Goal: Task Accomplishment & Management: Use online tool/utility

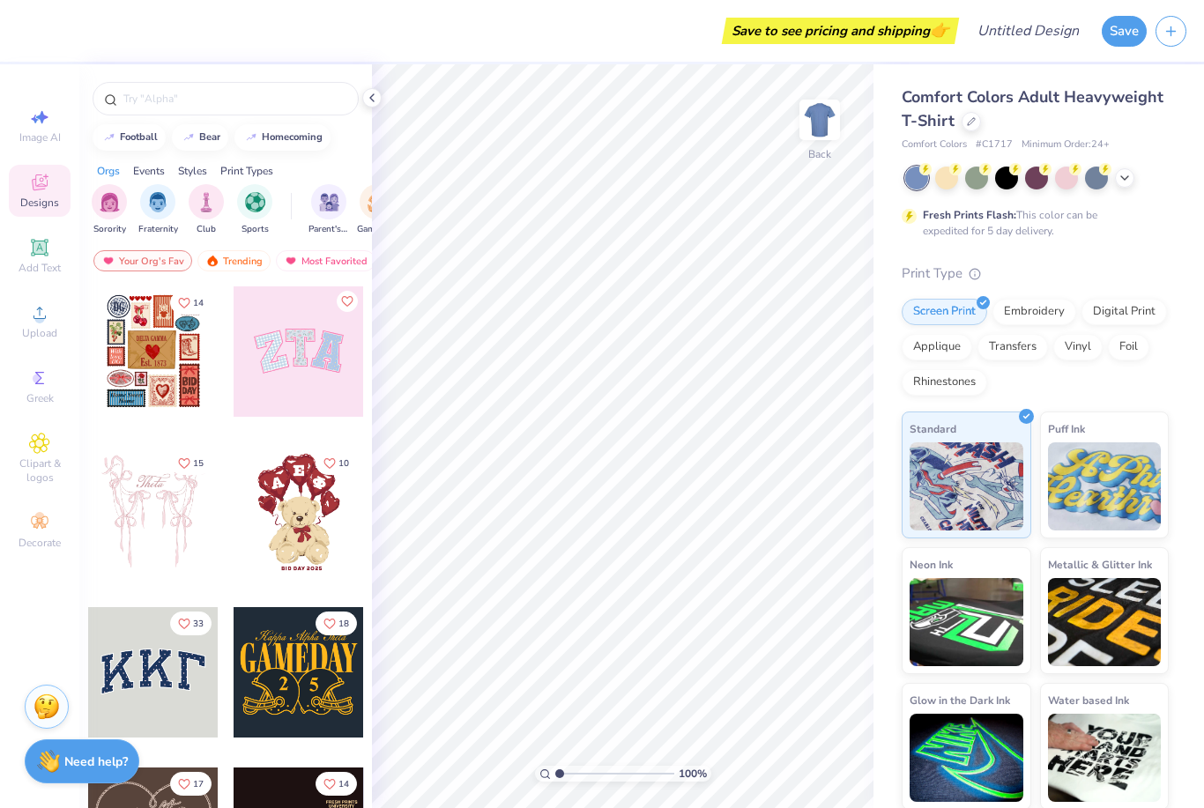
click at [1098, 465] on img at bounding box center [1105, 487] width 114 height 88
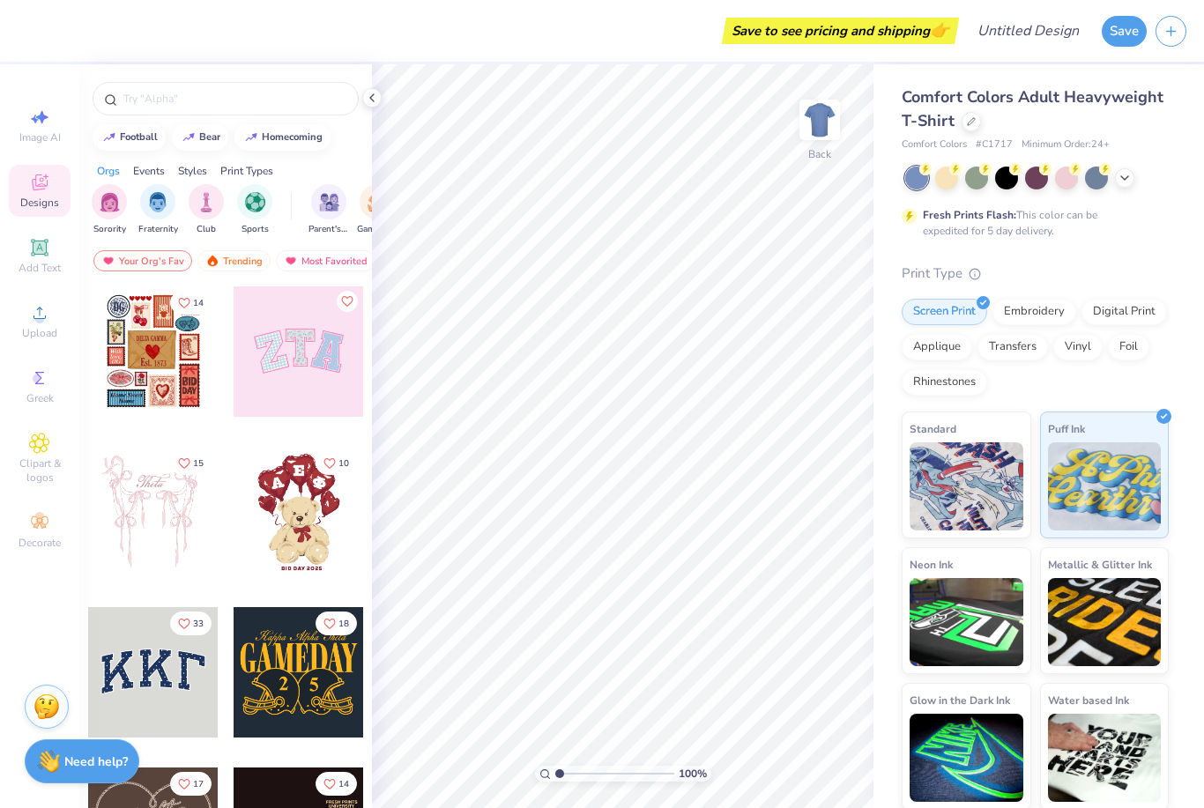
click at [989, 464] on img at bounding box center [967, 487] width 114 height 88
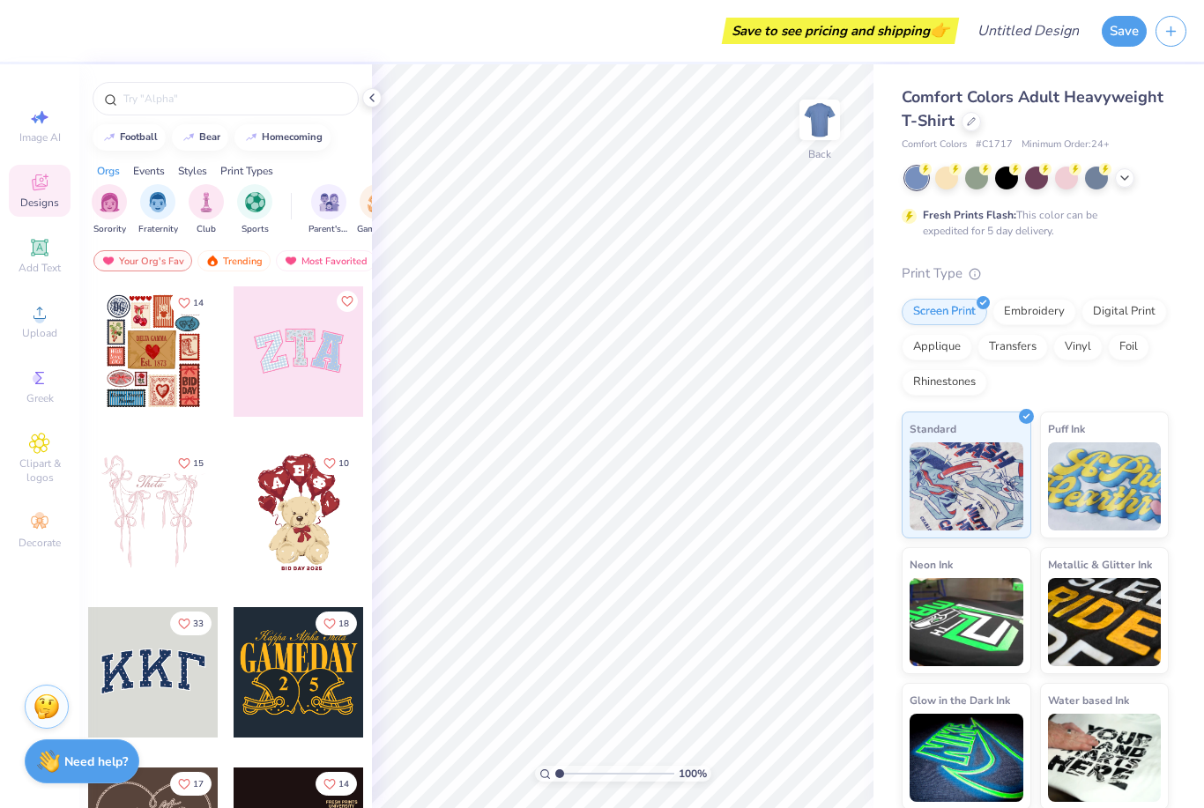
click at [977, 464] on img at bounding box center [967, 487] width 114 height 88
click at [984, 483] on img at bounding box center [967, 487] width 114 height 88
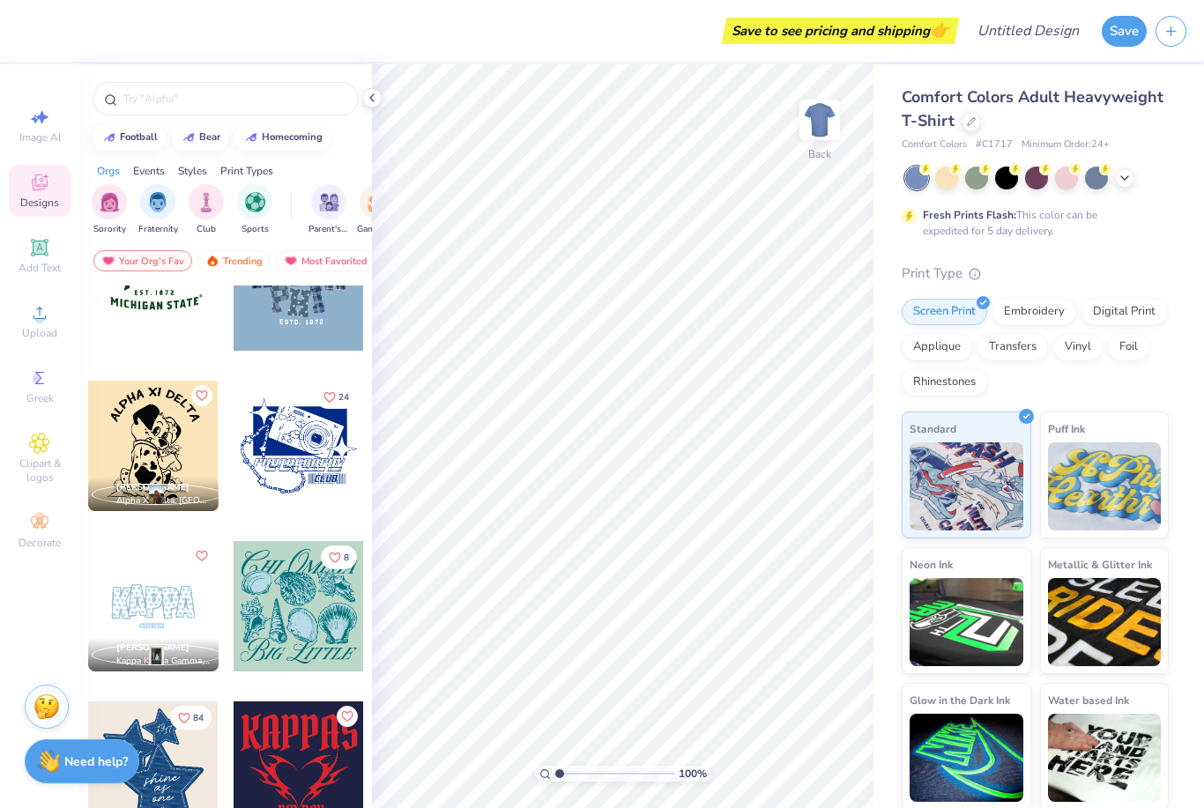
scroll to position [0, 57]
click at [141, 208] on img "filter for Club" at bounding box center [148, 202] width 19 height 20
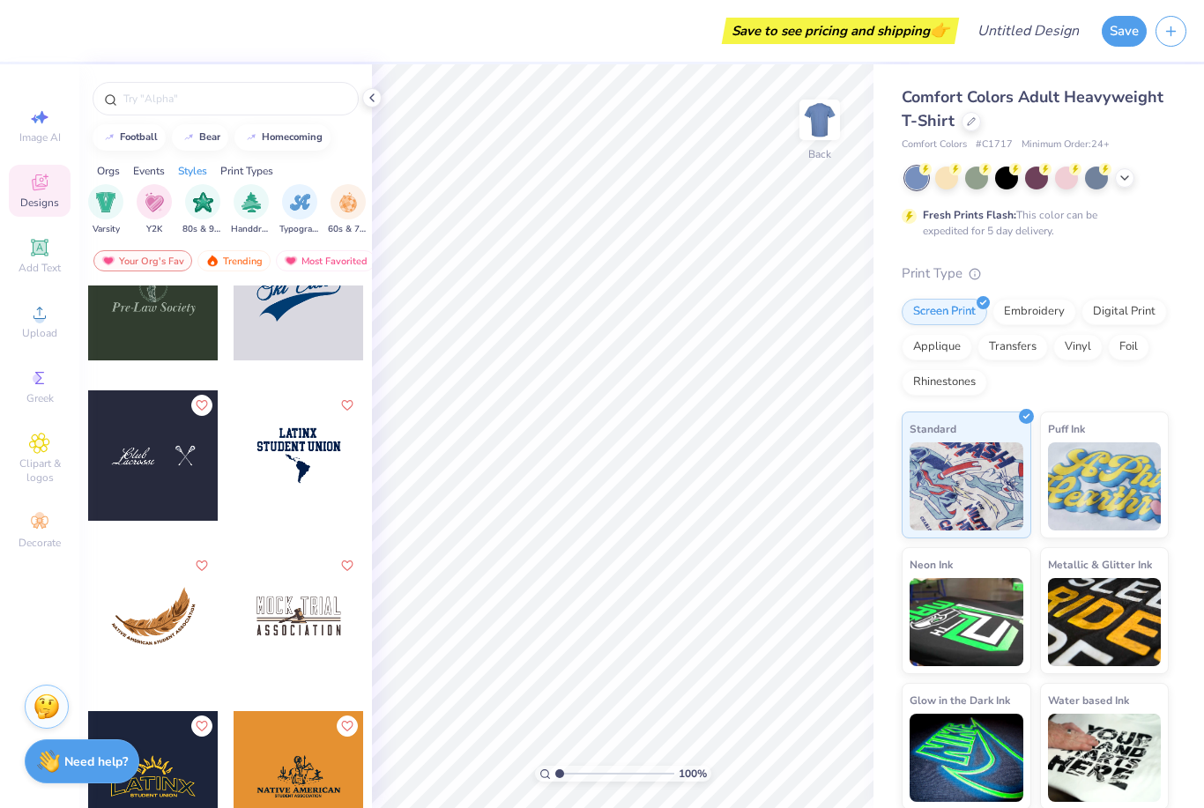
scroll to position [0, 1027]
click at [200, 212] on img "filter for 80s & 90s" at bounding box center [200, 202] width 20 height 20
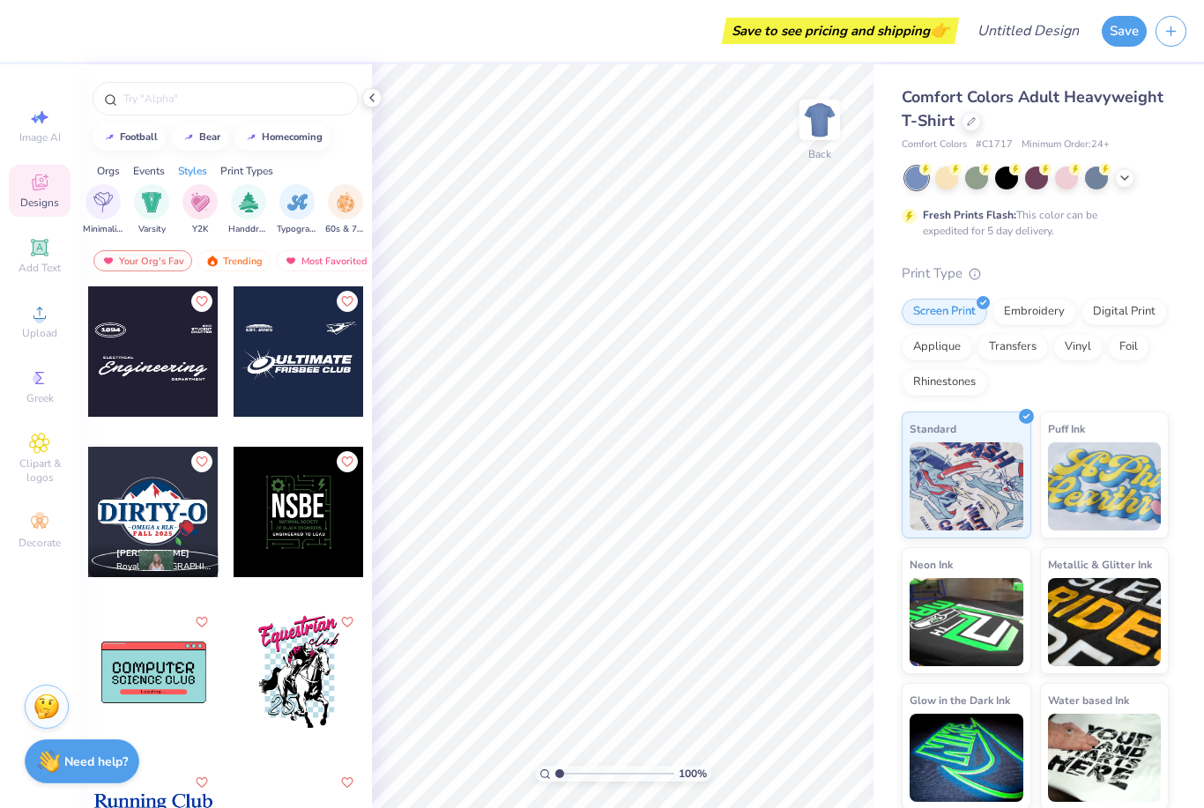
click at [142, 530] on div at bounding box center [153, 512] width 130 height 130
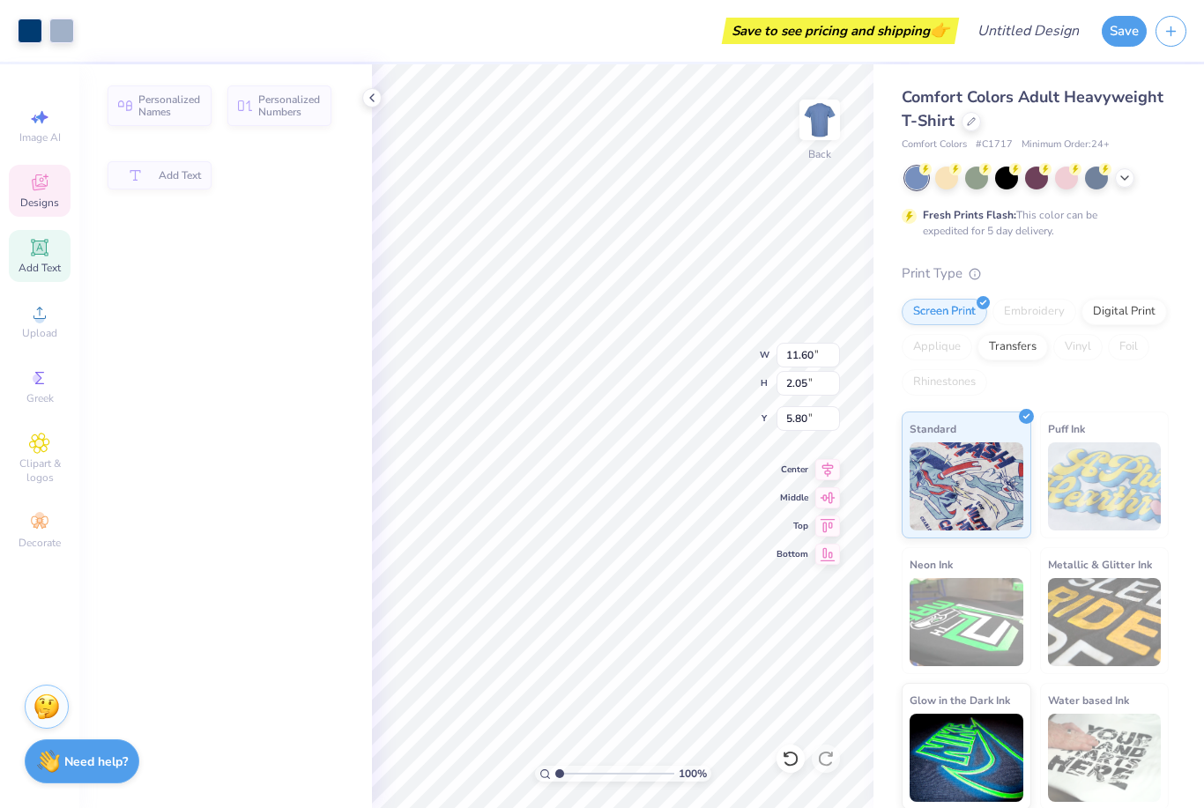
type input "11.60"
type input "2.05"
type input "5.80"
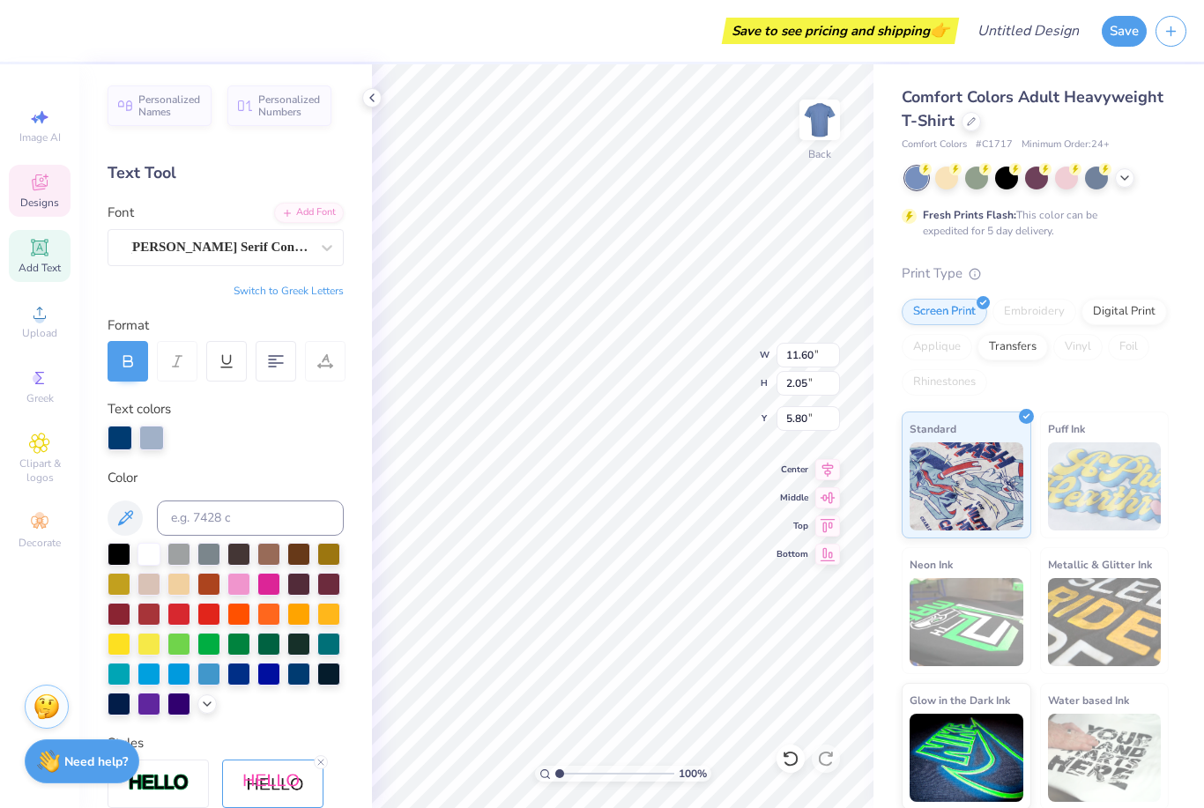
scroll to position [1, 1]
type textarea "D"
type textarea "CLUB125"
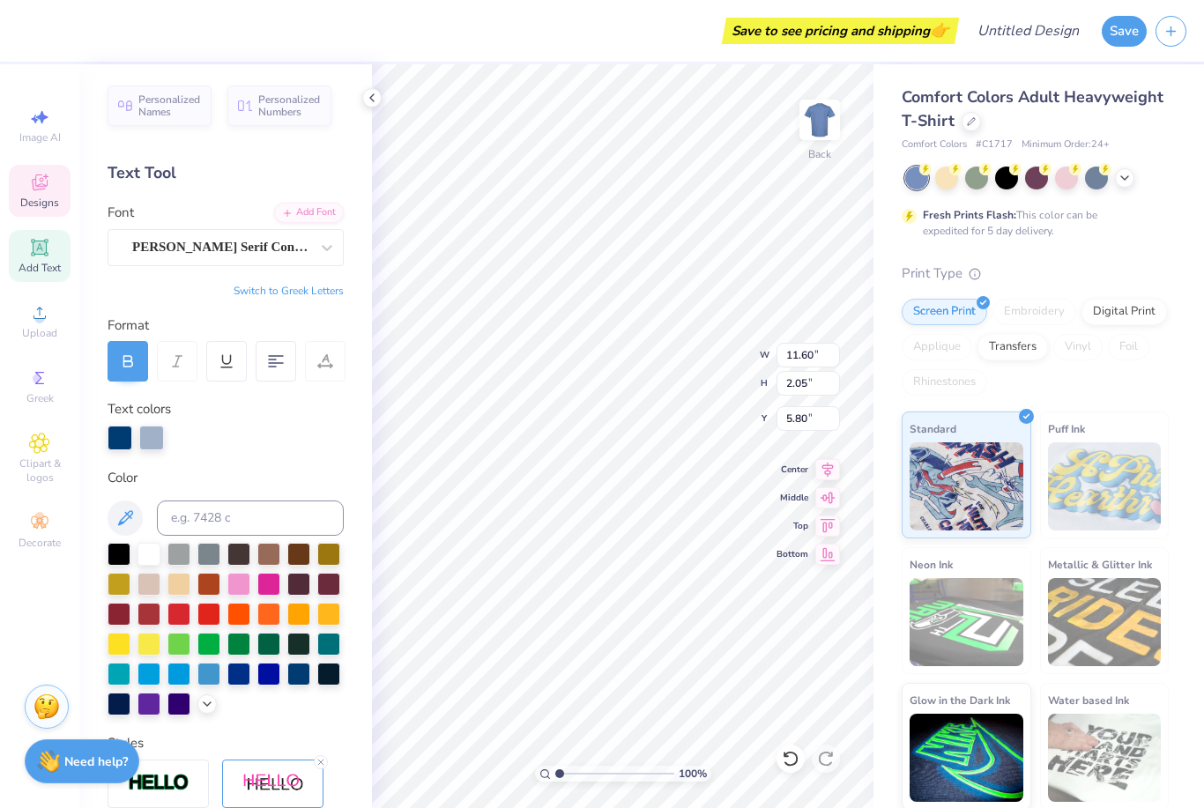
type input "4.57"
type input "0.47"
type input "8.17"
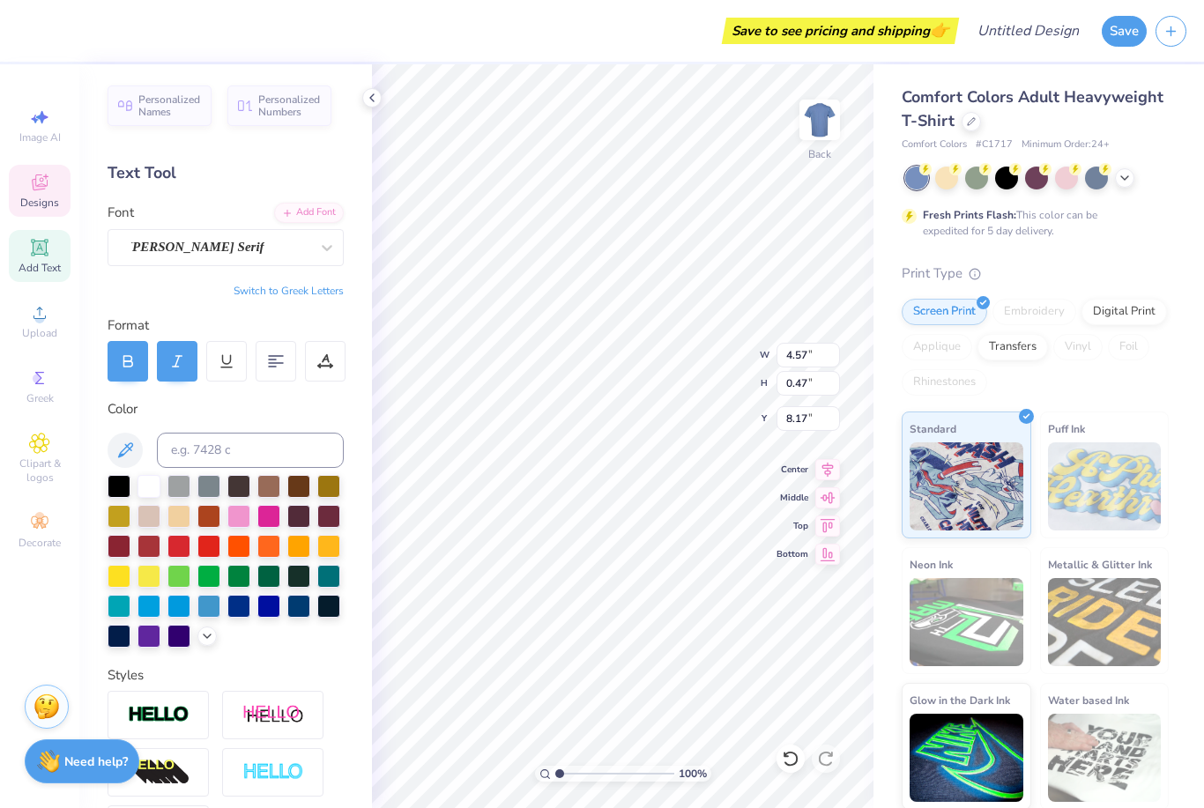
scroll to position [0, 4]
type input "4.19"
type input "8.87"
type input "1.59"
type input "1.66"
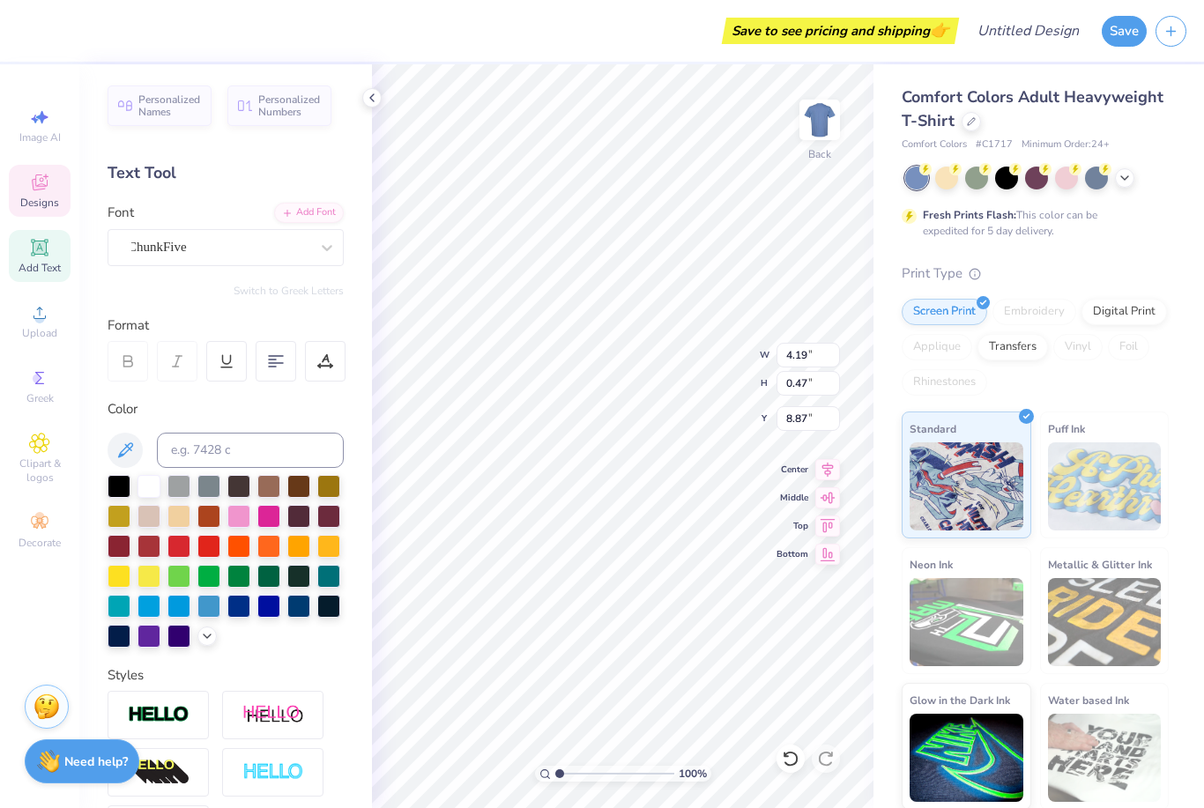
type input "7.65"
type input "11.57"
type input "2.05"
type input "5.80"
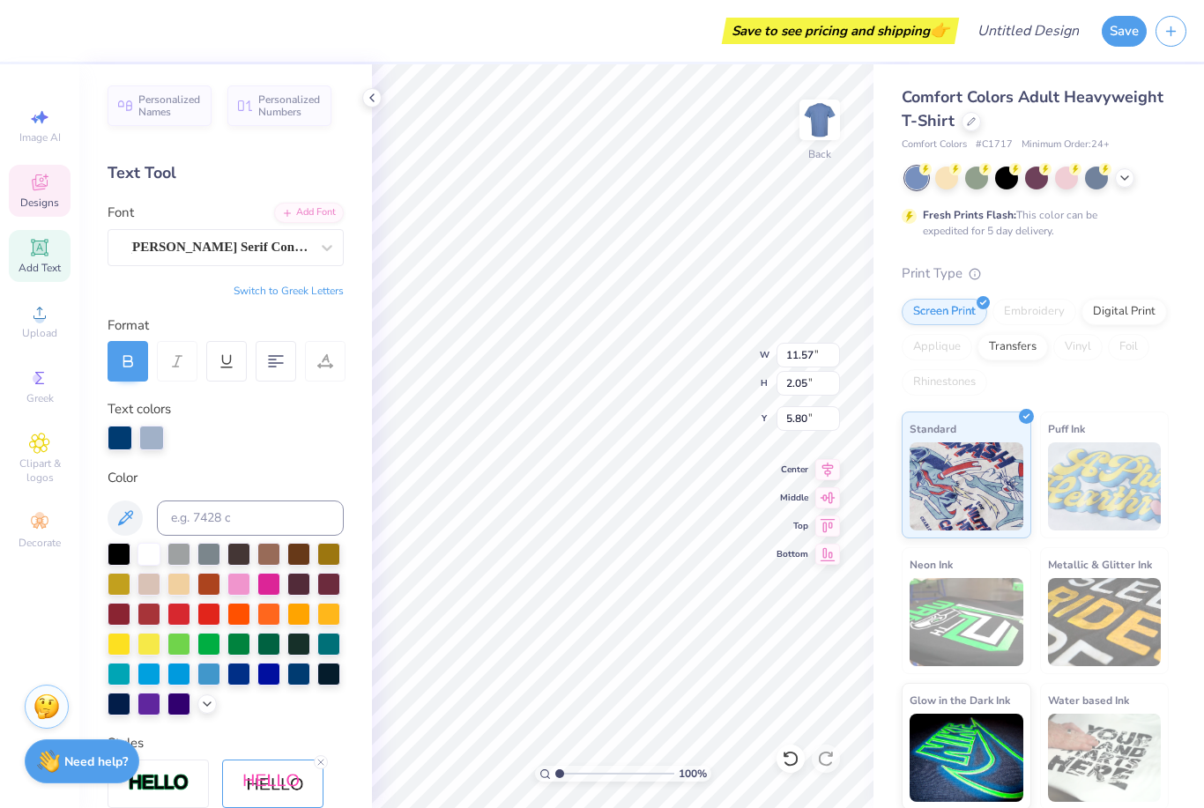
scroll to position [1, 2]
type textarea "xoinks"
type input "4.57"
type input "0.47"
type input "8.17"
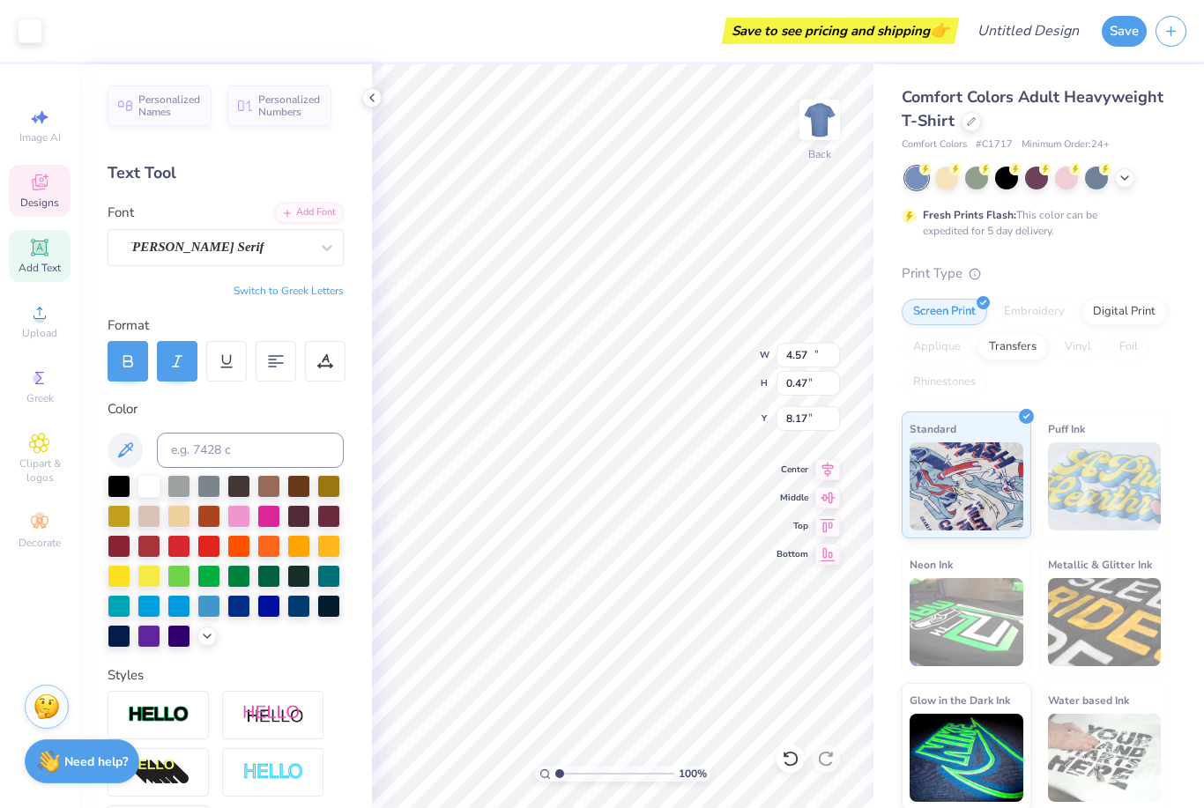
type input "11.85"
type input "6.54"
type input "3.60"
type input "4.19"
type input "0.47"
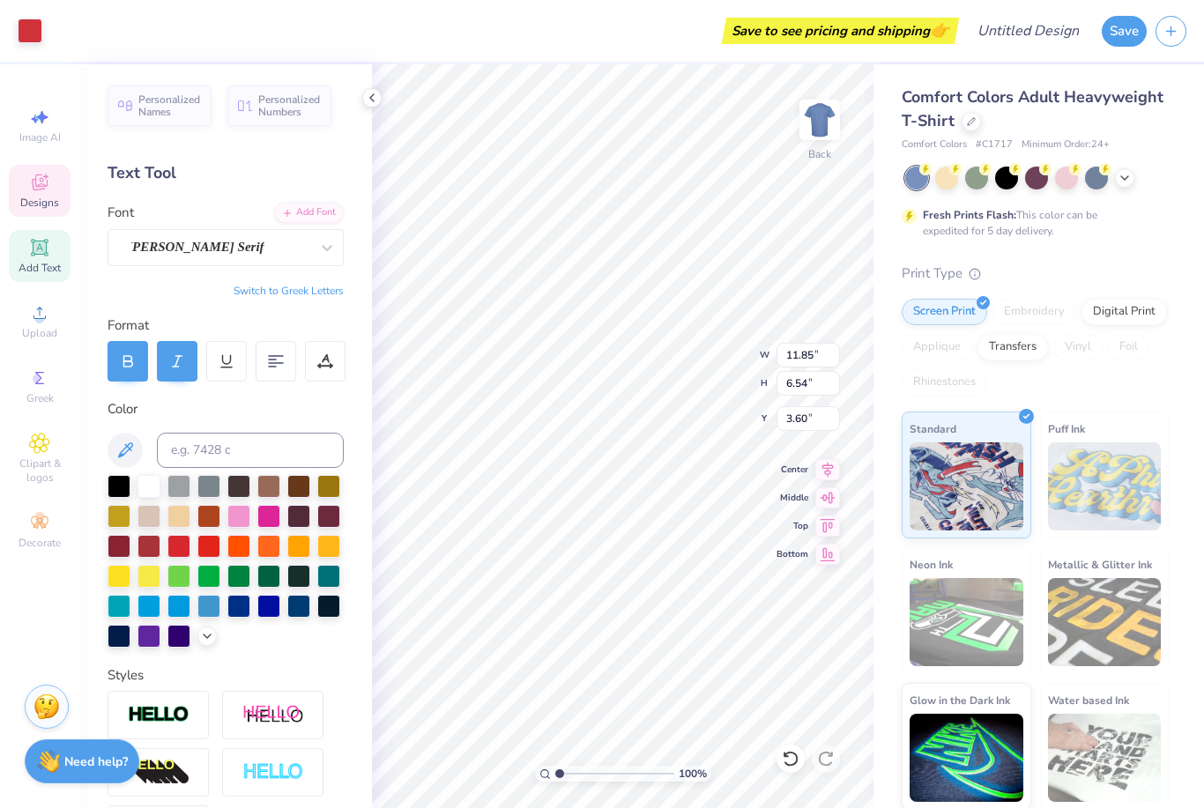
type input "8.87"
type input "4.57"
type input "8.17"
type textarea "O"
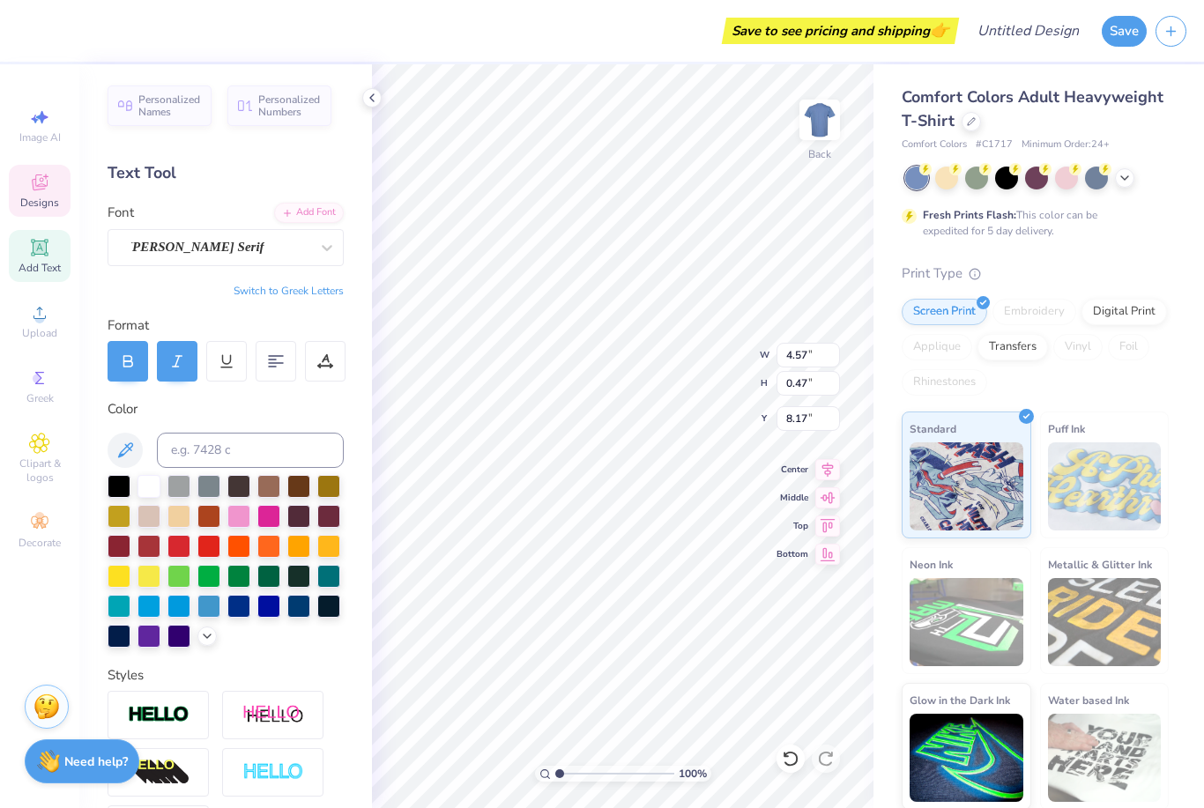
scroll to position [0, 2]
type textarea "club 125"
click at [884, 162] on div "Comfort Colors Adult Heavyweight T-Shirt Comfort Colors # C1717 Minimum Order: …" at bounding box center [1039, 437] width 331 height 746
click at [326, 605] on div at bounding box center [328, 606] width 23 height 23
click at [335, 558] on div at bounding box center [328, 546] width 23 height 23
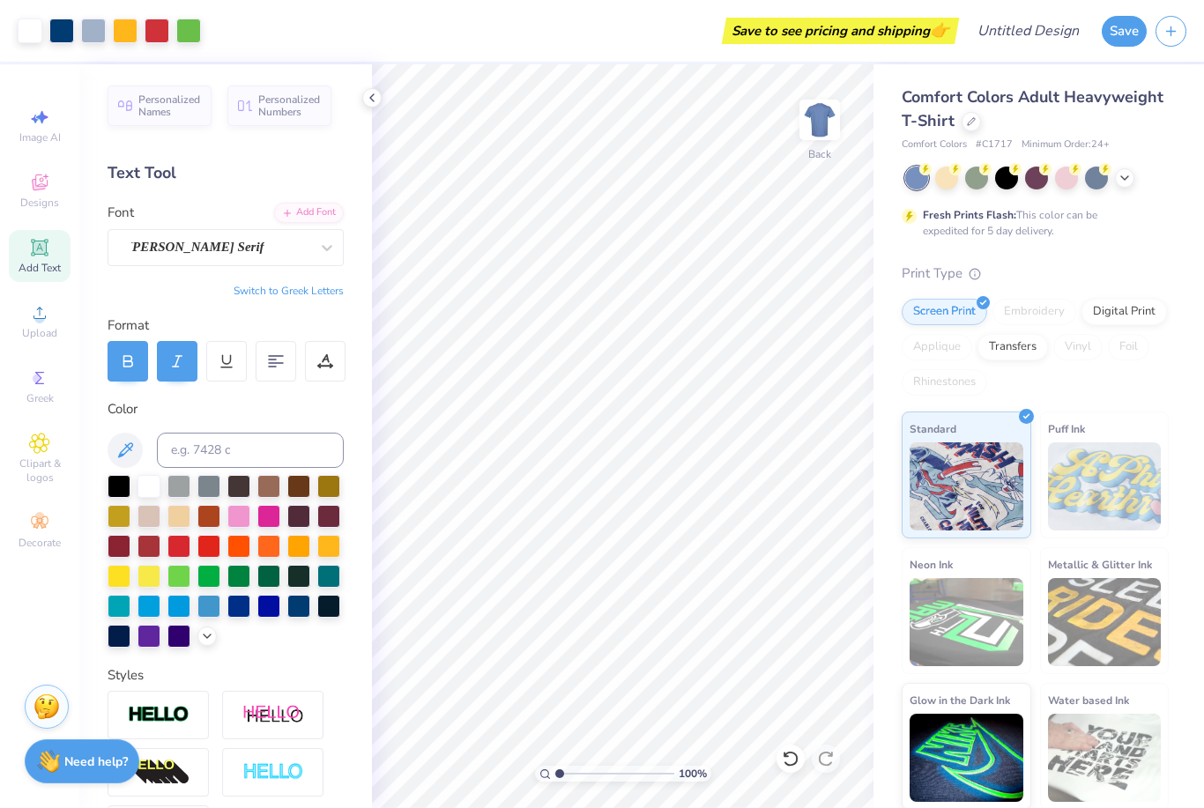
click at [329, 569] on div at bounding box center [328, 576] width 23 height 23
click at [331, 615] on div at bounding box center [328, 606] width 23 height 23
click at [235, 604] on div at bounding box center [238, 606] width 23 height 23
click at [48, 369] on div "Greek" at bounding box center [40, 387] width 62 height 52
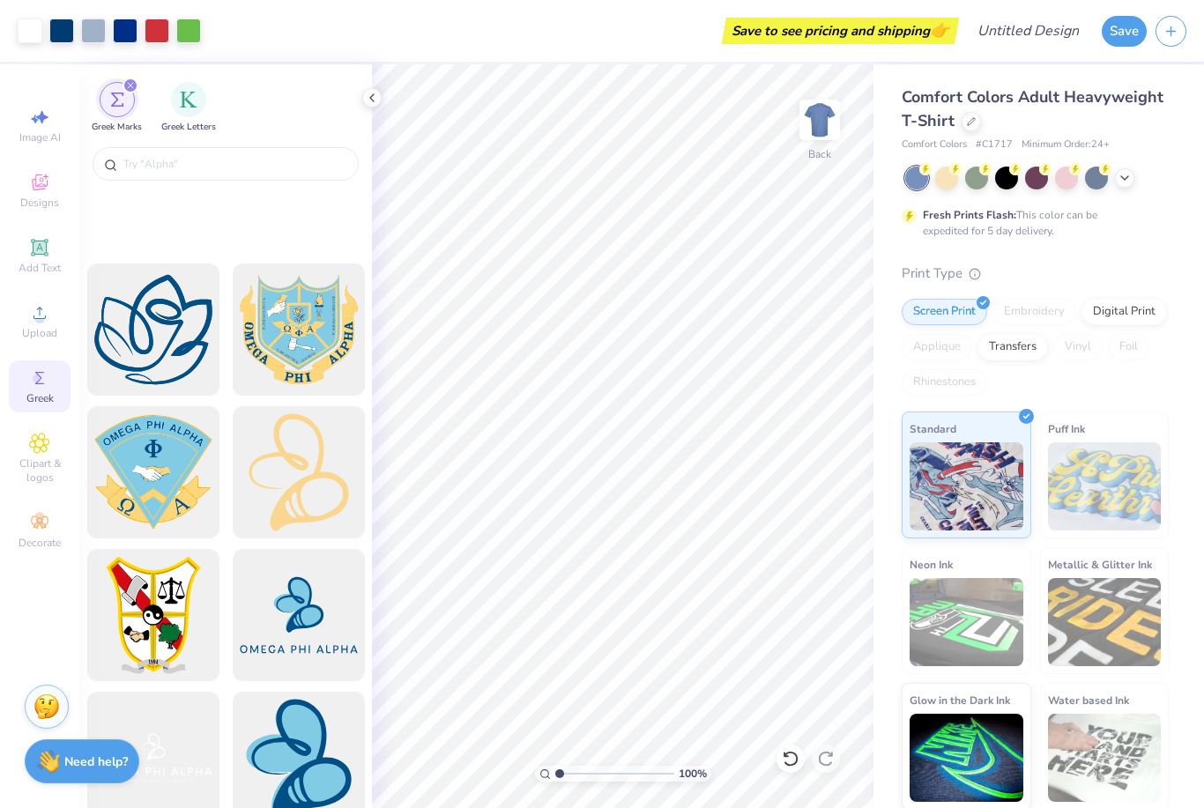
scroll to position [4159, 0]
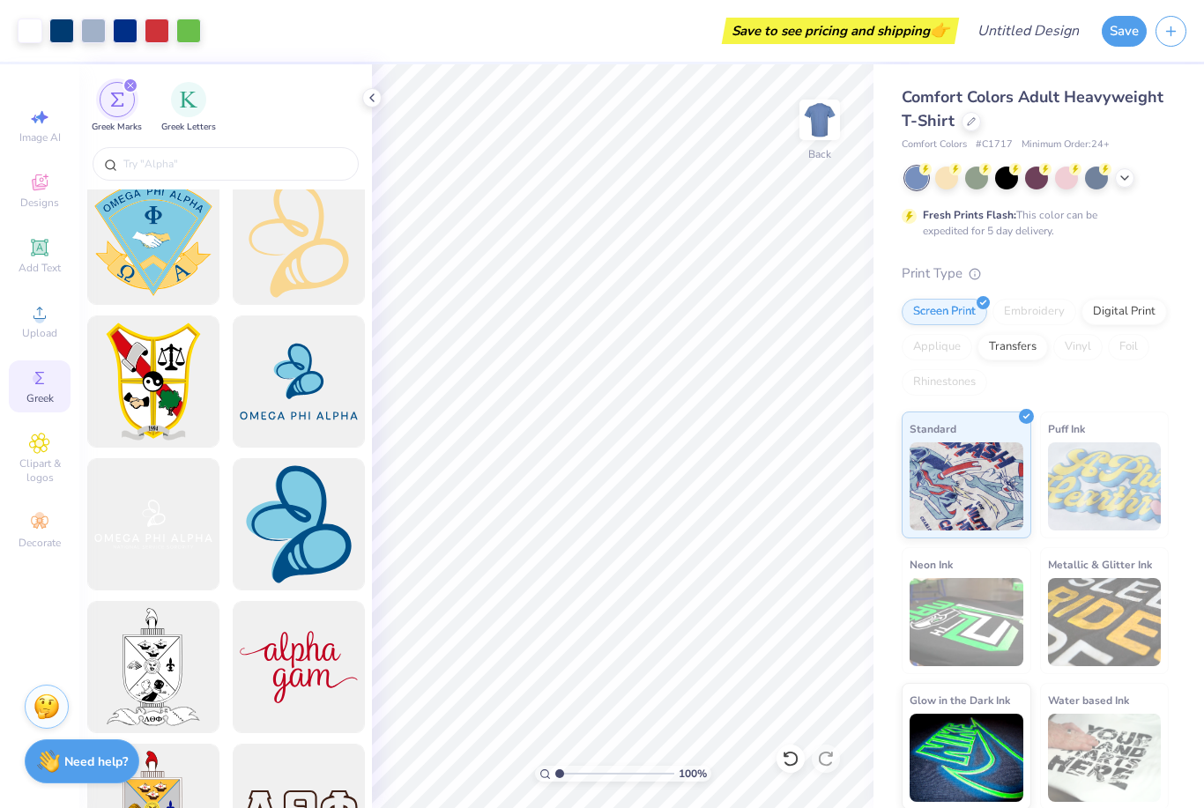
click at [49, 474] on span "Clipart & logos" at bounding box center [40, 471] width 62 height 28
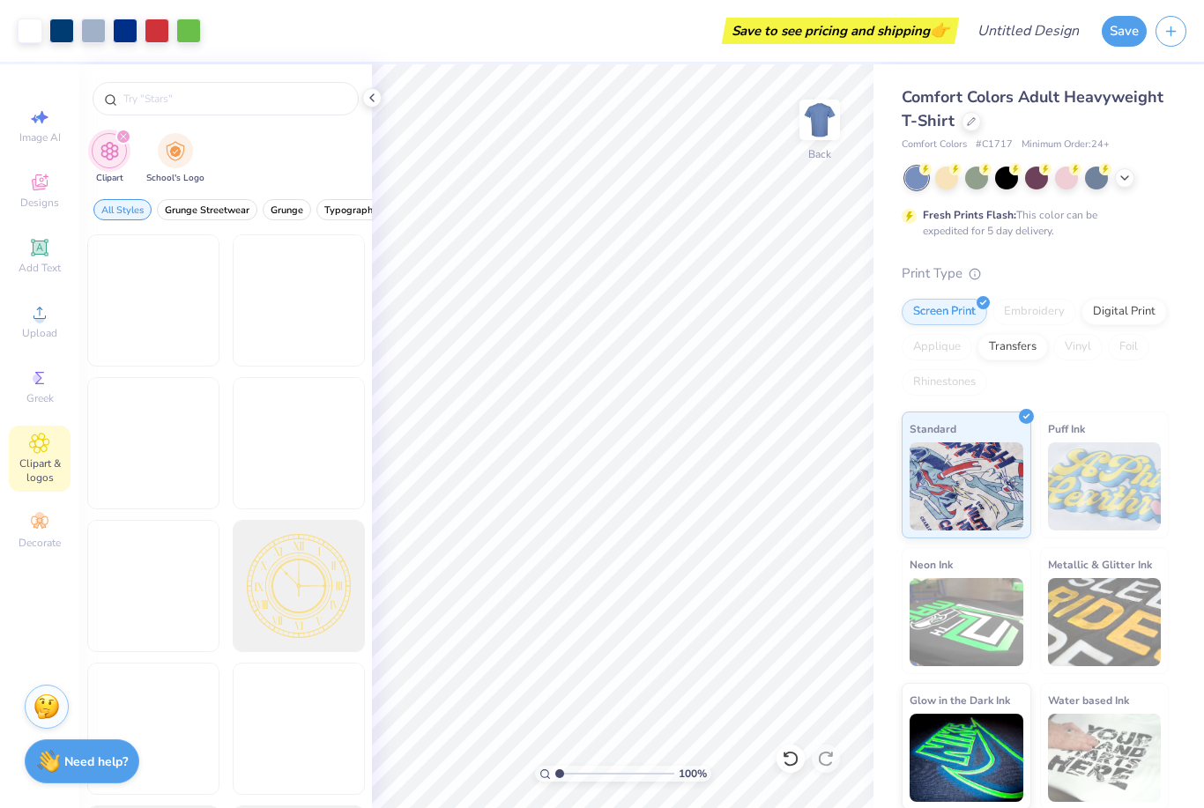
click at [59, 457] on div "Clipart & logos" at bounding box center [40, 459] width 62 height 66
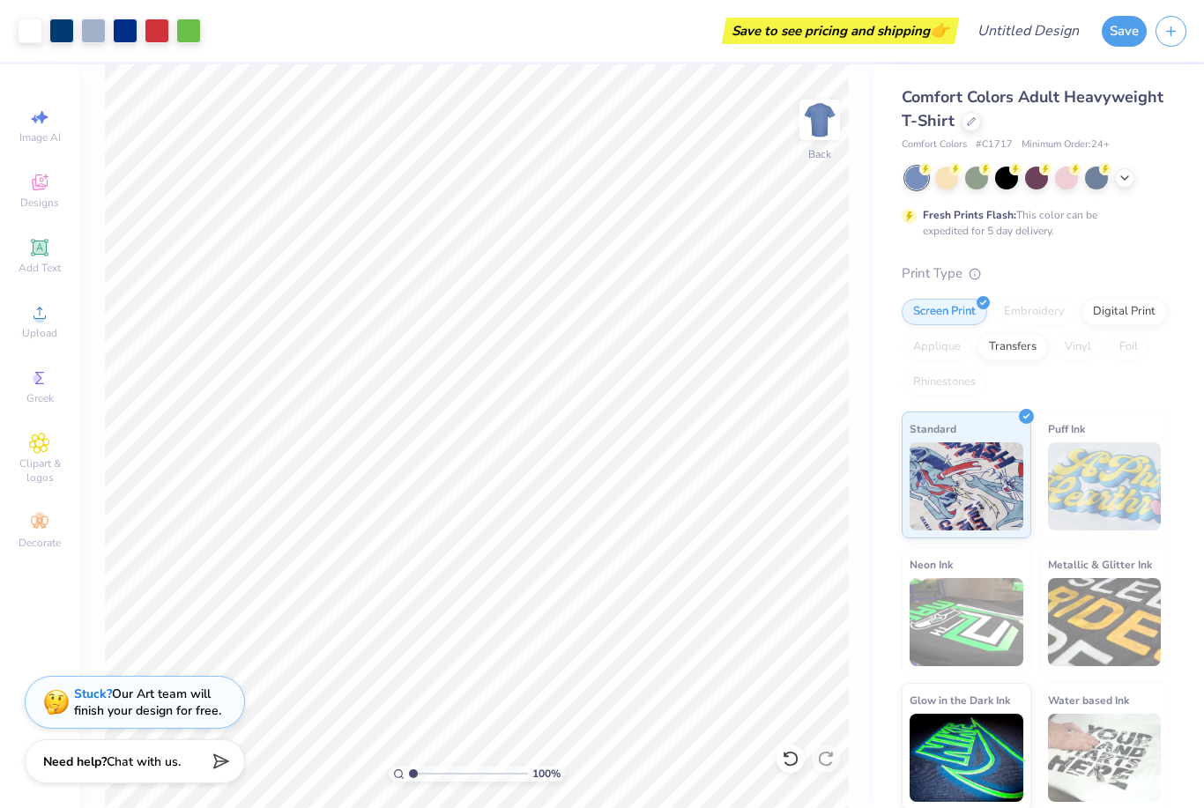
click at [41, 492] on div "Clipart & logos" at bounding box center [40, 459] width 62 height 66
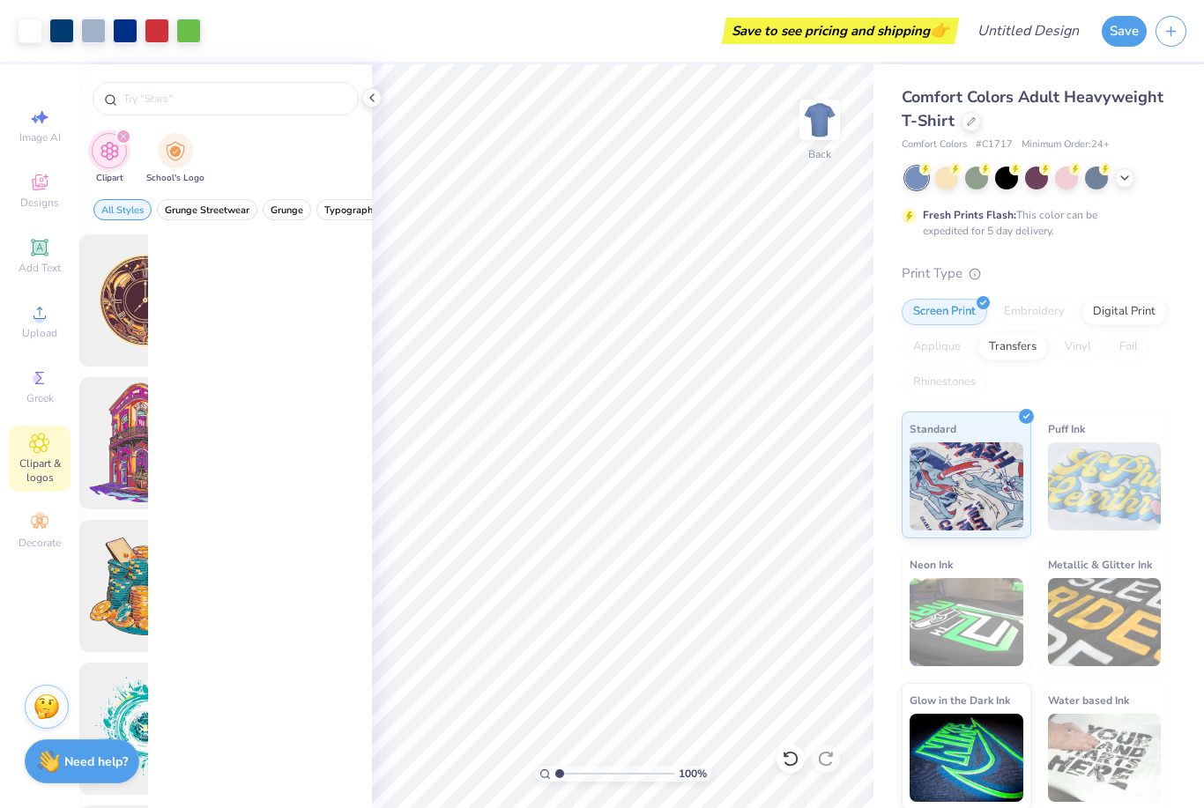
scroll to position [0, 0]
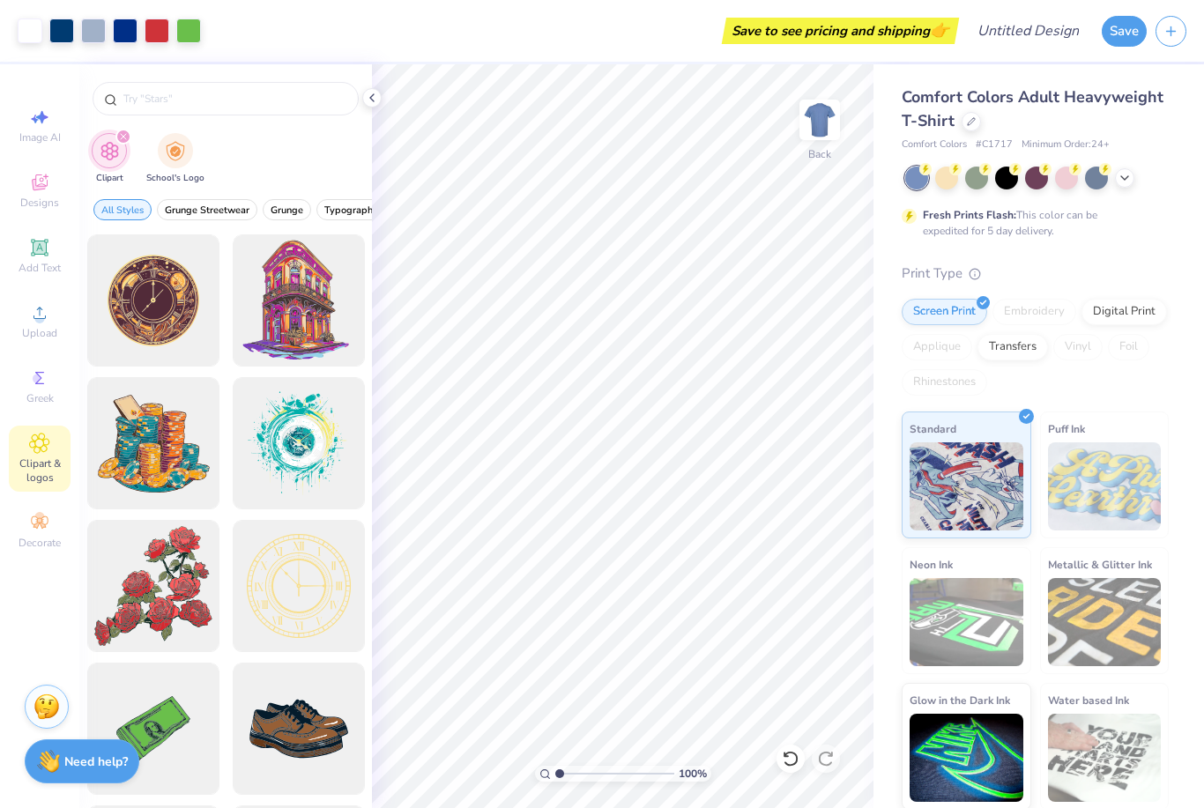
click at [227, 215] on span "Grunge Streetwear" at bounding box center [207, 210] width 85 height 13
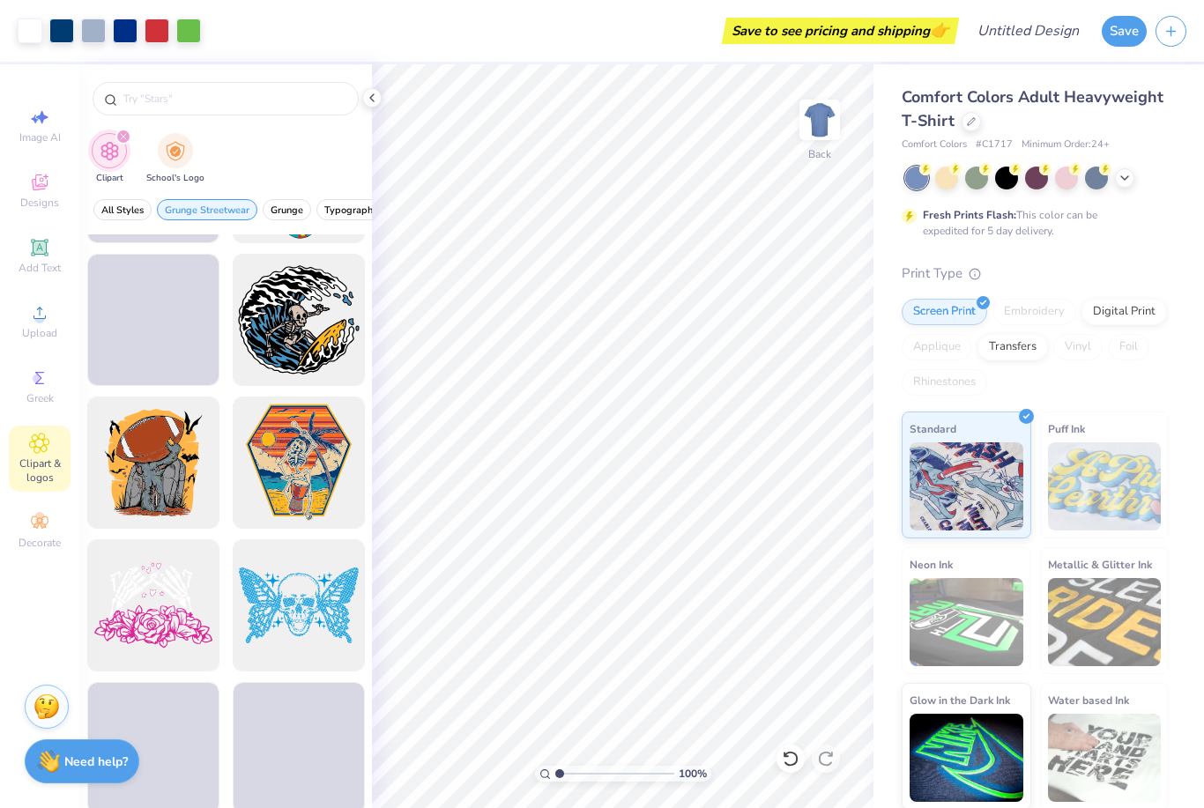
scroll to position [488, 0]
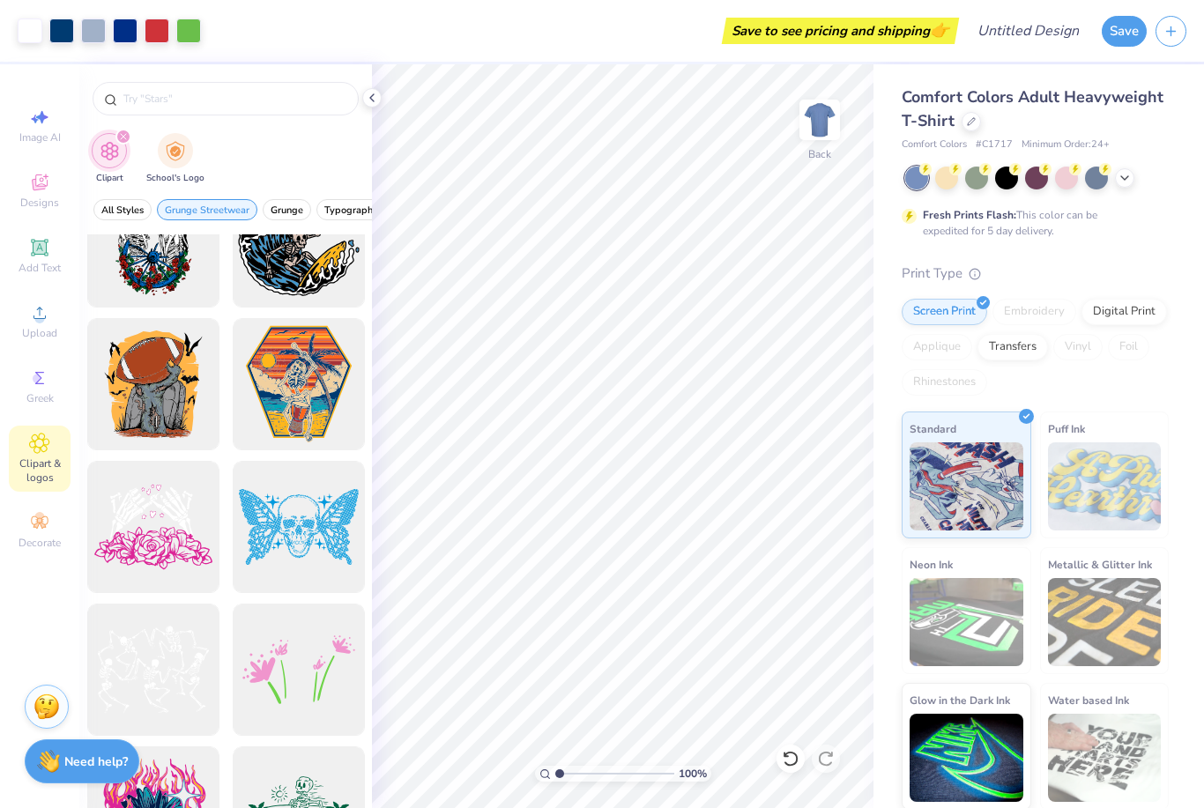
click at [272, 525] on div at bounding box center [299, 527] width 132 height 132
type input "4.43"
type input "2.80"
click at [1091, 178] on div at bounding box center [1096, 178] width 23 height 23
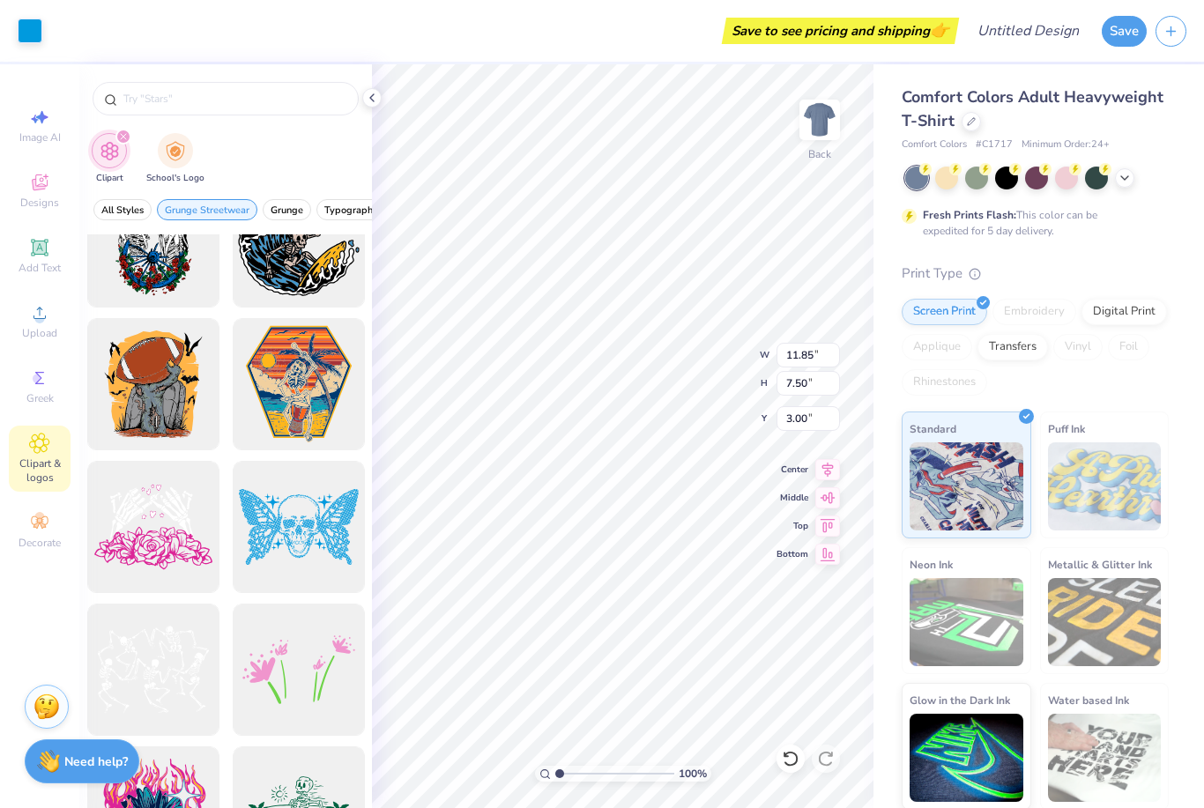
type input "4.43"
type input "2.80"
type input "11.40"
click at [779, 759] on div at bounding box center [791, 759] width 28 height 28
type input "3.17"
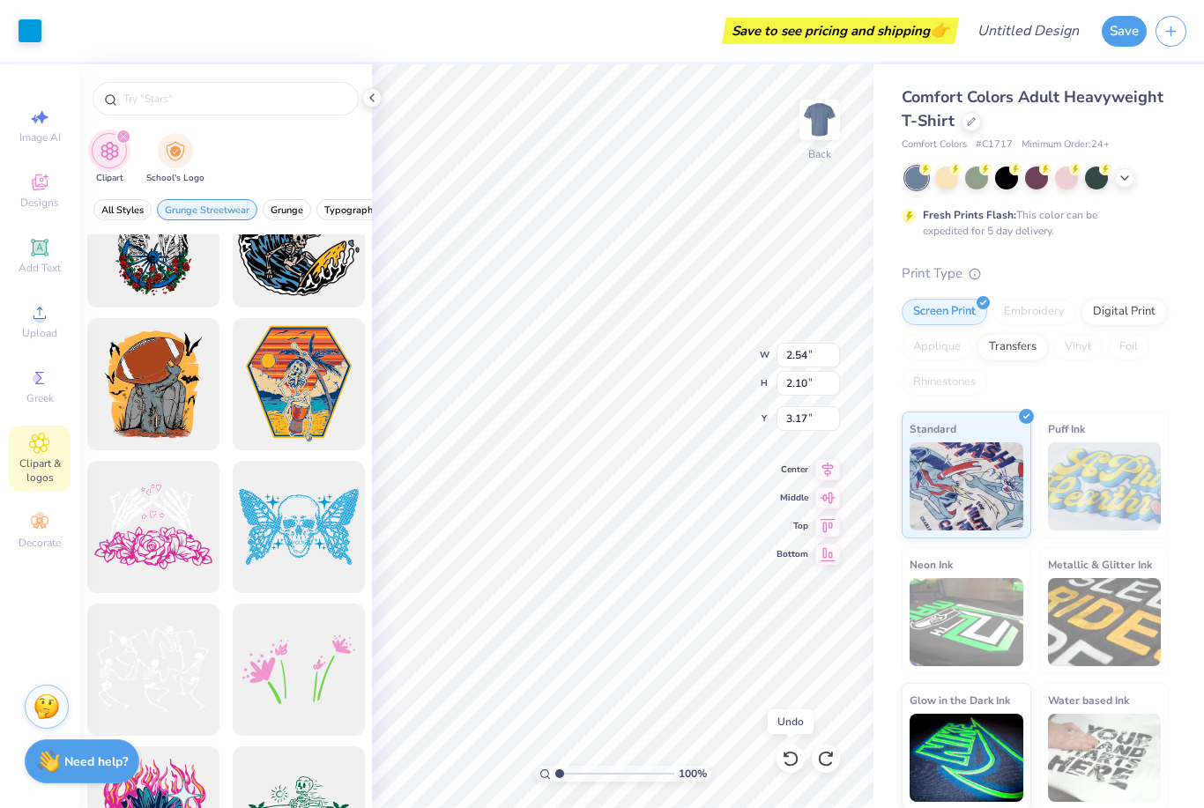
click at [792, 759] on icon at bounding box center [791, 759] width 18 height 18
click at [791, 757] on icon at bounding box center [791, 759] width 18 height 18
click at [783, 768] on div at bounding box center [791, 759] width 28 height 28
click at [788, 769] on div at bounding box center [791, 759] width 28 height 28
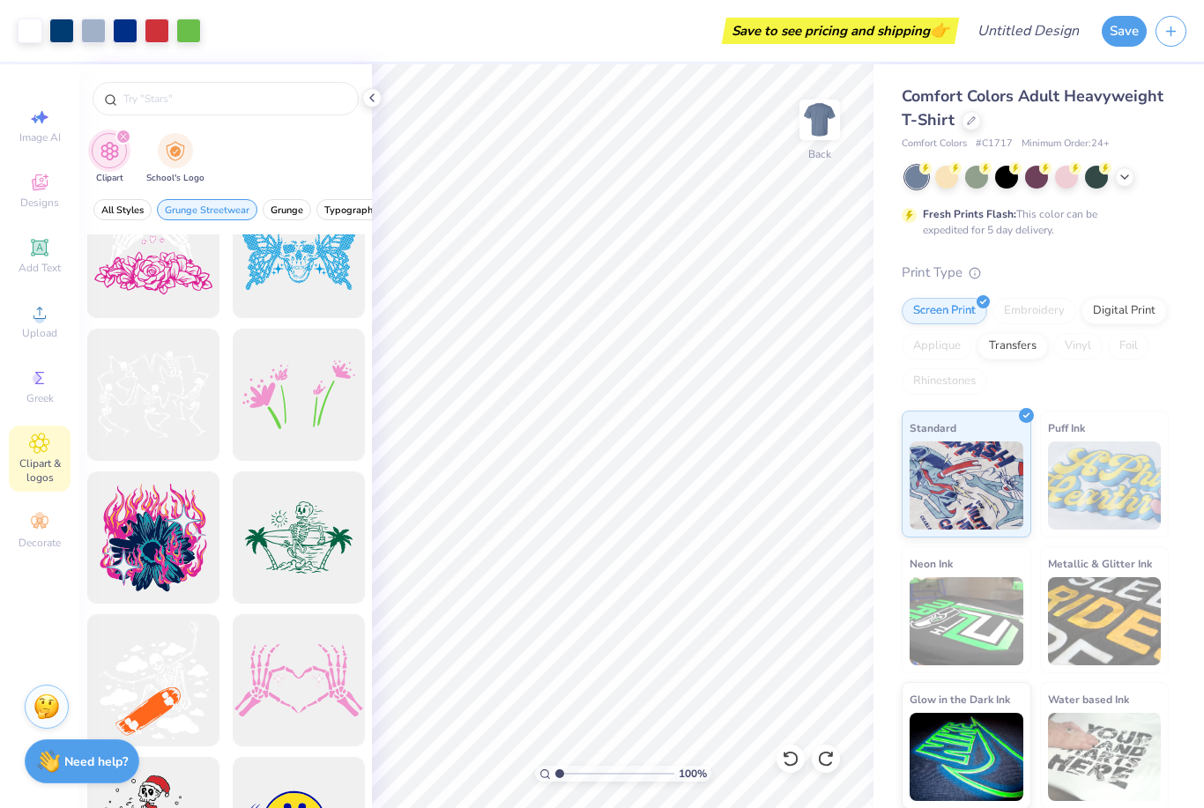
scroll to position [756, 0]
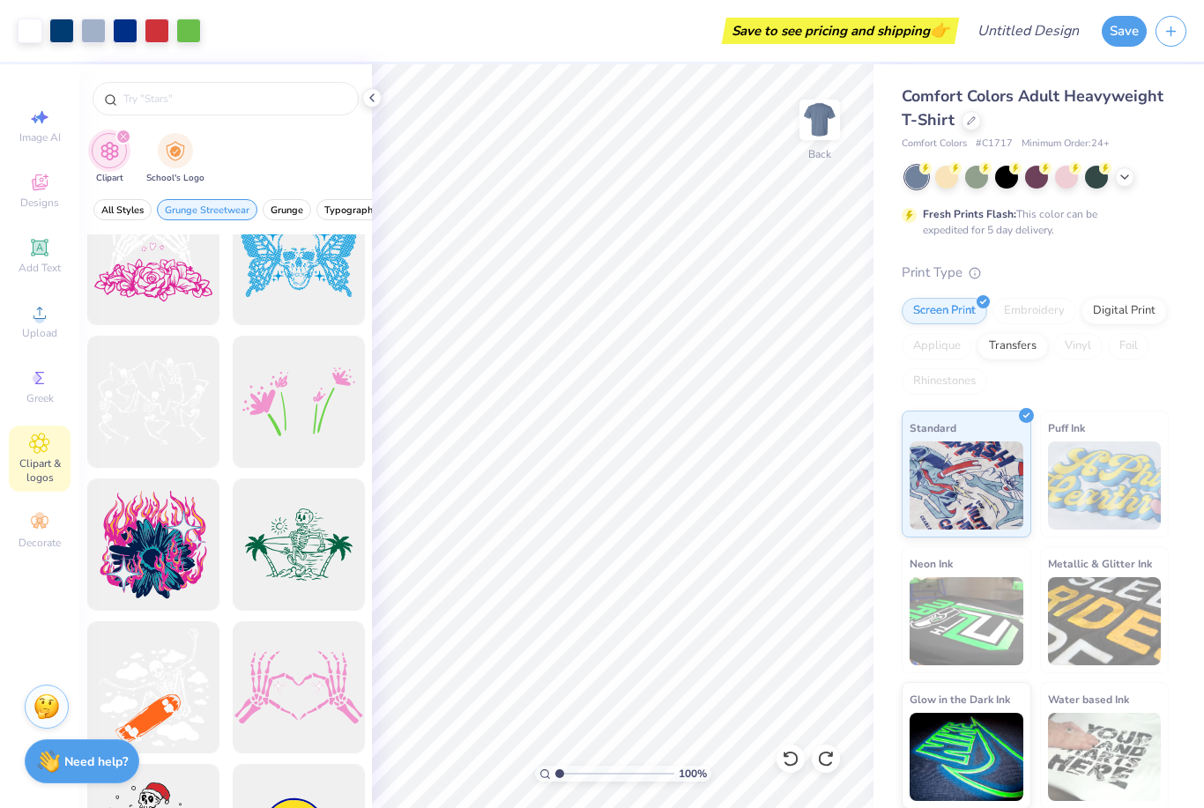
click at [32, 272] on span "Add Text" at bounding box center [40, 268] width 42 height 14
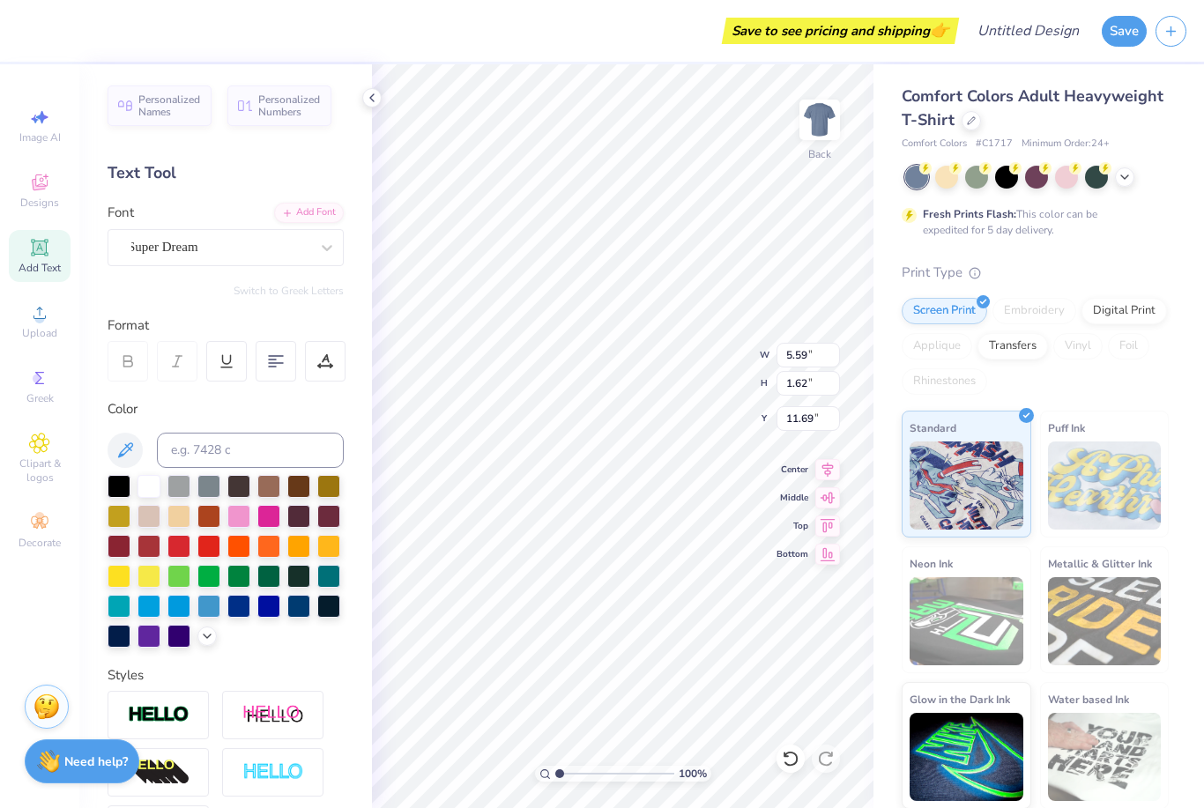
click at [33, 198] on span "Designs" at bounding box center [39, 203] width 39 height 14
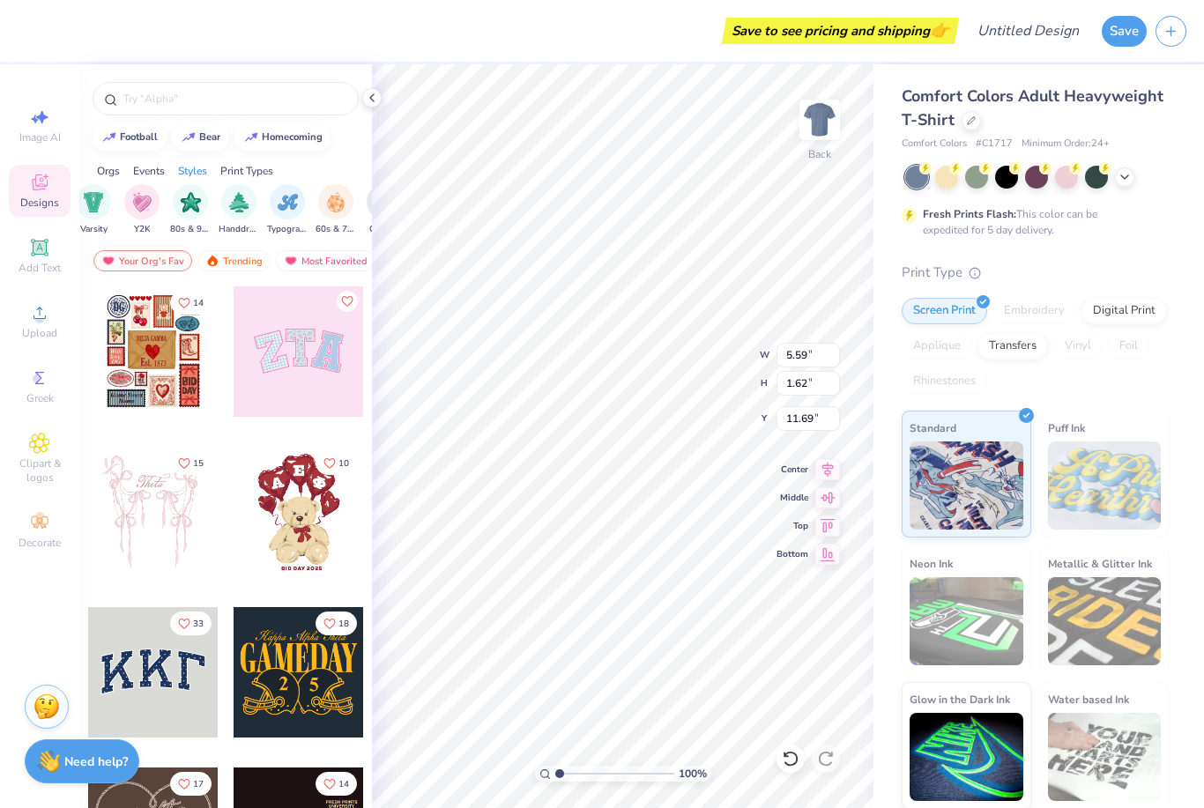
scroll to position [0, 1038]
click at [175, 216] on div "filter for 80s & 90s" at bounding box center [189, 201] width 35 height 35
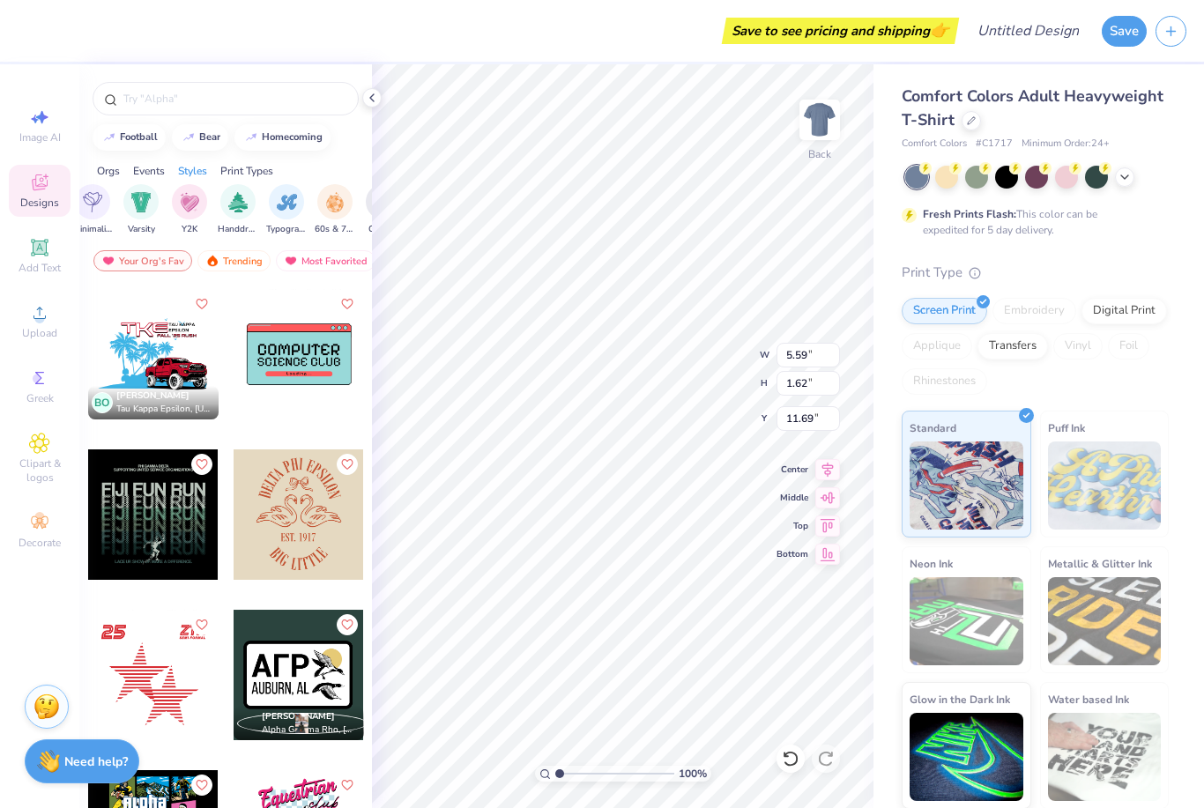
scroll to position [7392, 0]
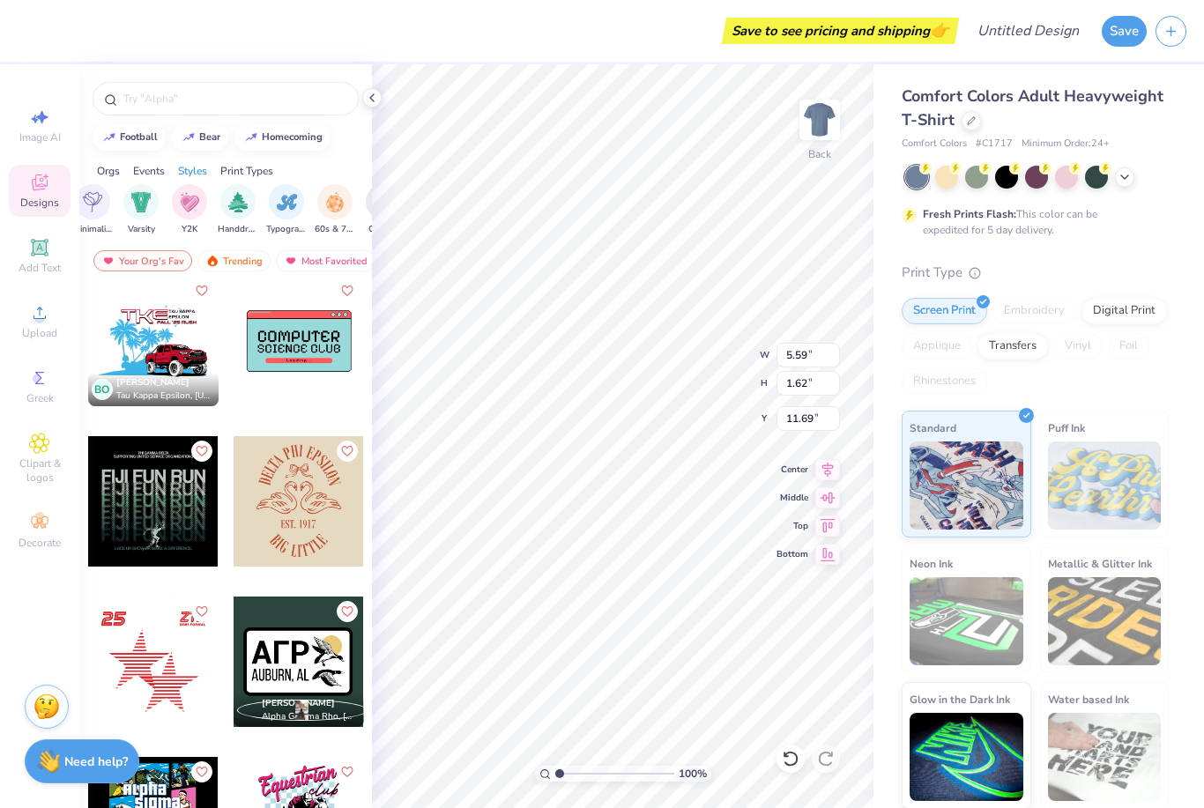
click at [176, 335] on div at bounding box center [153, 341] width 130 height 130
type input "11.36"
type input "7.43"
type input "3.00"
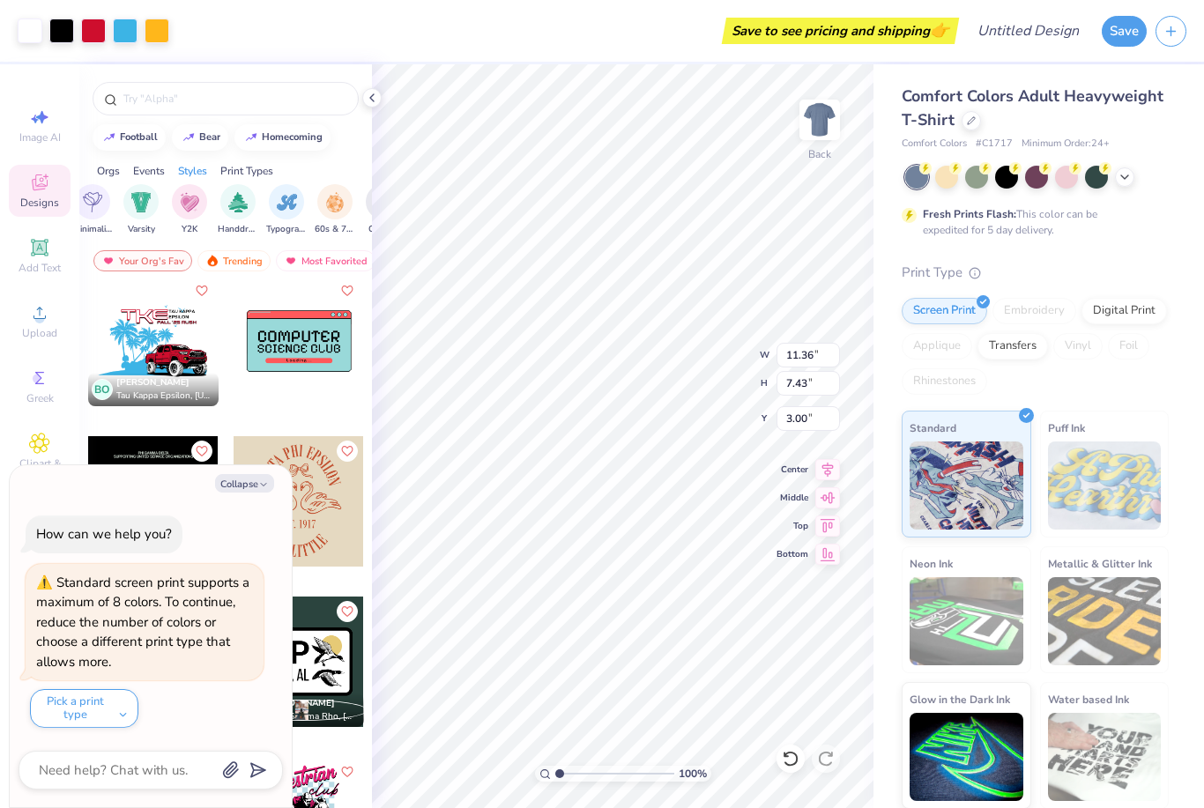
type textarea "x"
type input "13.96"
type textarea "x"
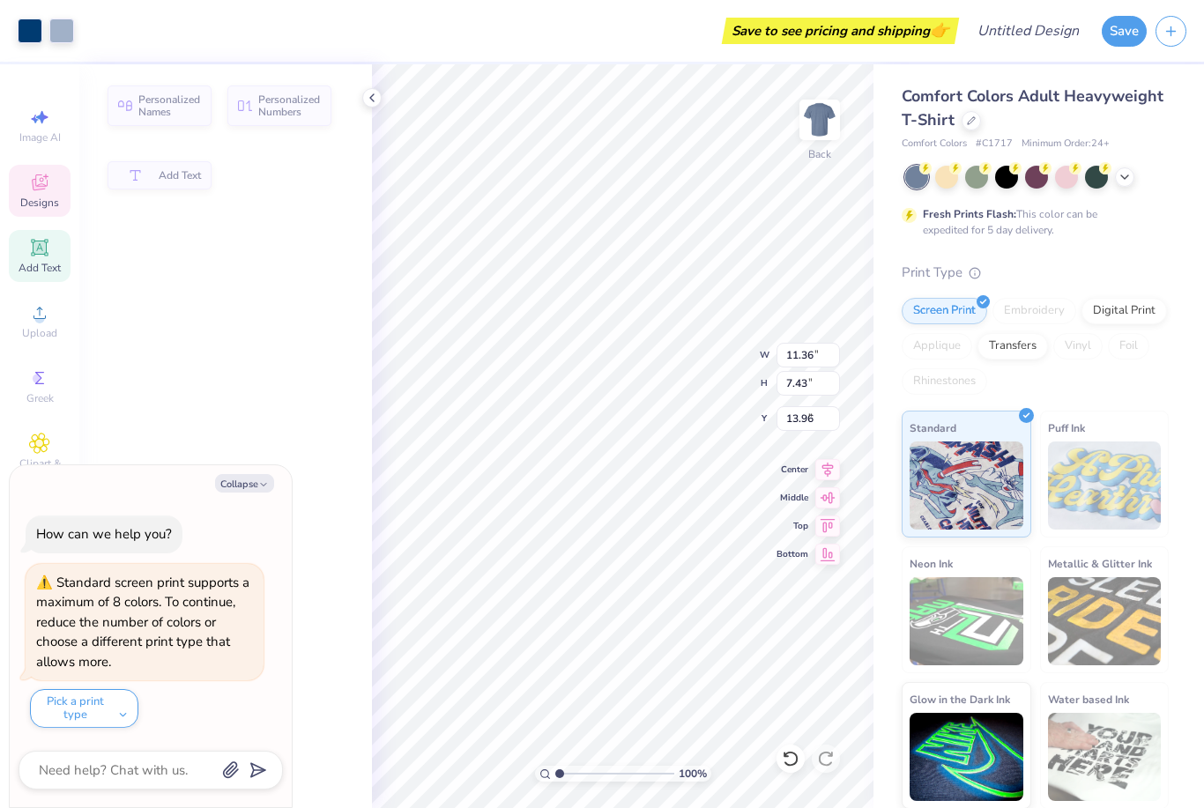
type input "11.59"
type input "2.05"
type input "5.80"
type textarea "x"
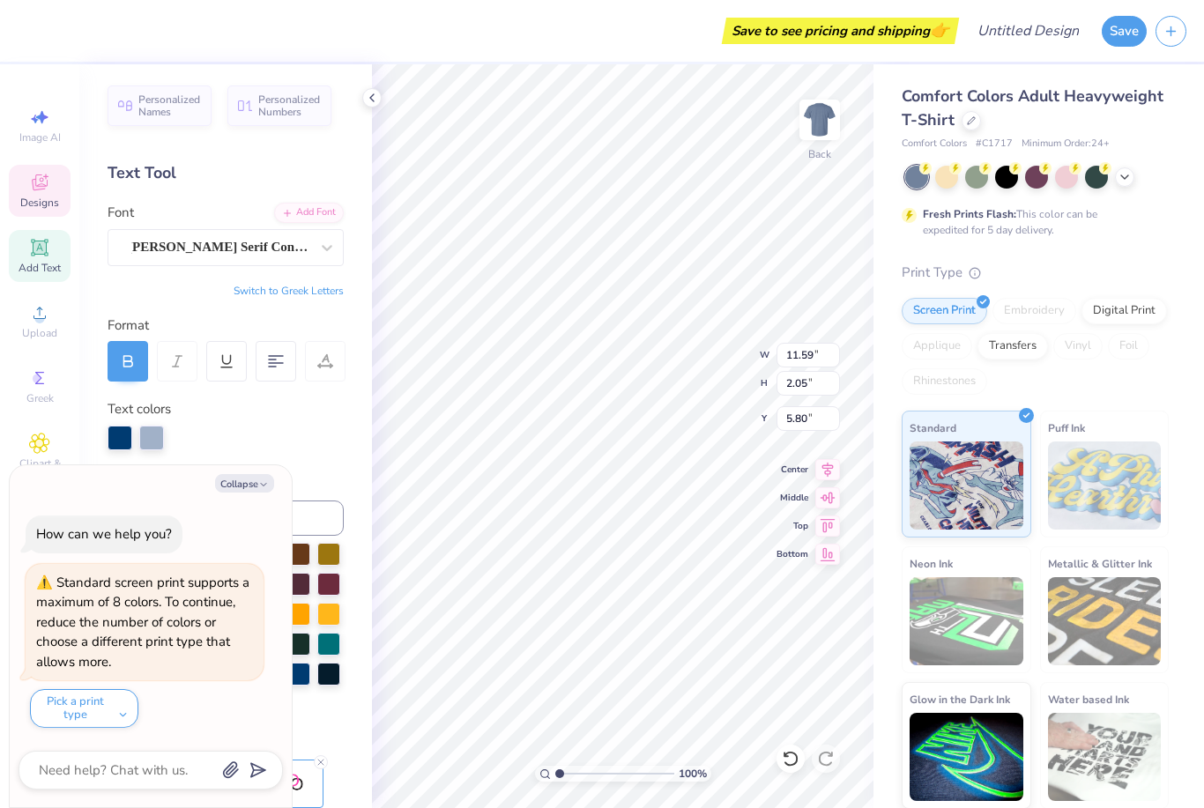
type input "11.85"
type input "6.54"
type input "3.60"
type textarea "x"
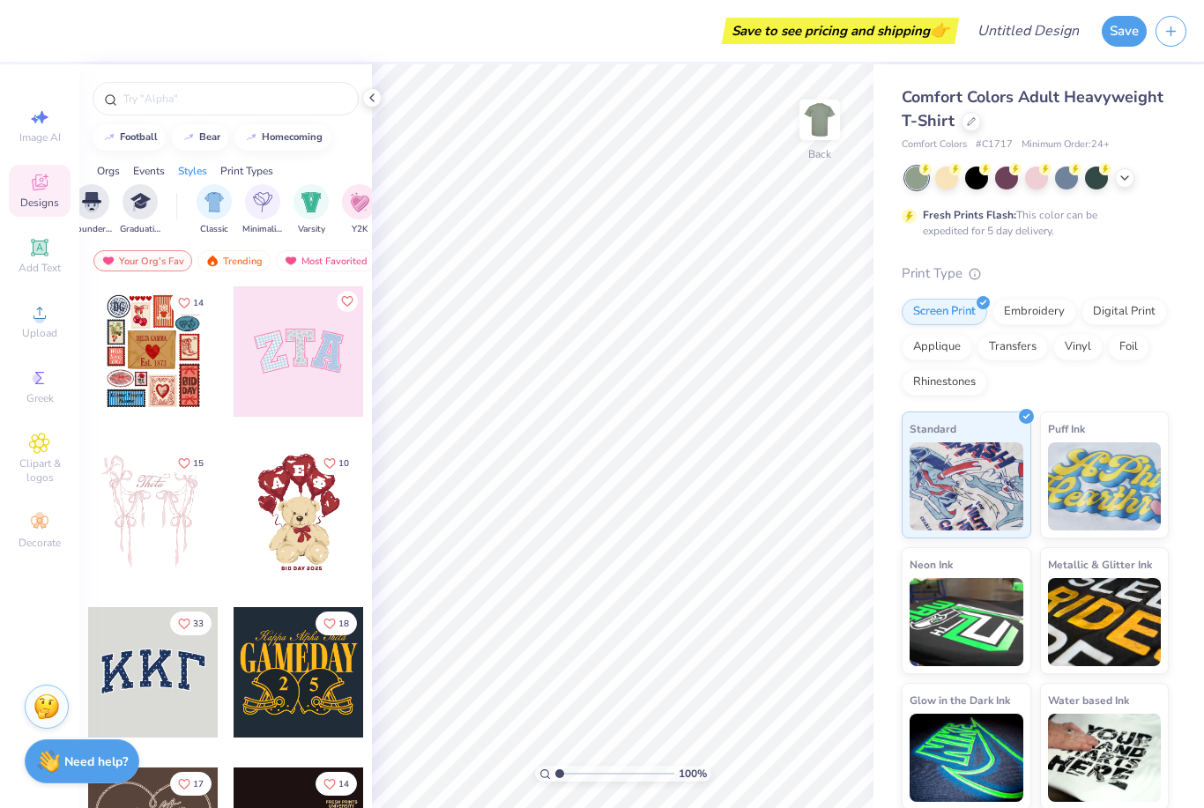
scroll to position [0, 1032]
click at [113, 288] on div "14" at bounding box center [153, 352] width 132 height 132
click at [165, 218] on div "80s & 90s" at bounding box center [179, 210] width 41 height 52
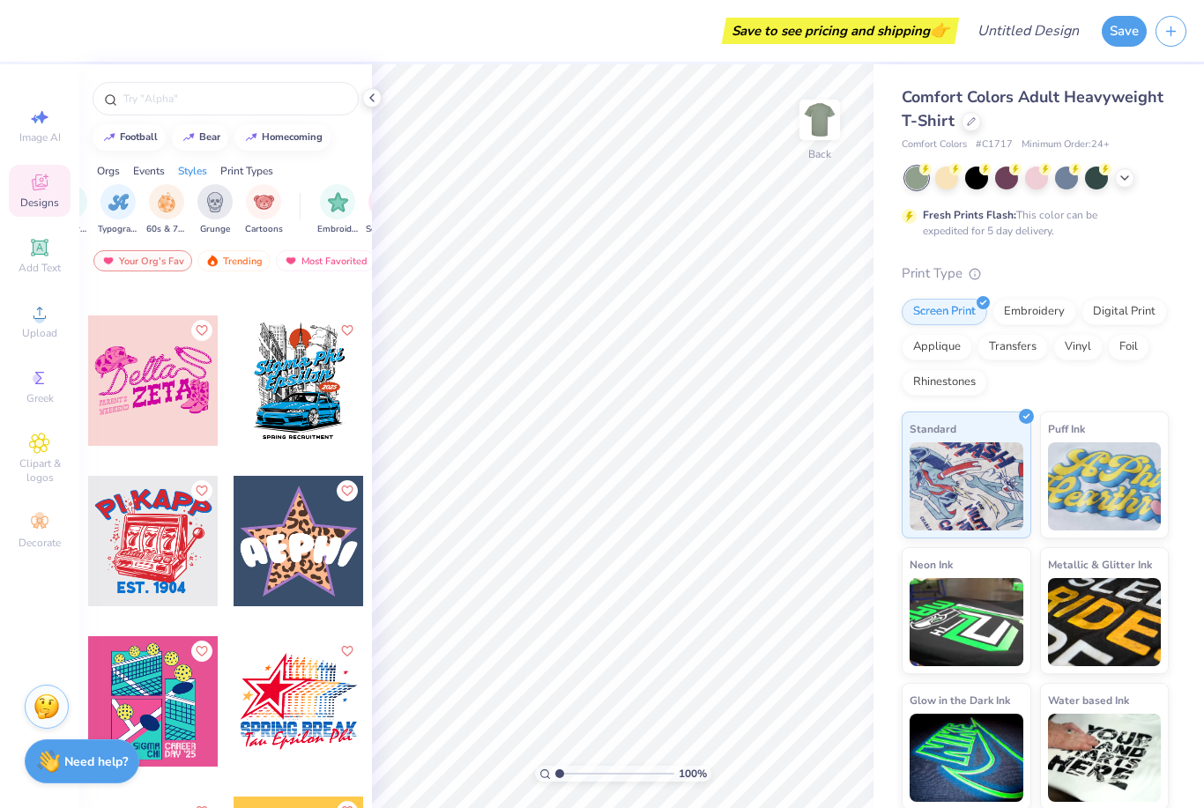
scroll to position [0, 1205]
click at [182, 197] on div "filter for 60s & 70s" at bounding box center [167, 201] width 35 height 35
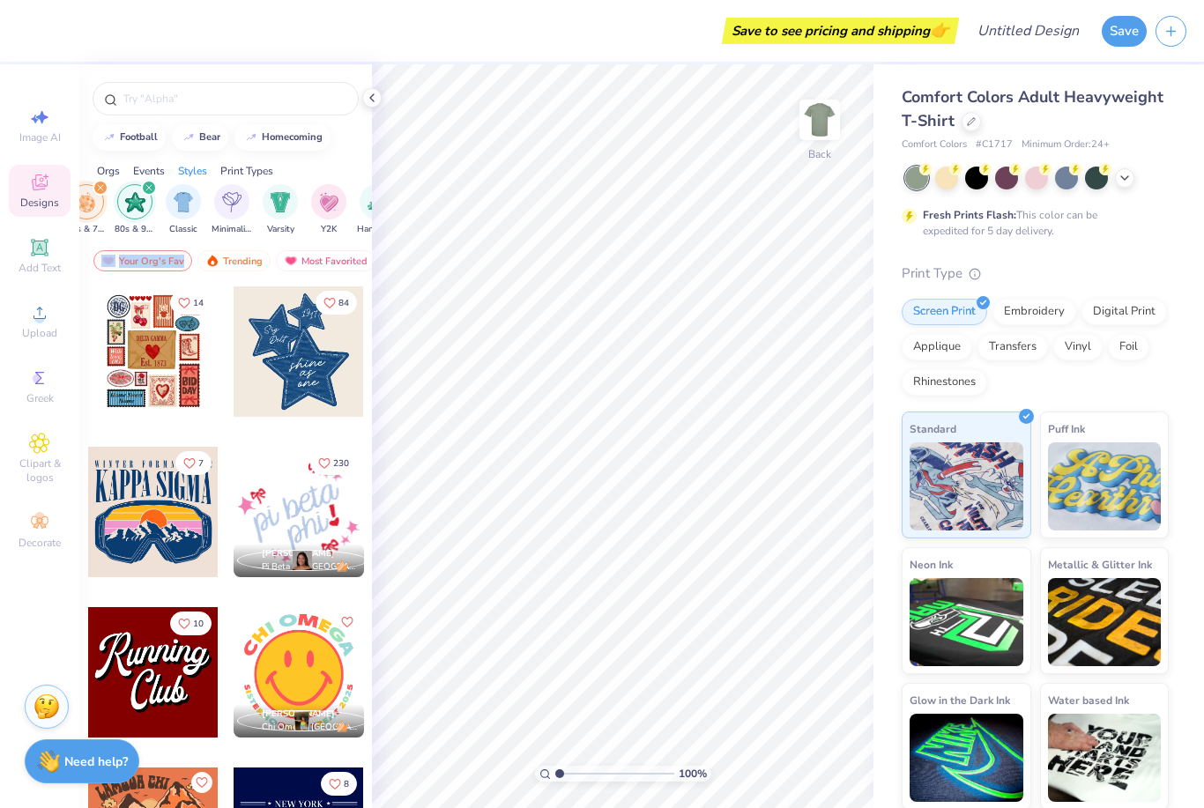
scroll to position [0, 949]
click at [274, 204] on img "filter for Varsity" at bounding box center [279, 202] width 20 height 20
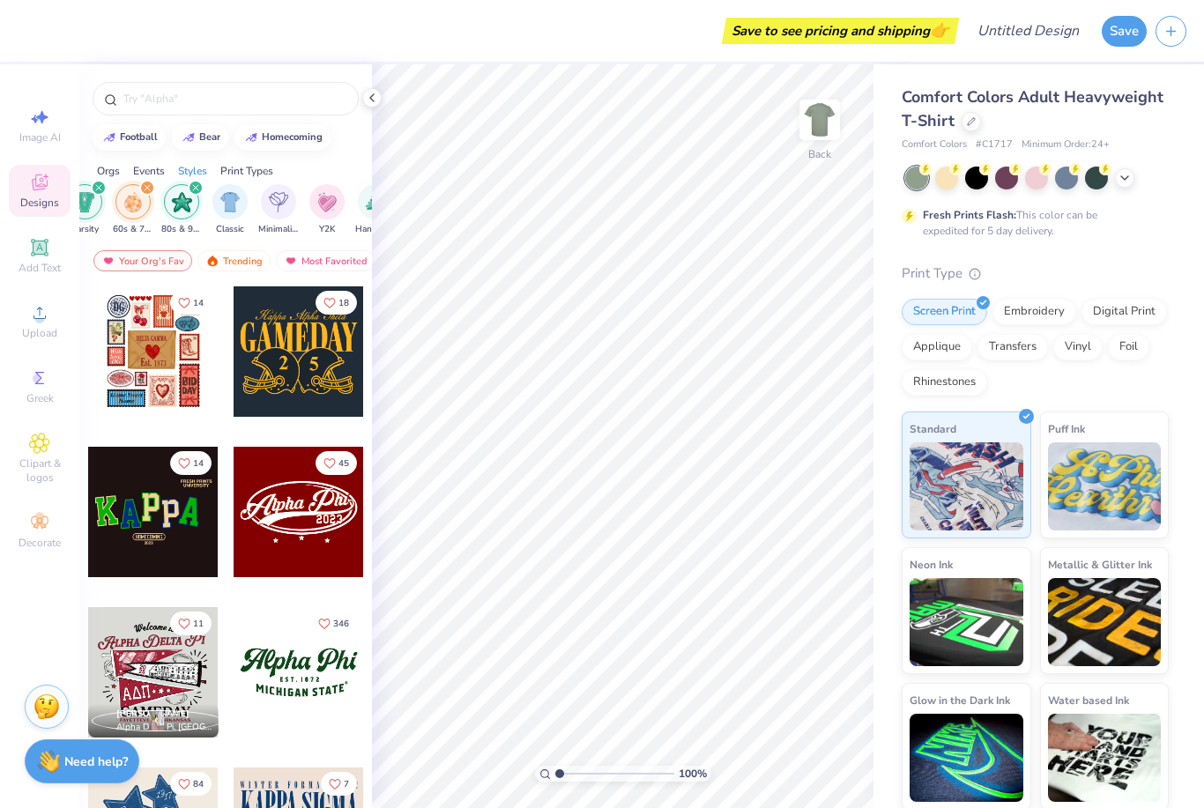
click at [145, 190] on icon "filter for 60s & 70s" at bounding box center [147, 187] width 5 height 5
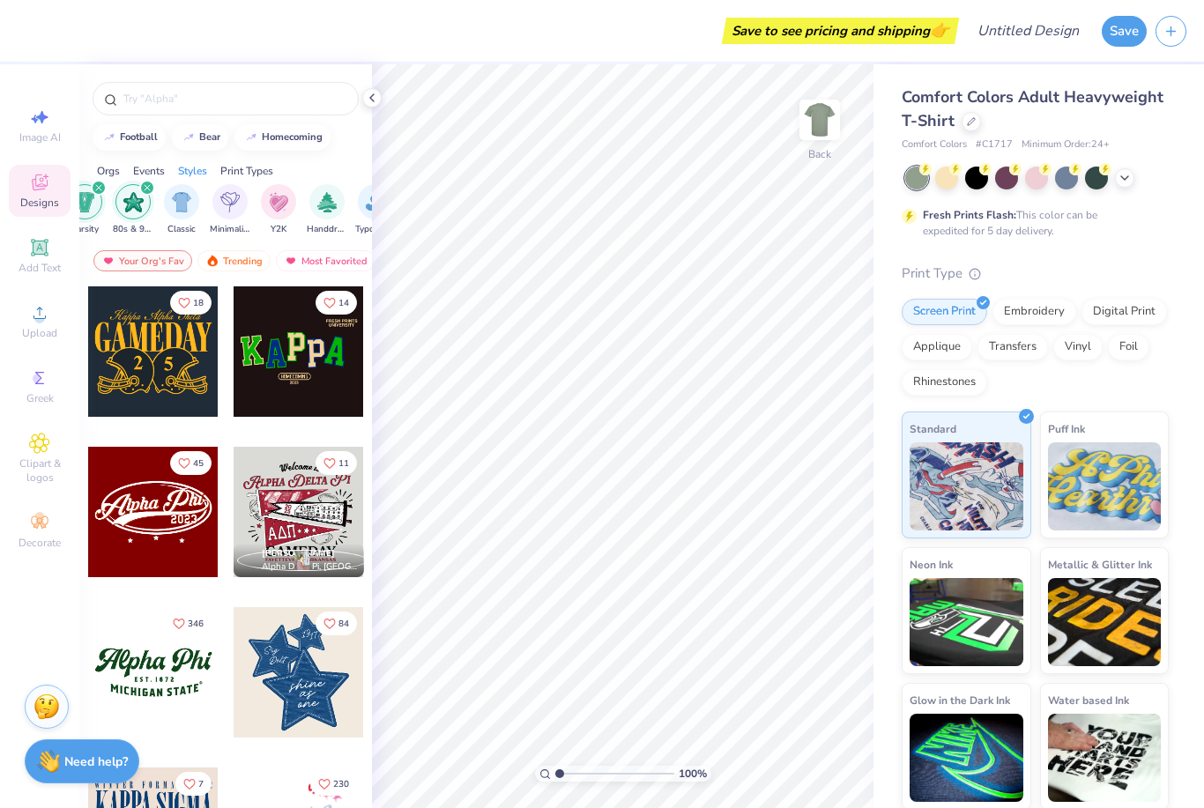
click at [98, 178] on div "Orgs" at bounding box center [108, 171] width 23 height 16
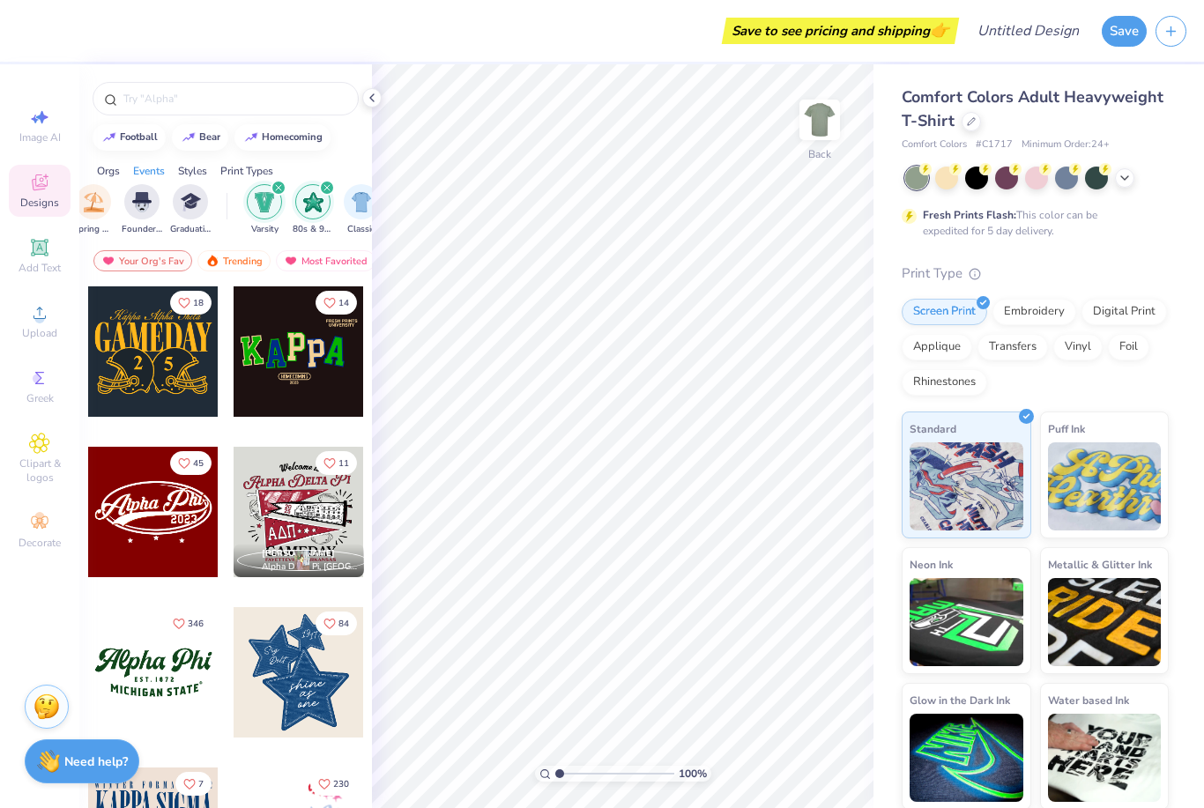
click at [331, 187] on div "filter for 80s & 90s" at bounding box center [327, 188] width 16 height 16
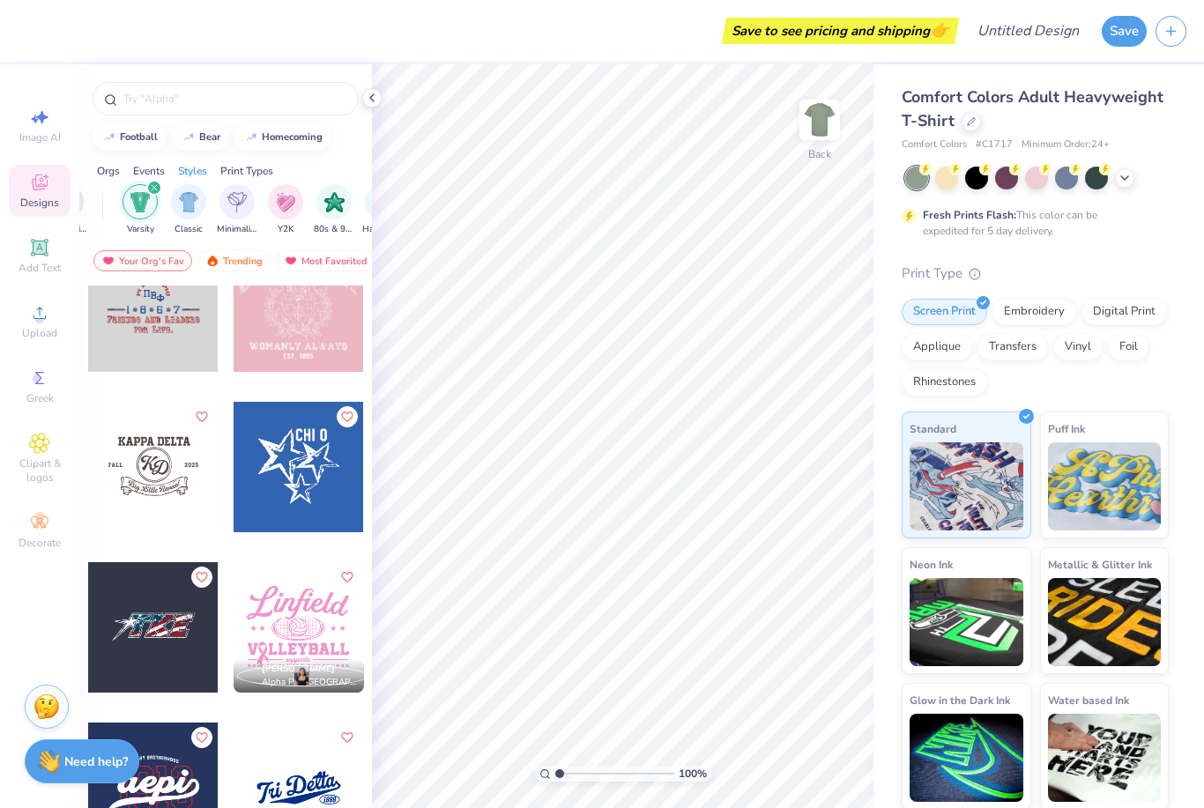
scroll to position [0, 887]
click at [166, 189] on div "filter for Varsity" at bounding box center [161, 188] width 16 height 16
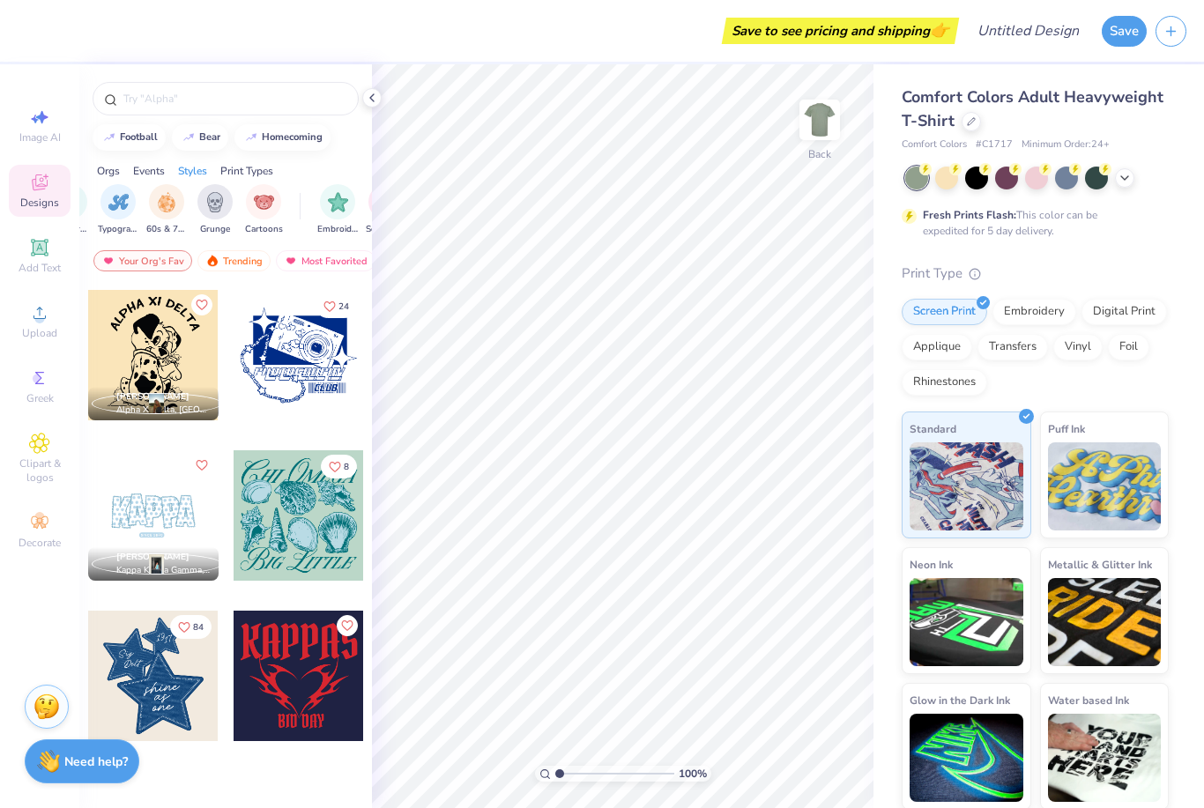
scroll to position [0, 1210]
click at [161, 209] on img "filter for 60s & 70s" at bounding box center [162, 202] width 19 height 20
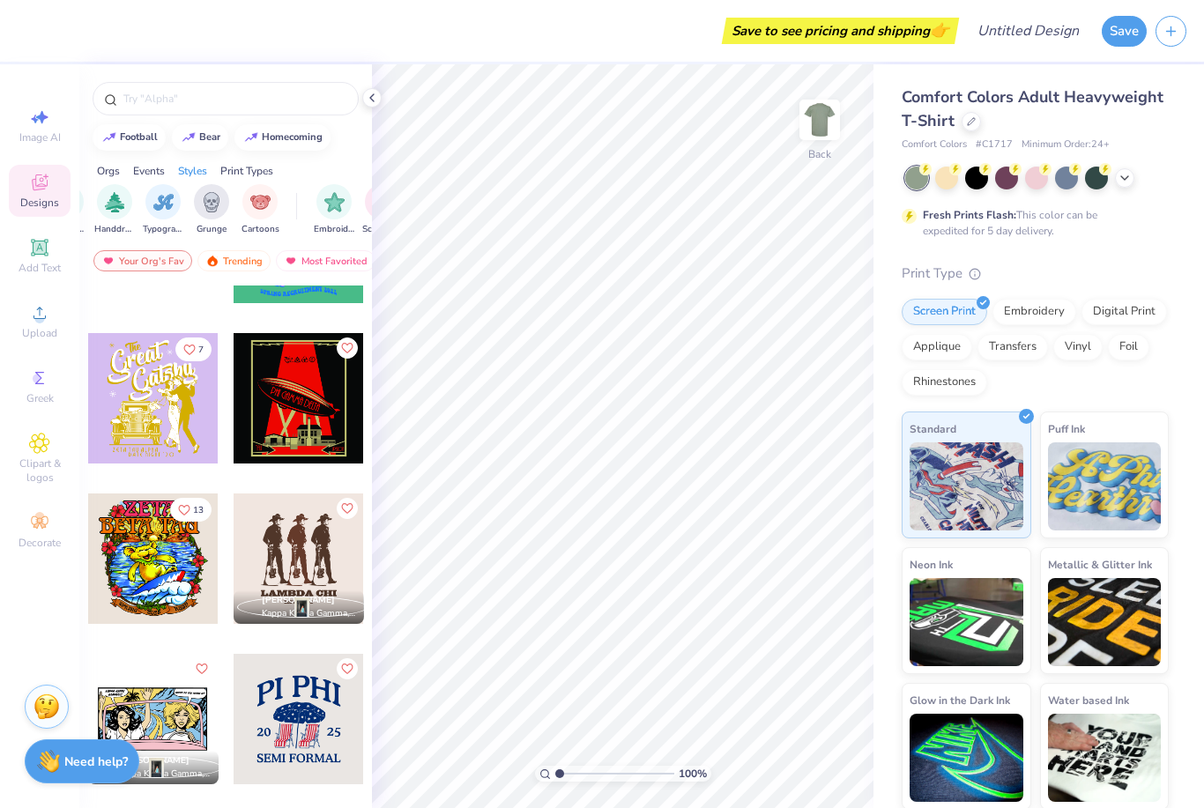
scroll to position [4446, 0]
click at [270, 446] on div at bounding box center [299, 398] width 130 height 130
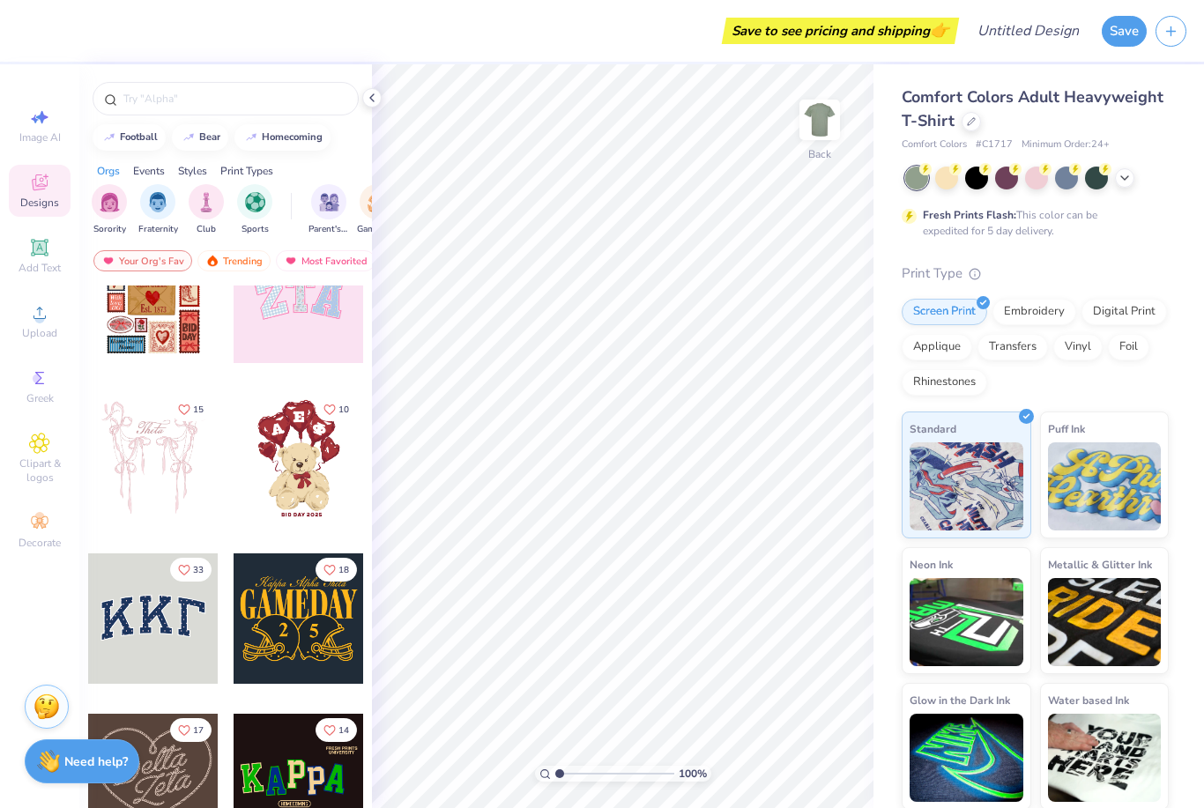
scroll to position [77, 0]
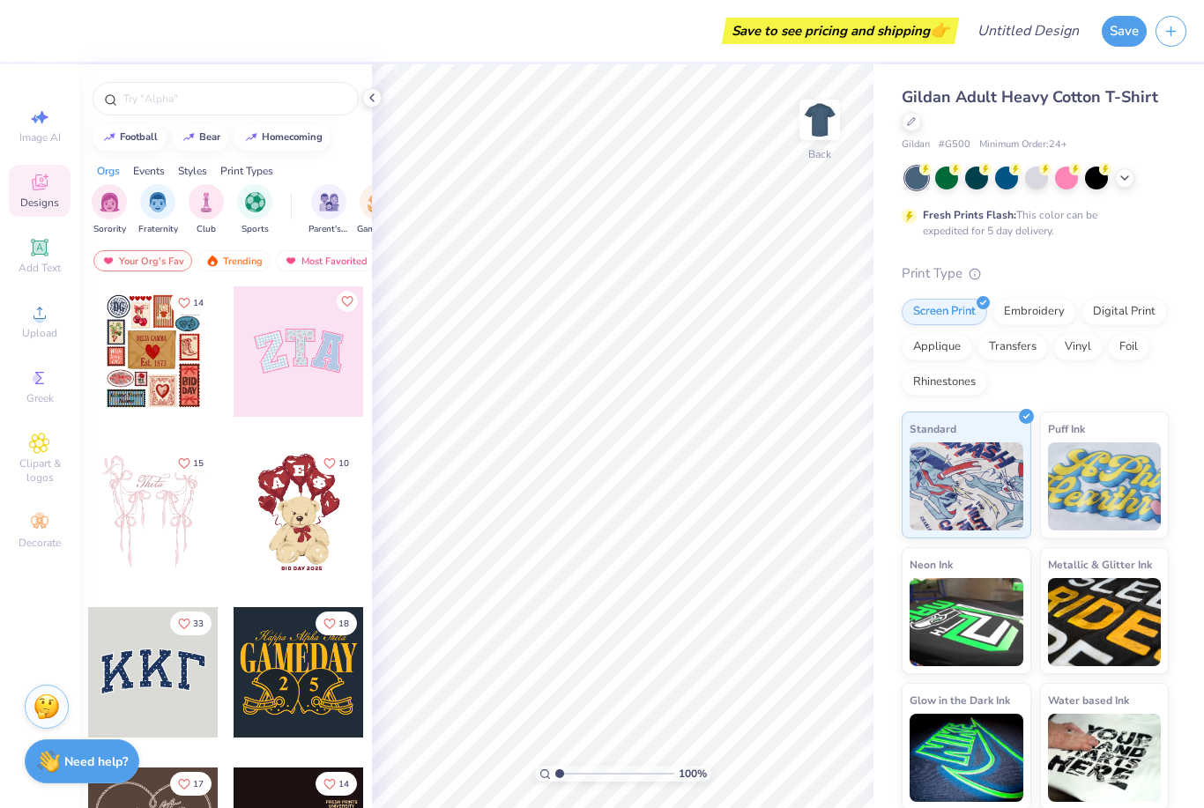
click at [1002, 167] on div at bounding box center [1006, 178] width 23 height 23
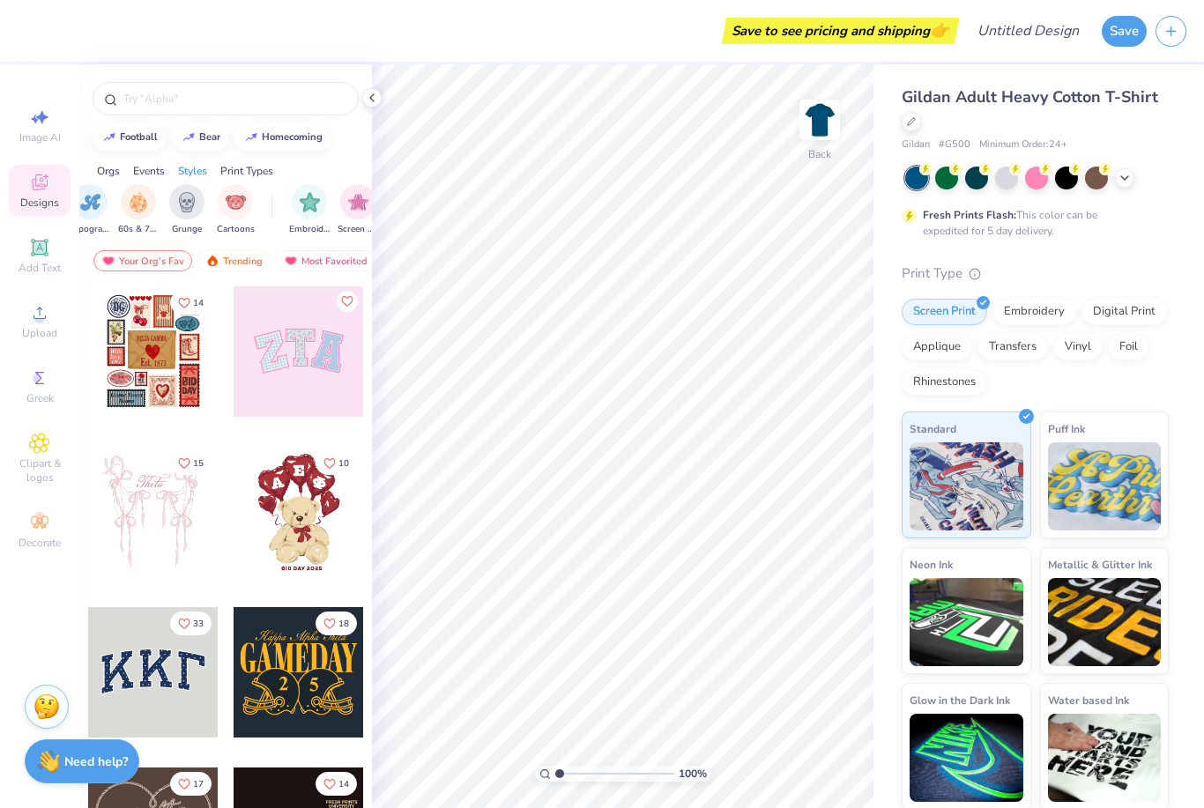
scroll to position [0, 1238]
click at [229, 209] on img "filter for Cartoons" at bounding box center [232, 202] width 20 height 20
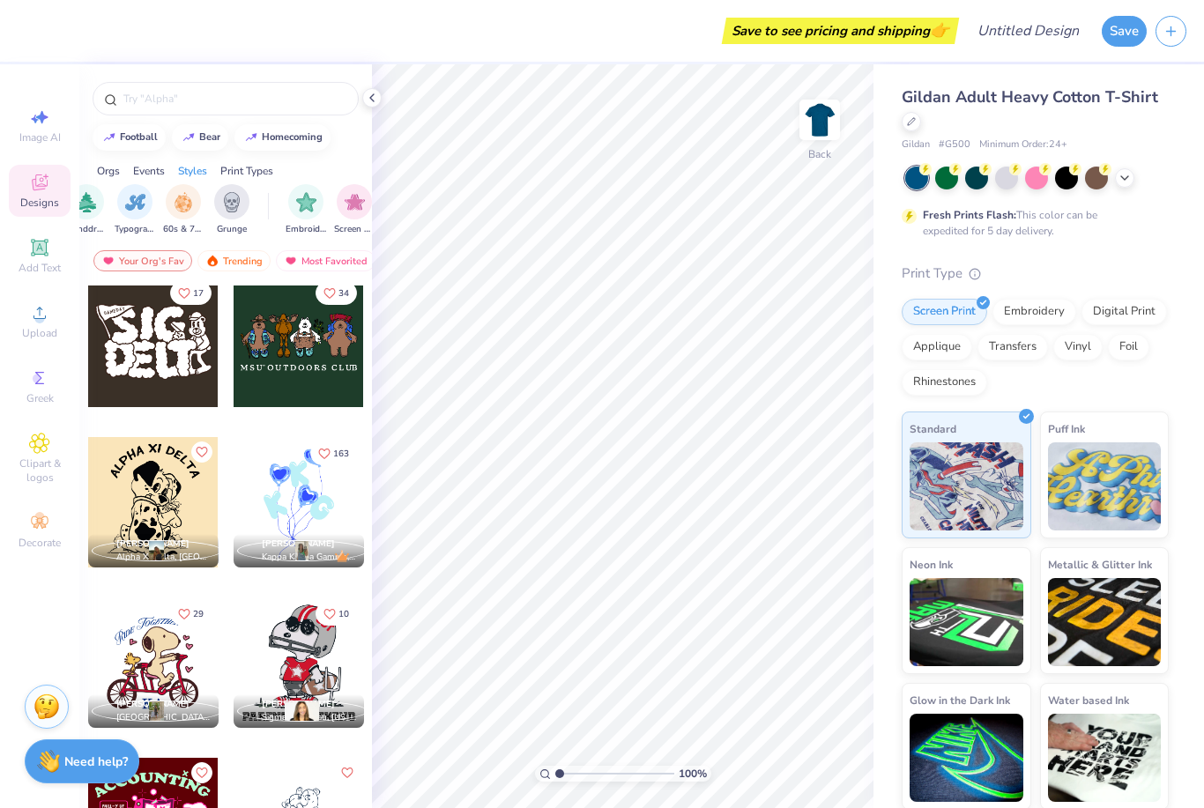
scroll to position [3, 0]
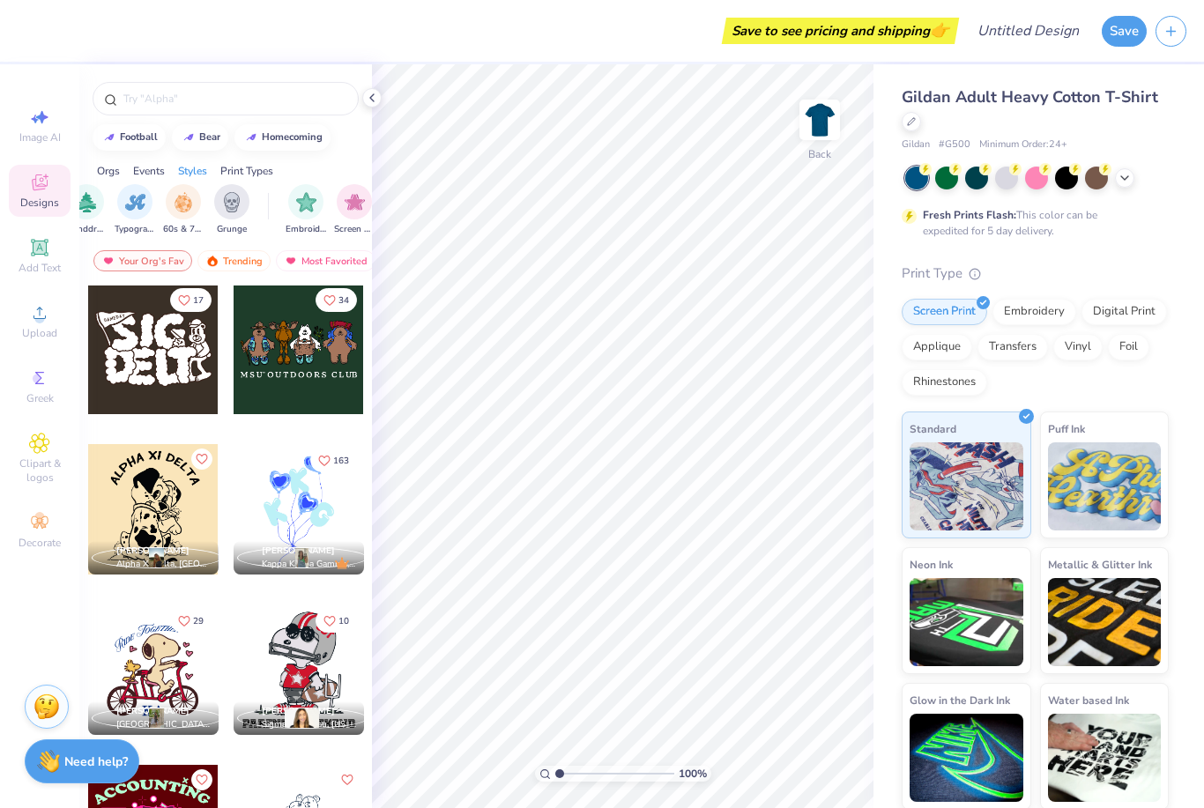
click at [299, 371] on div at bounding box center [299, 349] width 130 height 130
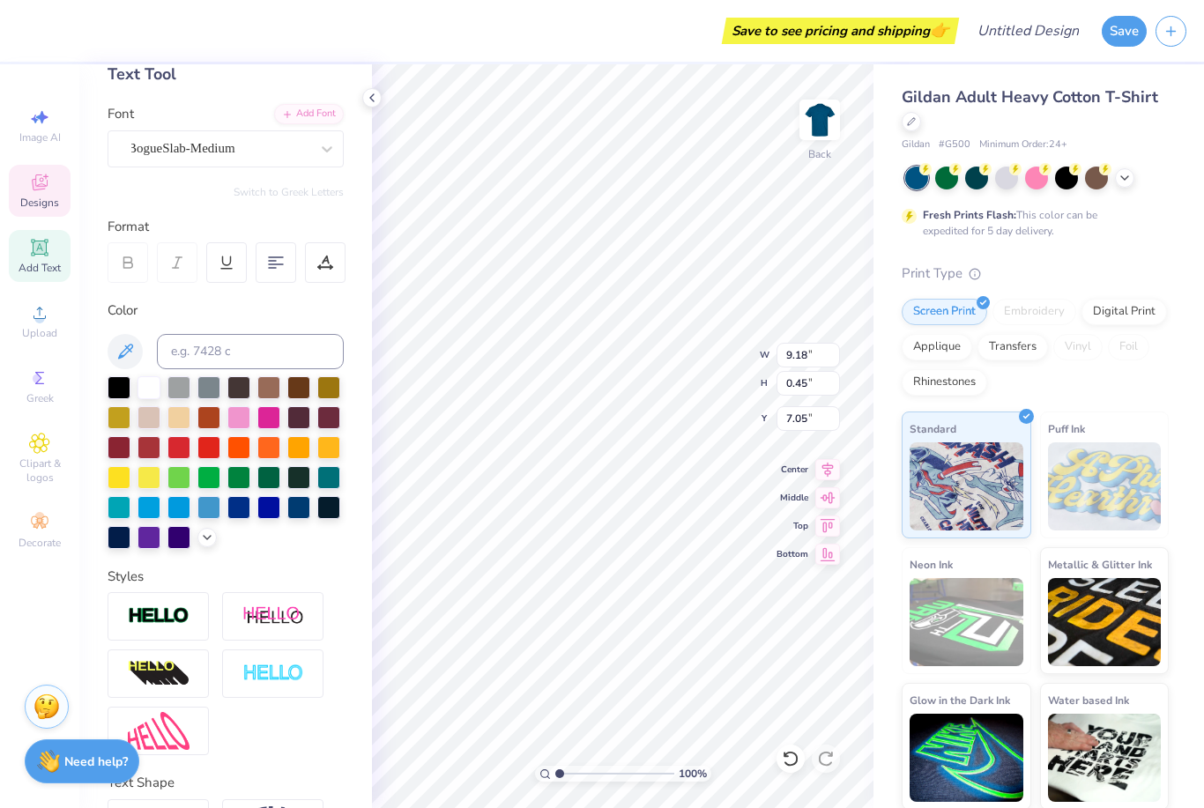
scroll to position [100, 0]
type textarea "C L UB MF 125"
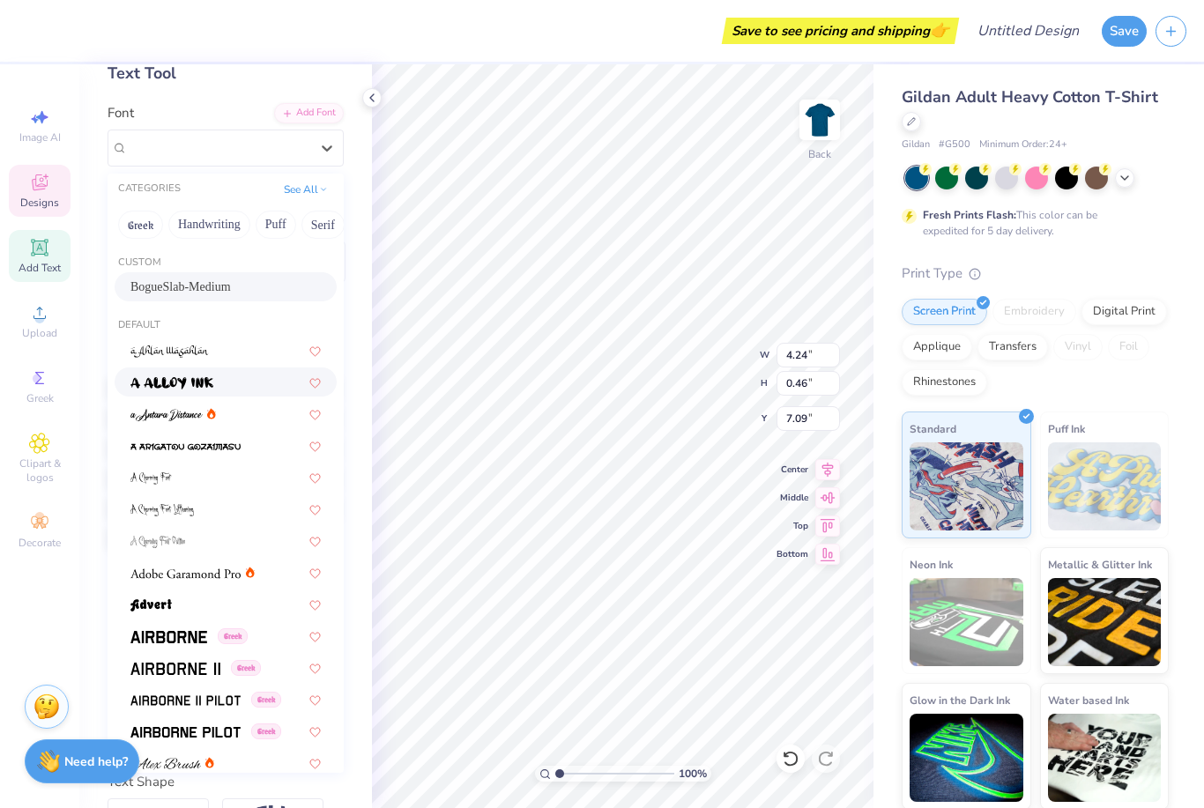
click at [238, 375] on div at bounding box center [225, 382] width 190 height 19
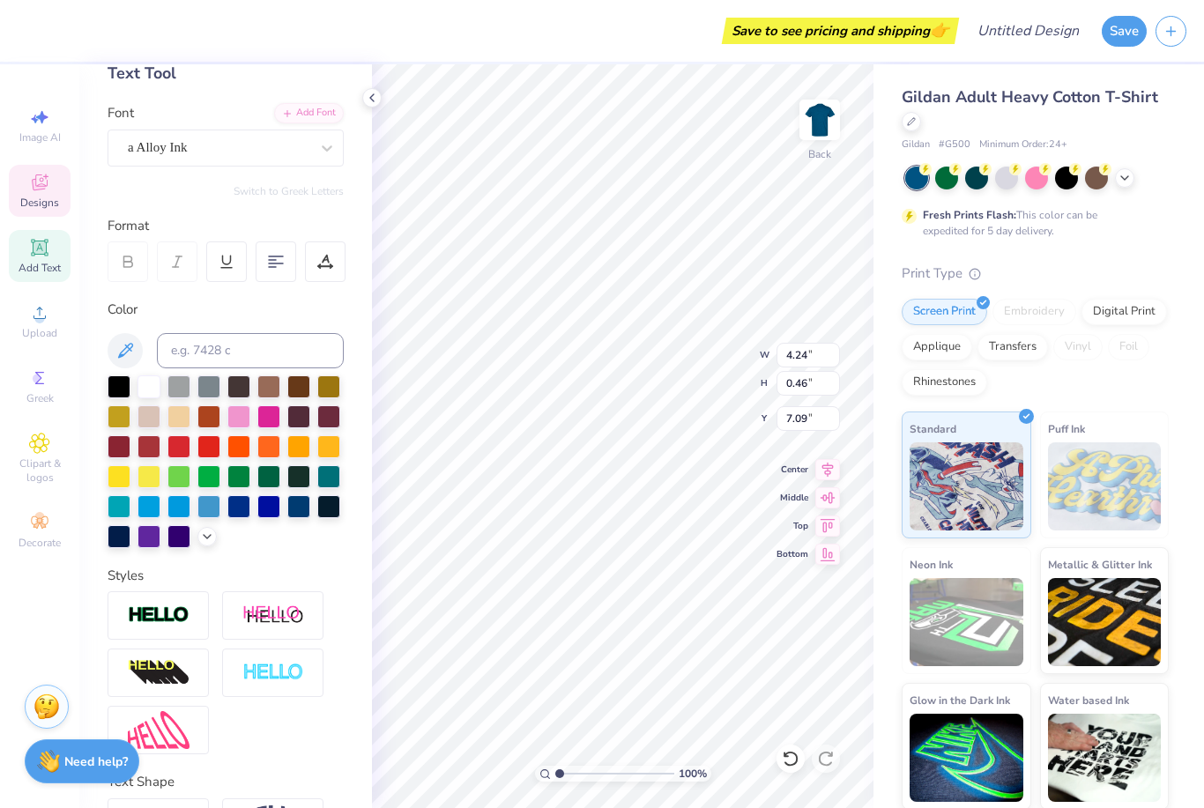
type input "4.12"
type input "0.52"
type input "7.06"
type input "7.60"
type input "8.96"
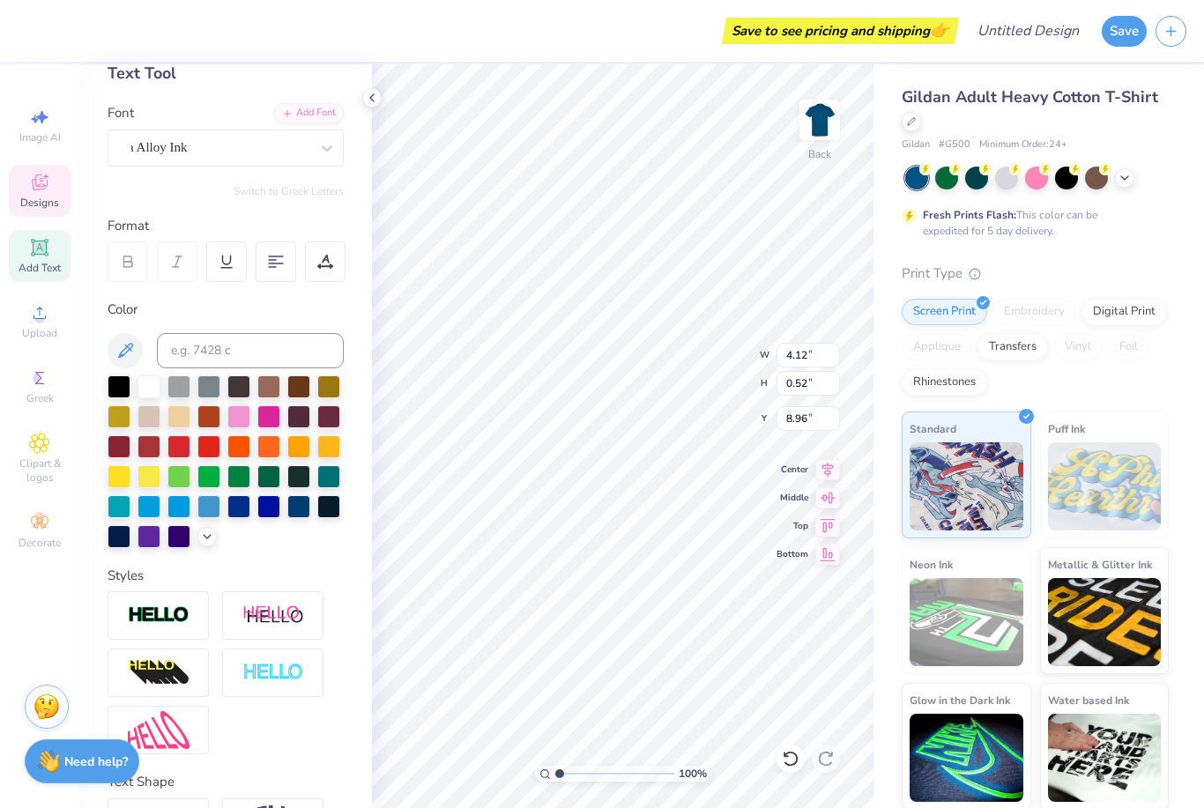
type input "12.02"
type input "1.51"
type input "7.37"
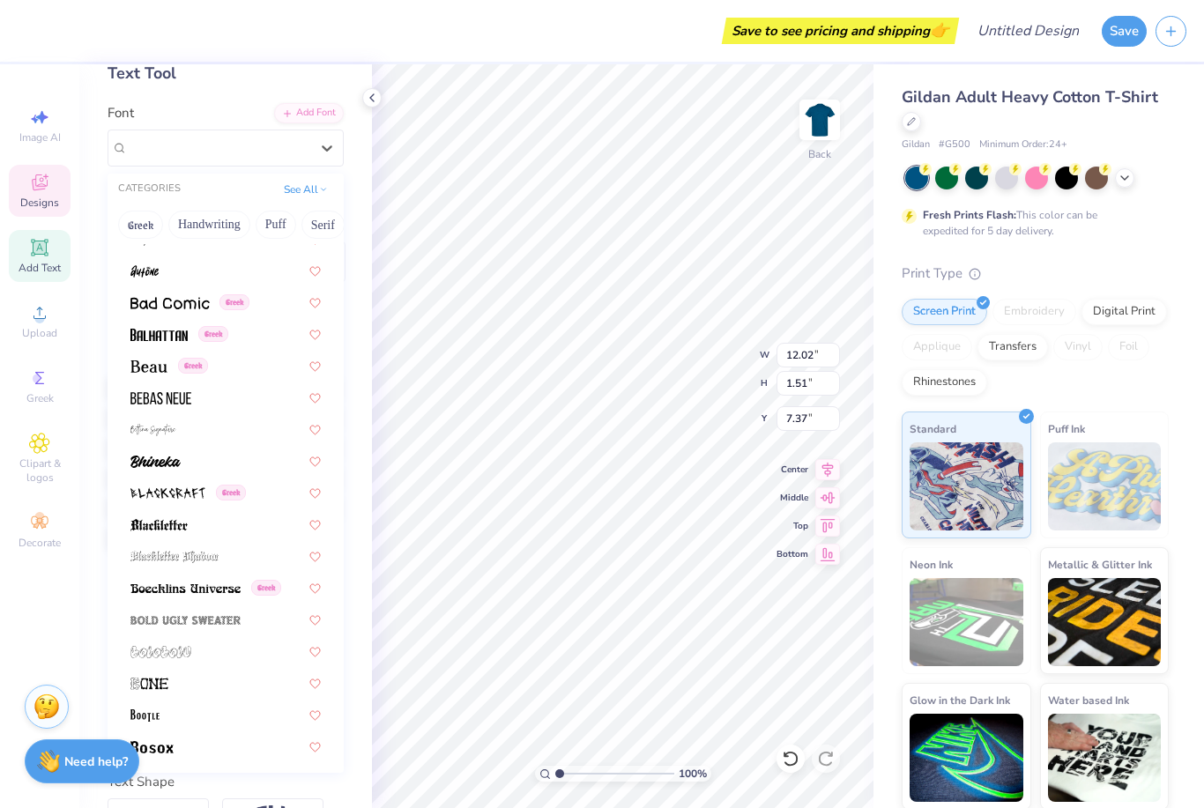
scroll to position [956, 0]
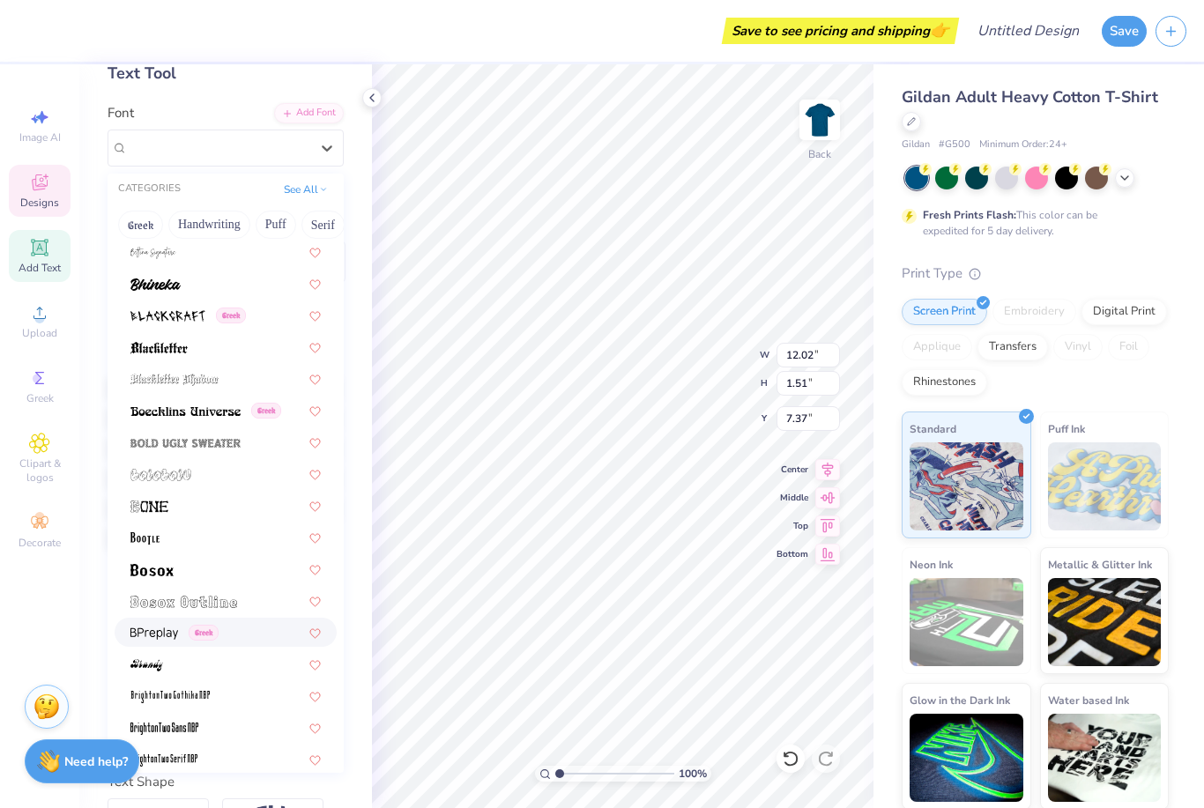
click at [235, 623] on div "Greek" at bounding box center [225, 632] width 190 height 19
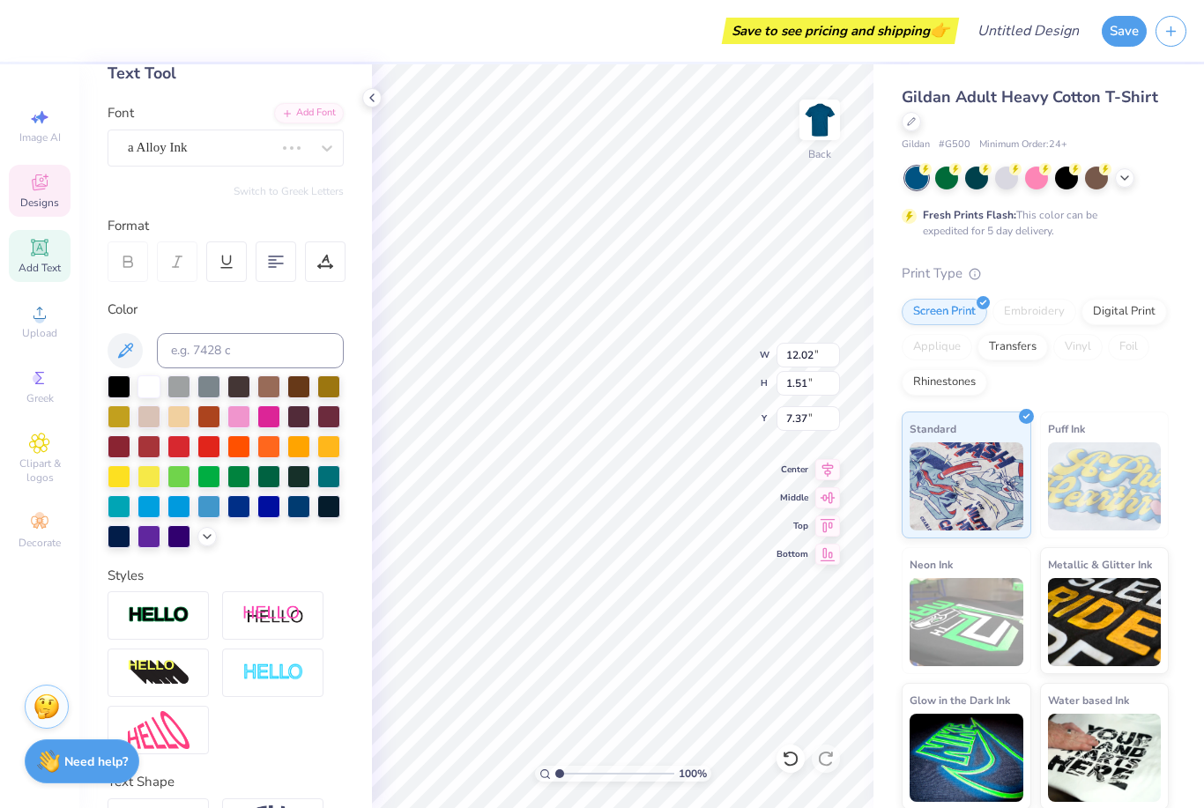
click at [295, 167] on div "Personalized Names Personalized Numbers Text Tool Add Font Font a Alloy Ink Swi…" at bounding box center [225, 436] width 293 height 744
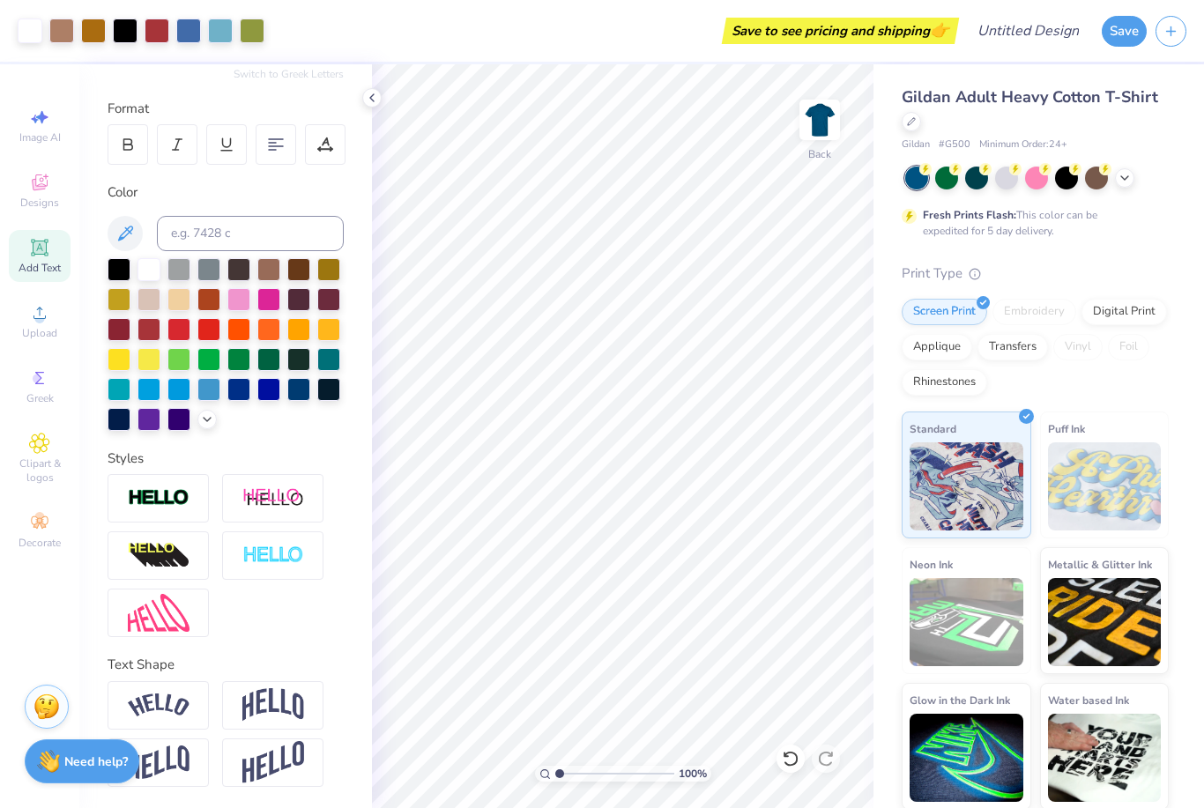
click at [189, 606] on img at bounding box center [159, 613] width 62 height 38
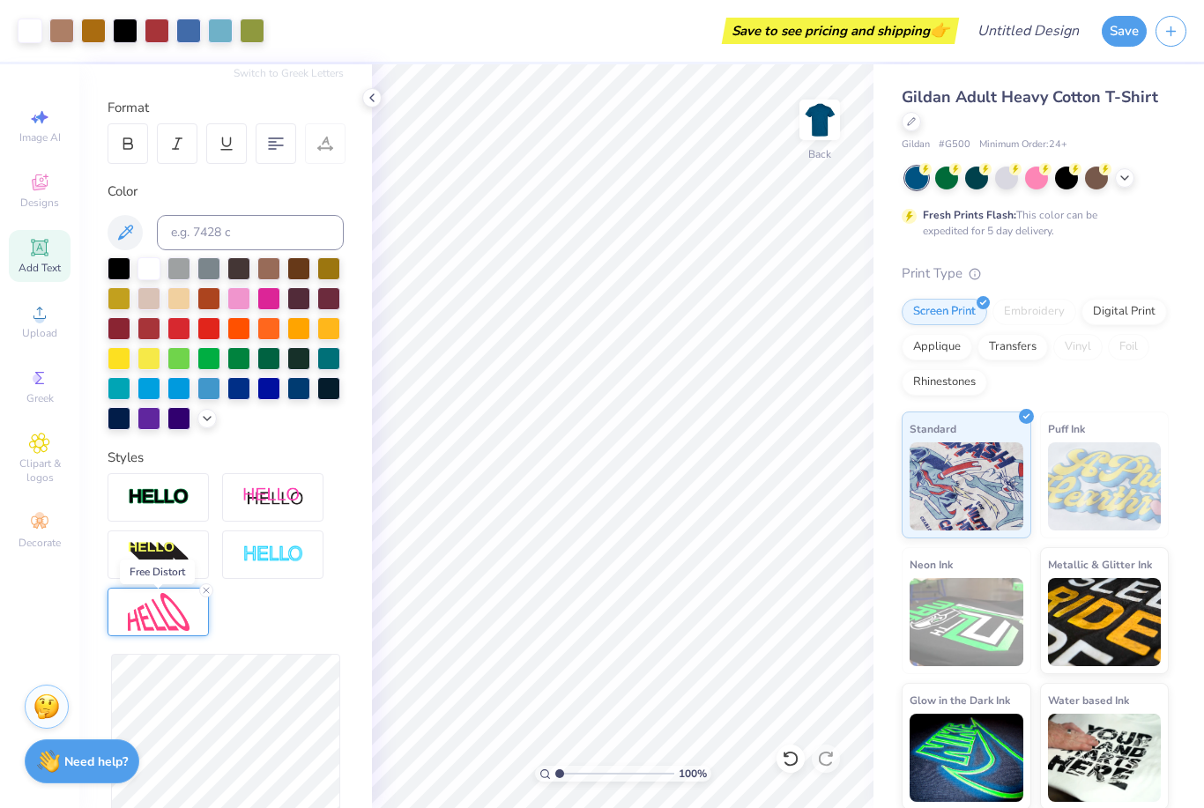
click at [182, 631] on img at bounding box center [159, 612] width 62 height 38
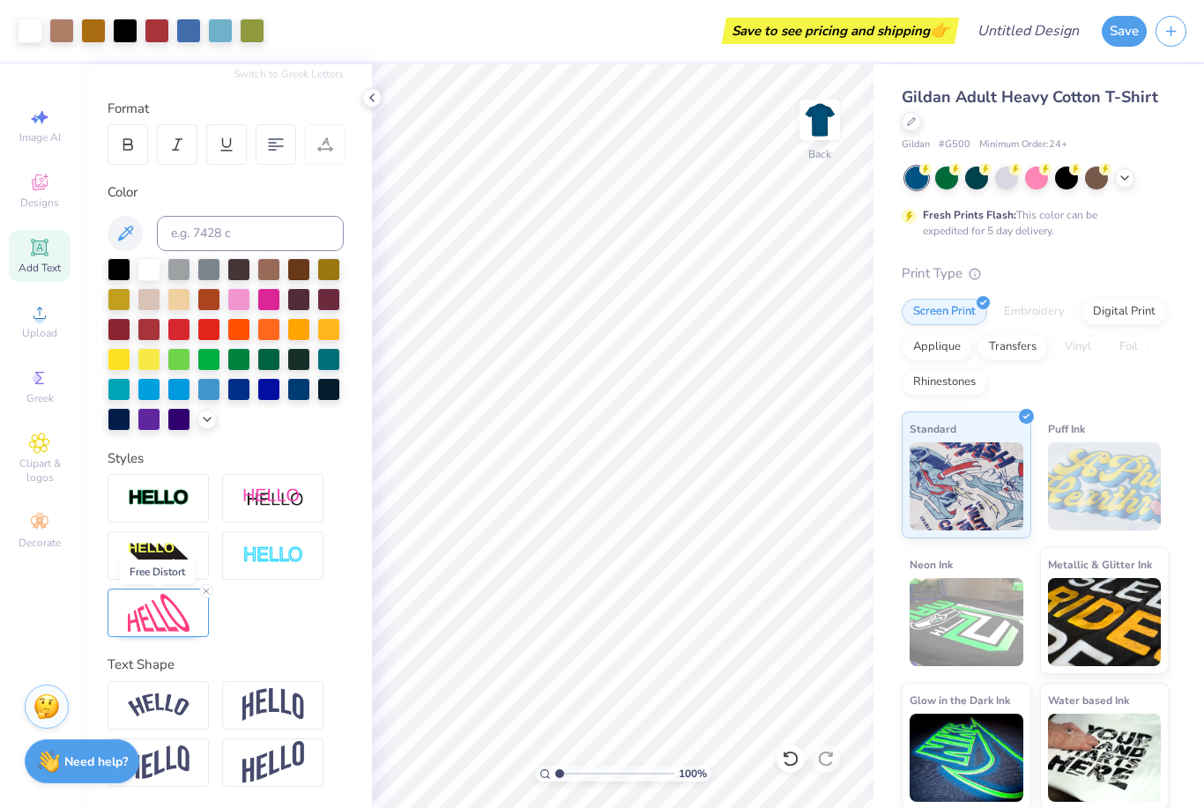
click at [155, 629] on img at bounding box center [159, 613] width 62 height 38
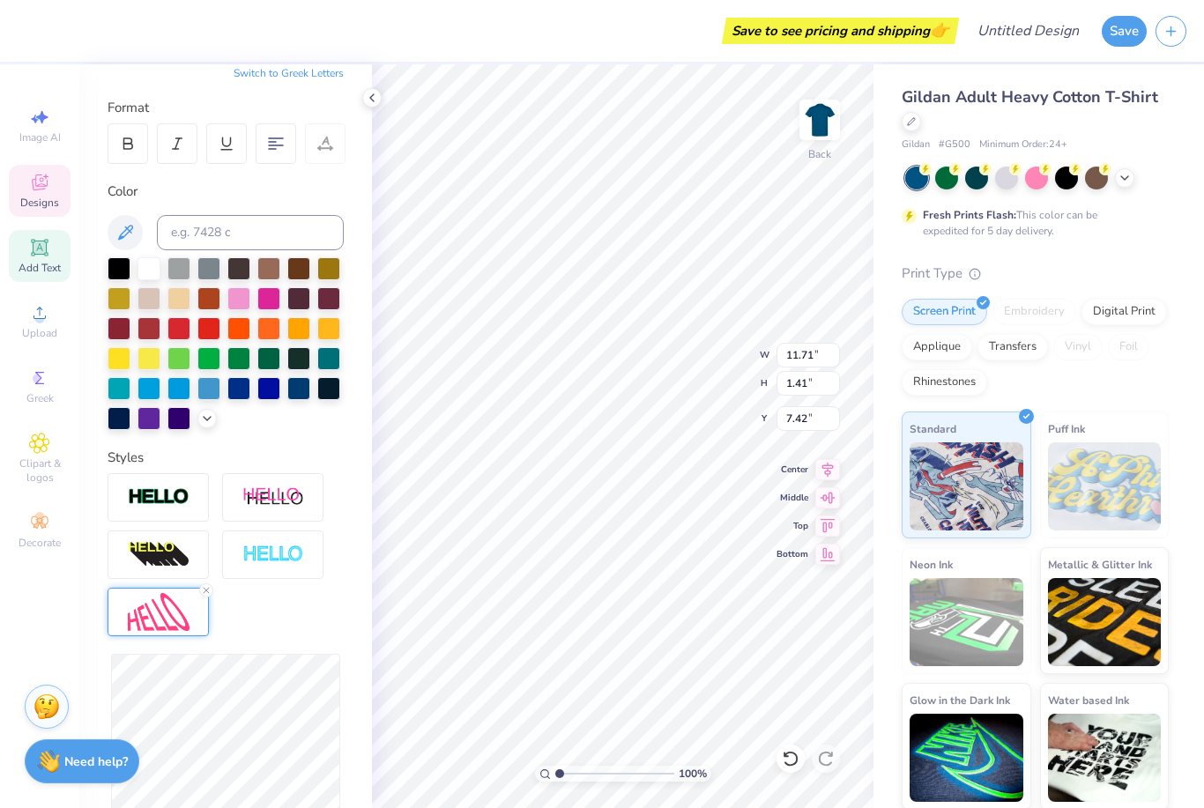
click at [291, 548] on img at bounding box center [273, 555] width 62 height 20
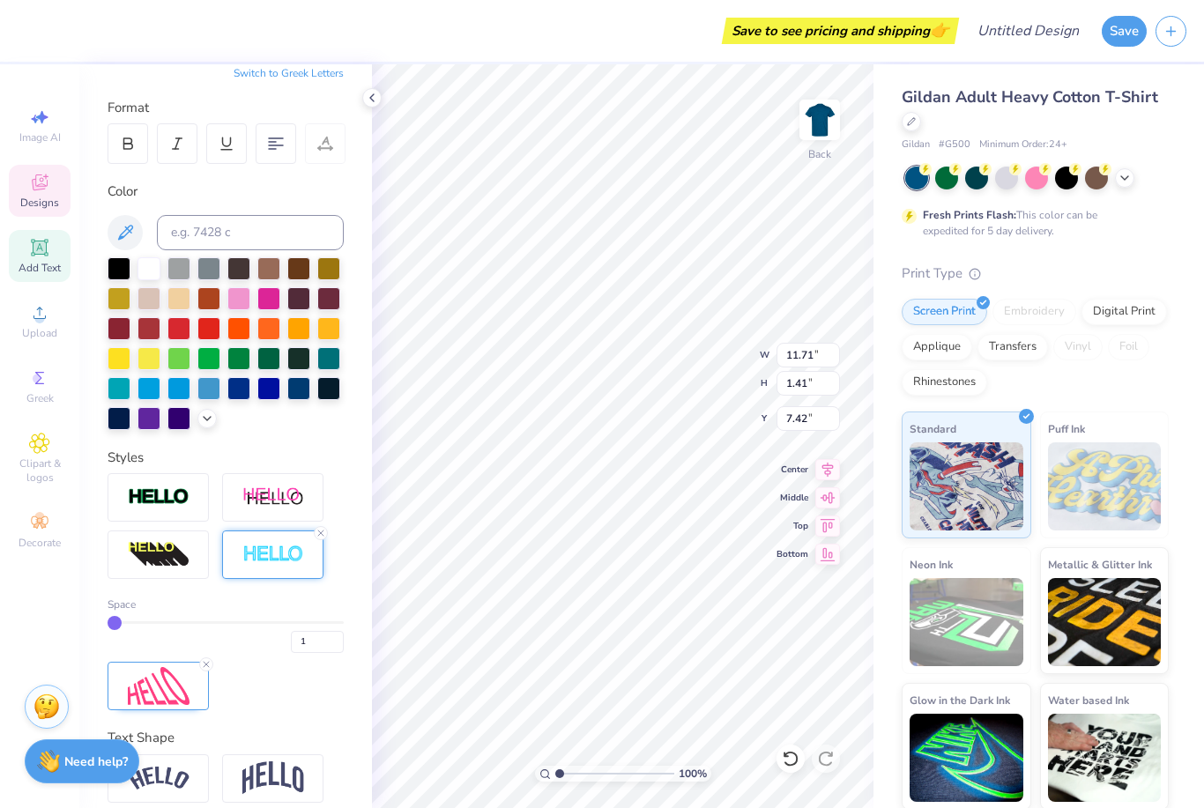
type input "11.73"
type input "1.44"
type input "7.41"
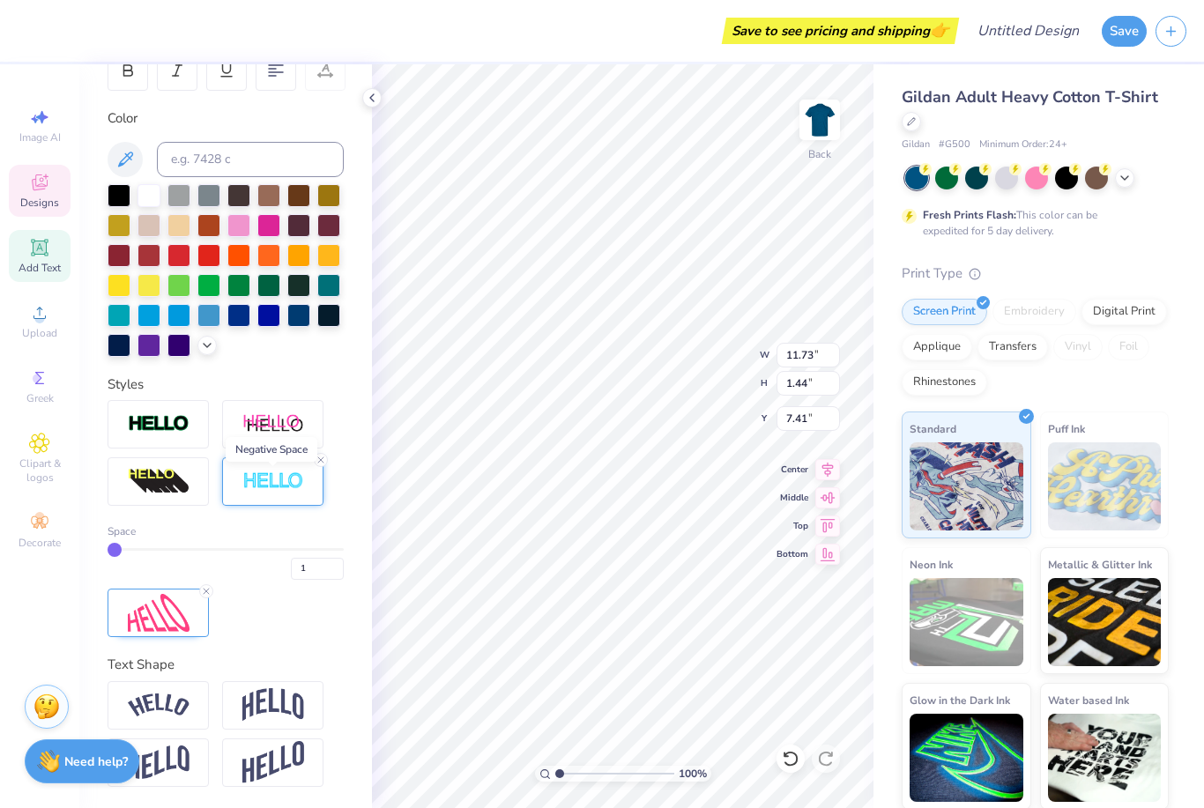
scroll to position [292, 0]
click at [185, 707] on img at bounding box center [159, 706] width 62 height 24
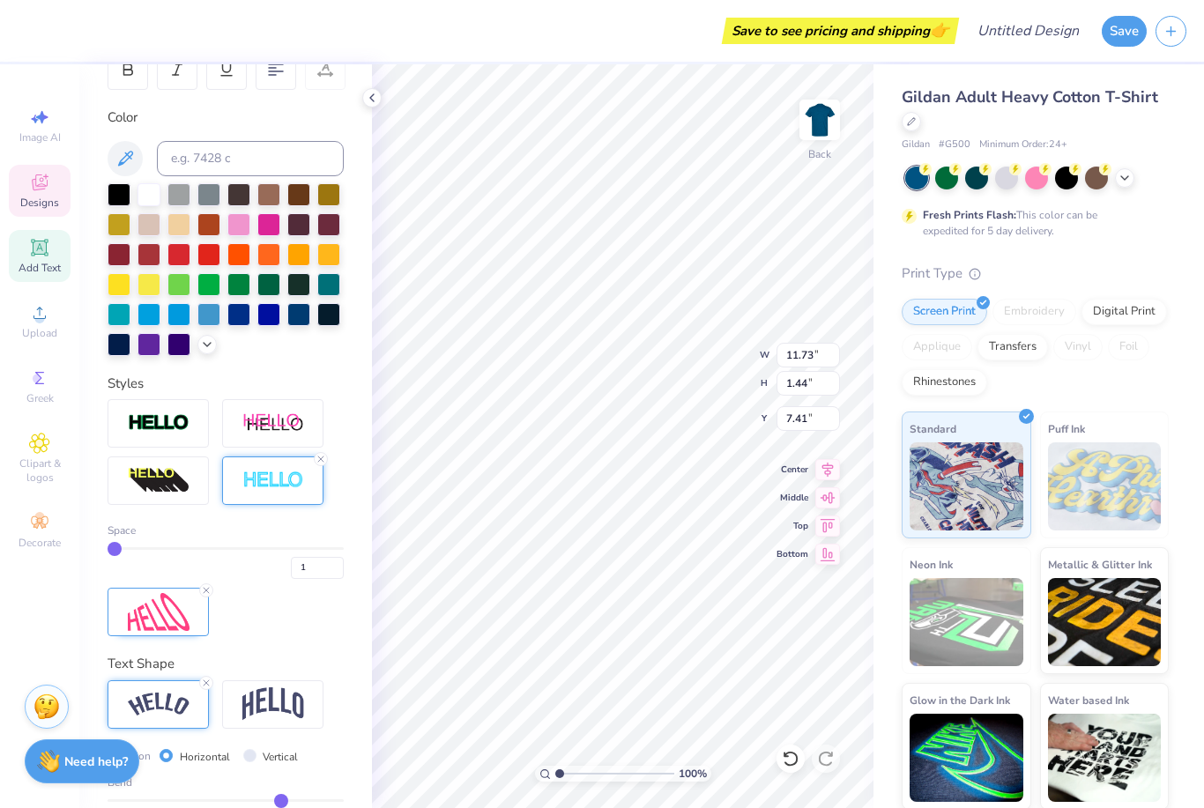
type input "13.32"
type input "2.92"
type input "6.66"
click at [268, 703] on img at bounding box center [273, 705] width 62 height 34
type input "11.73"
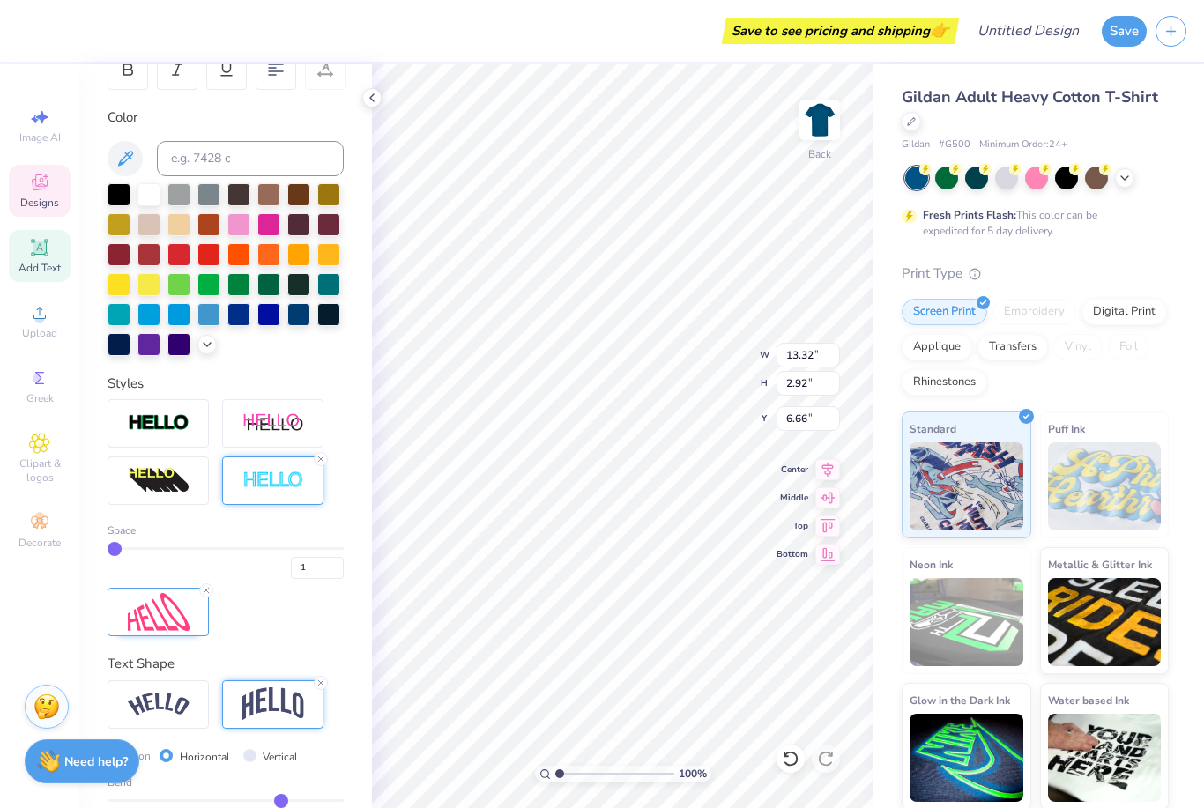
type input "3.54"
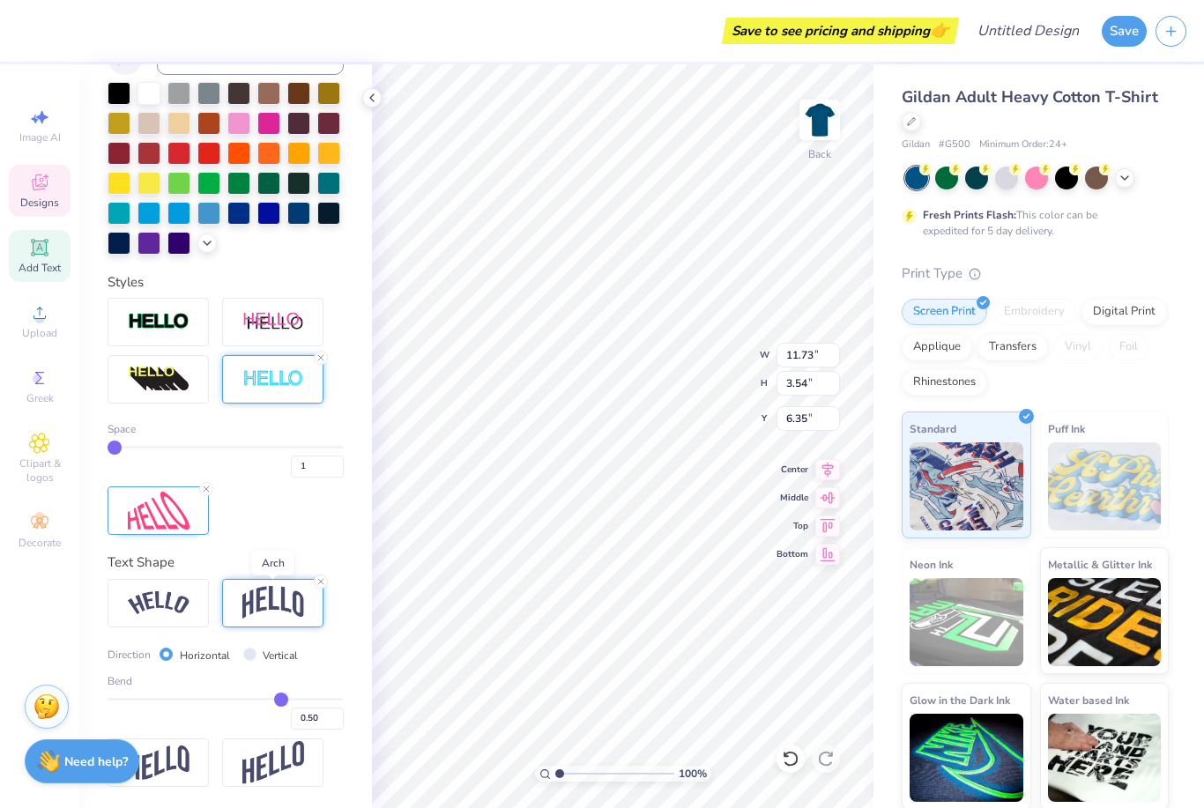
scroll to position [395, 0]
click at [950, 175] on div at bounding box center [946, 178] width 23 height 23
click at [1108, 179] on div at bounding box center [1096, 178] width 23 height 23
click at [1148, 173] on div at bounding box center [1037, 178] width 264 height 23
click at [1147, 172] on div at bounding box center [1037, 178] width 264 height 23
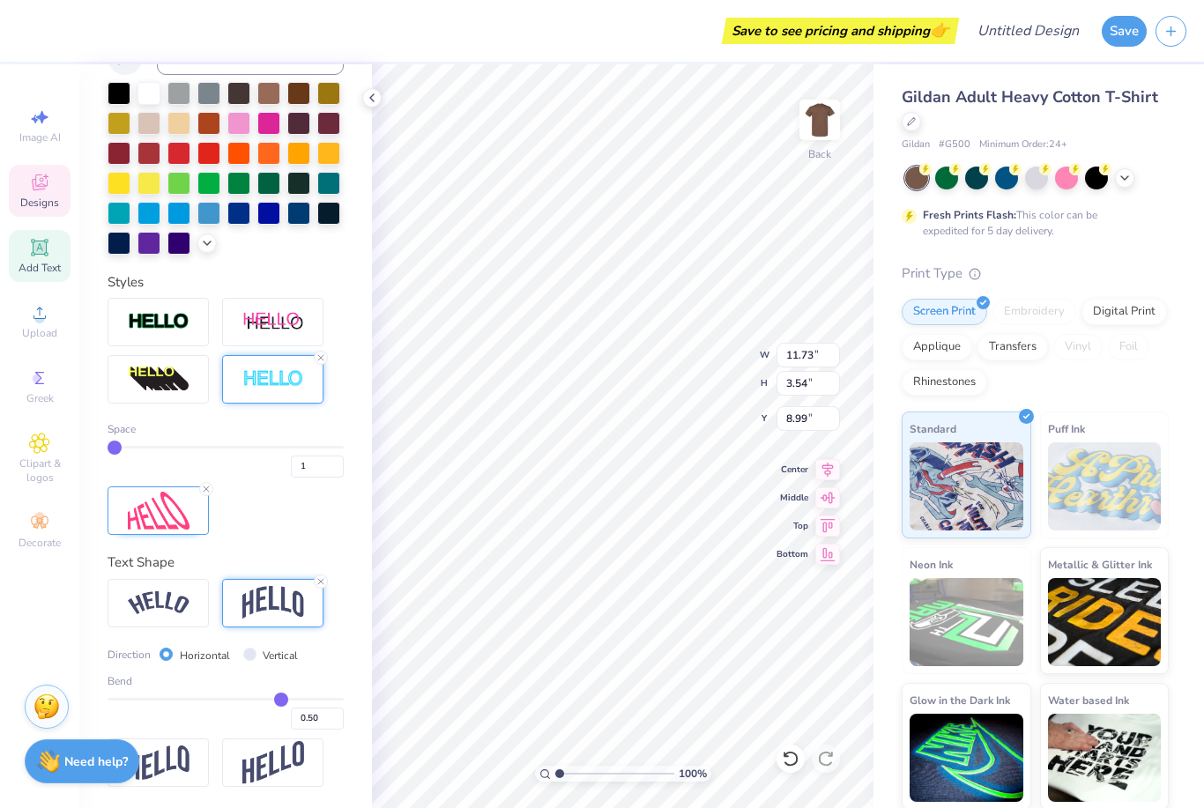
click at [1131, 175] on icon at bounding box center [1125, 178] width 14 height 14
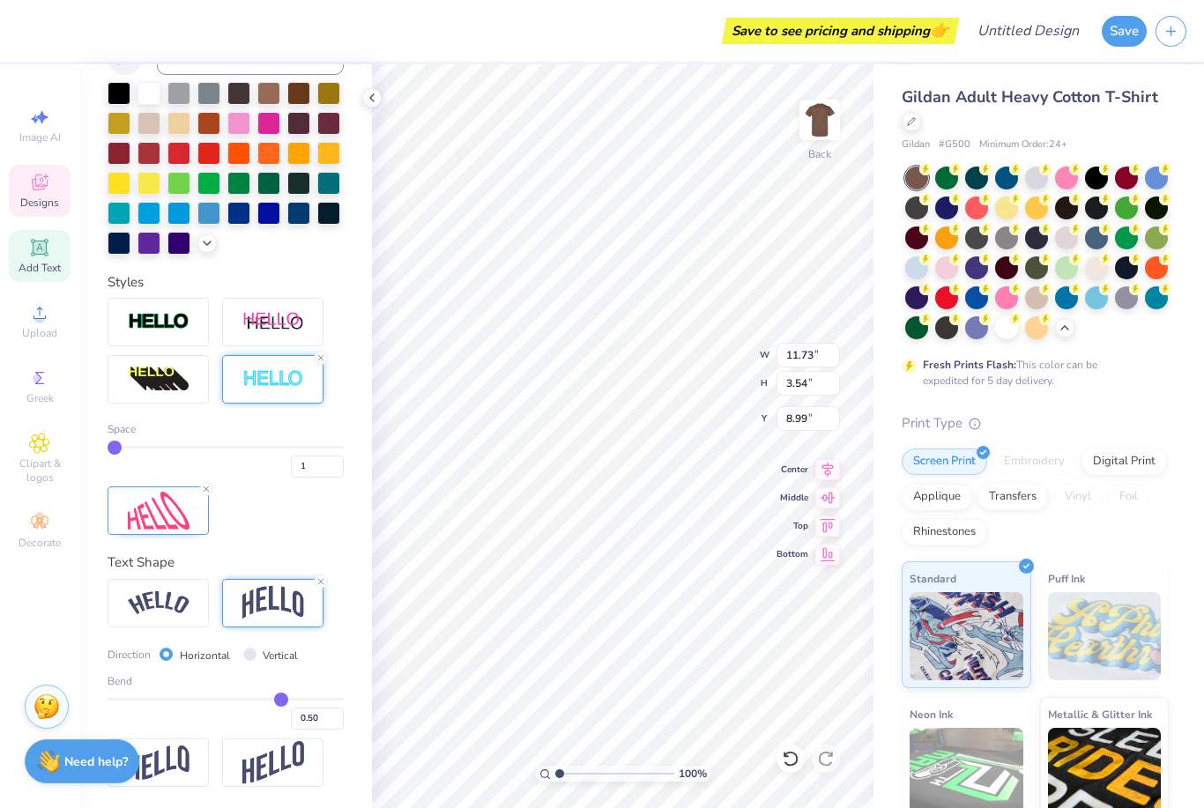
click at [1070, 232] on icon at bounding box center [1075, 229] width 12 height 12
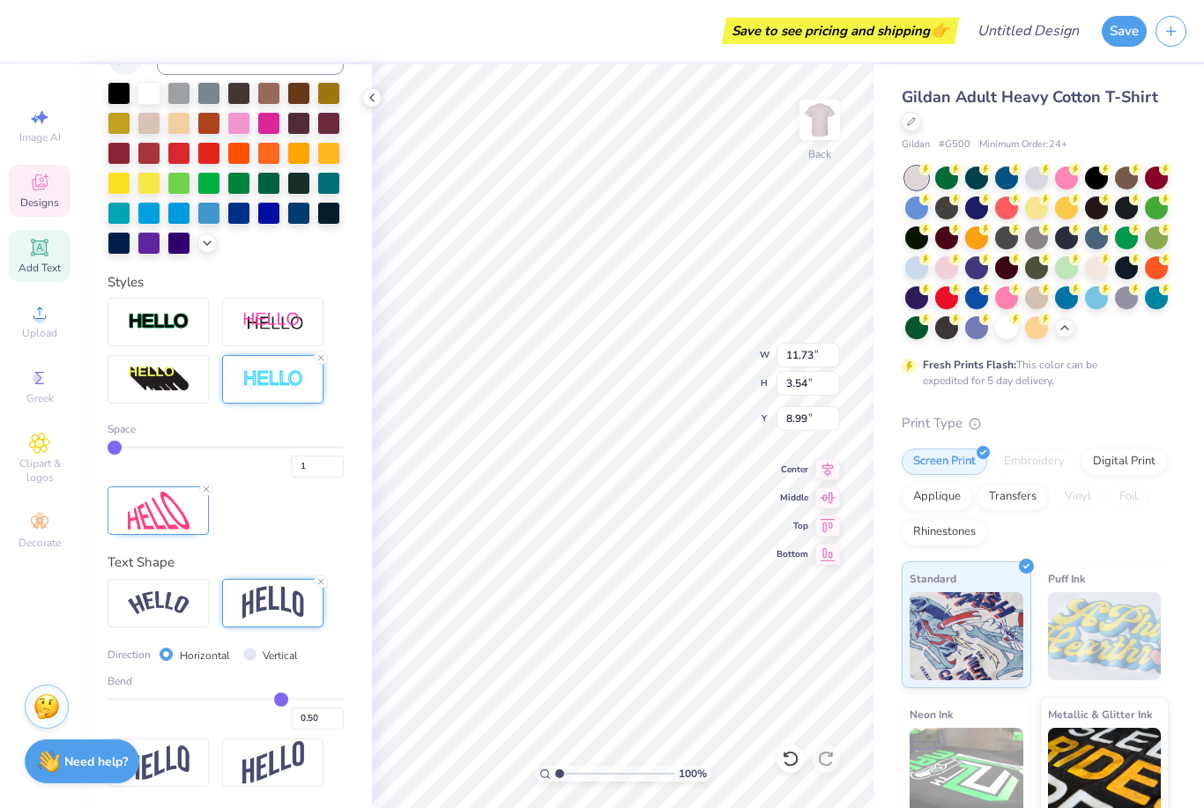
click at [1072, 297] on div at bounding box center [1066, 298] width 23 height 23
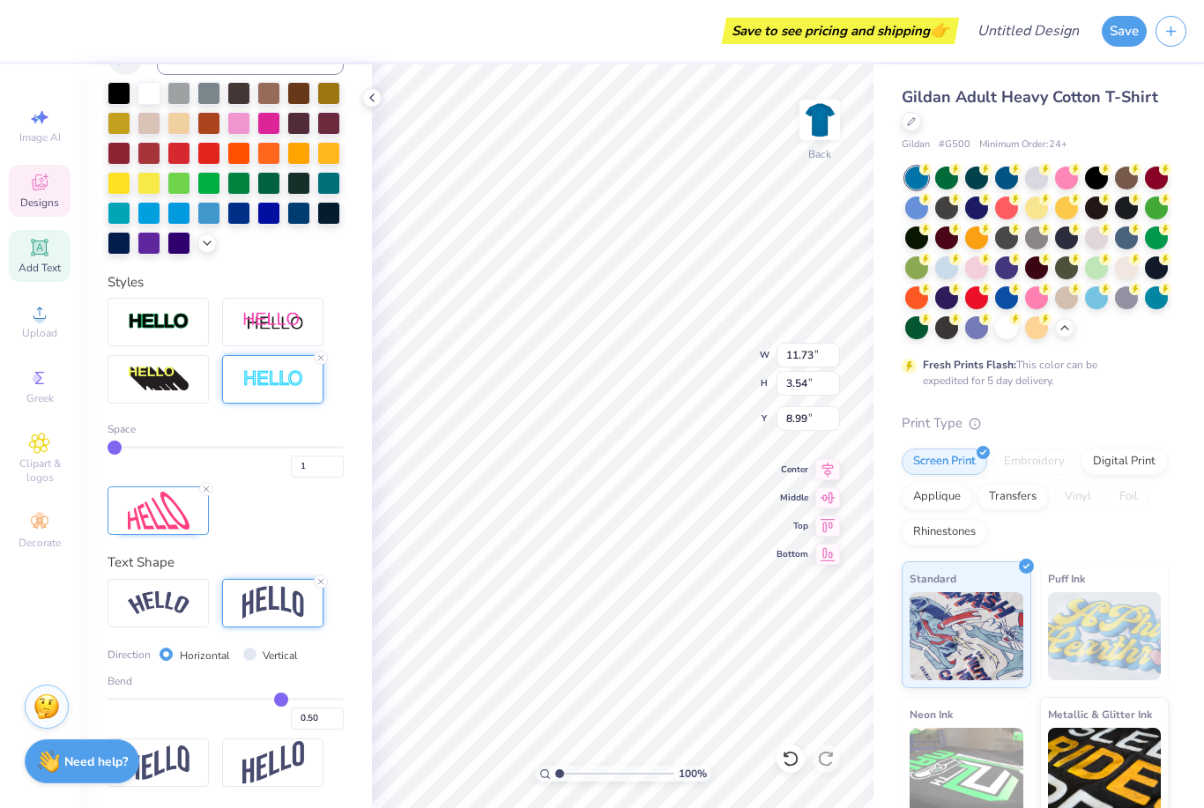
type input "7.86"
click at [1009, 229] on icon at bounding box center [1015, 229] width 12 height 12
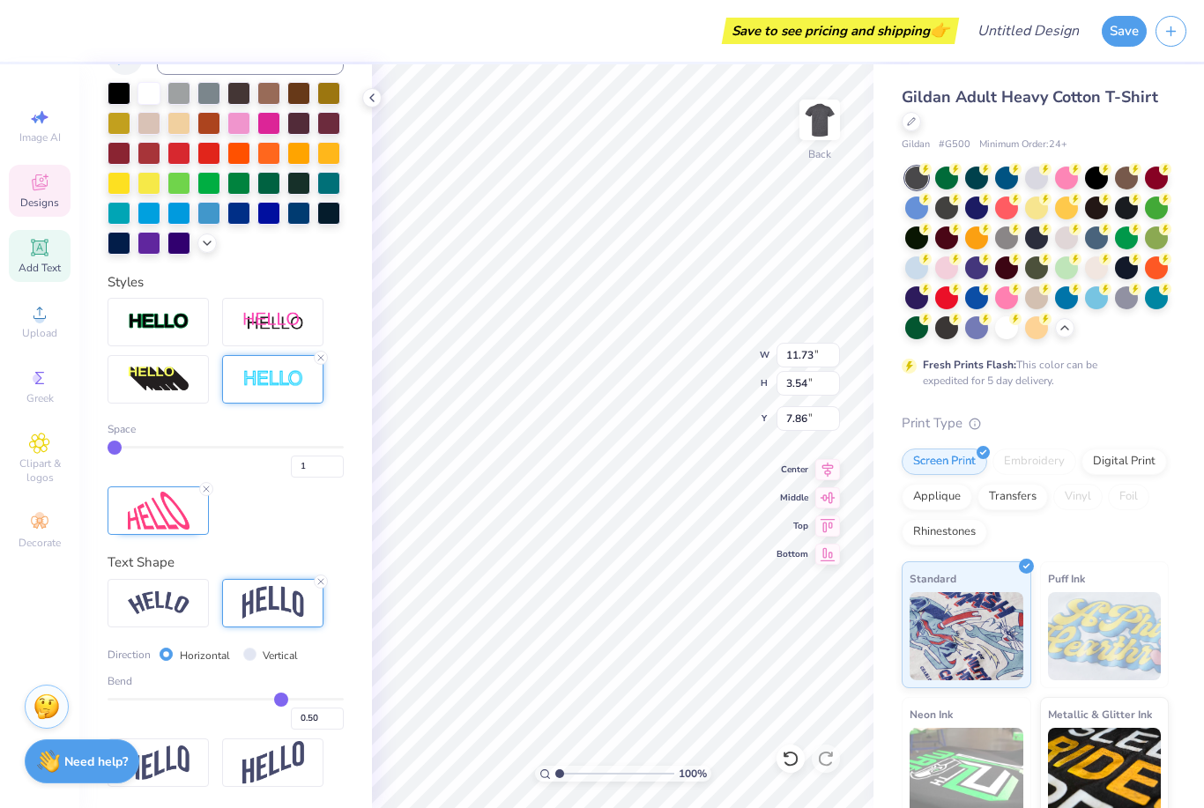
click at [1033, 279] on div at bounding box center [1037, 253] width 264 height 173
click at [1045, 269] on div at bounding box center [1036, 268] width 23 height 23
click at [1077, 268] on div at bounding box center [1066, 268] width 23 height 23
click at [272, 186] on div at bounding box center [268, 183] width 23 height 23
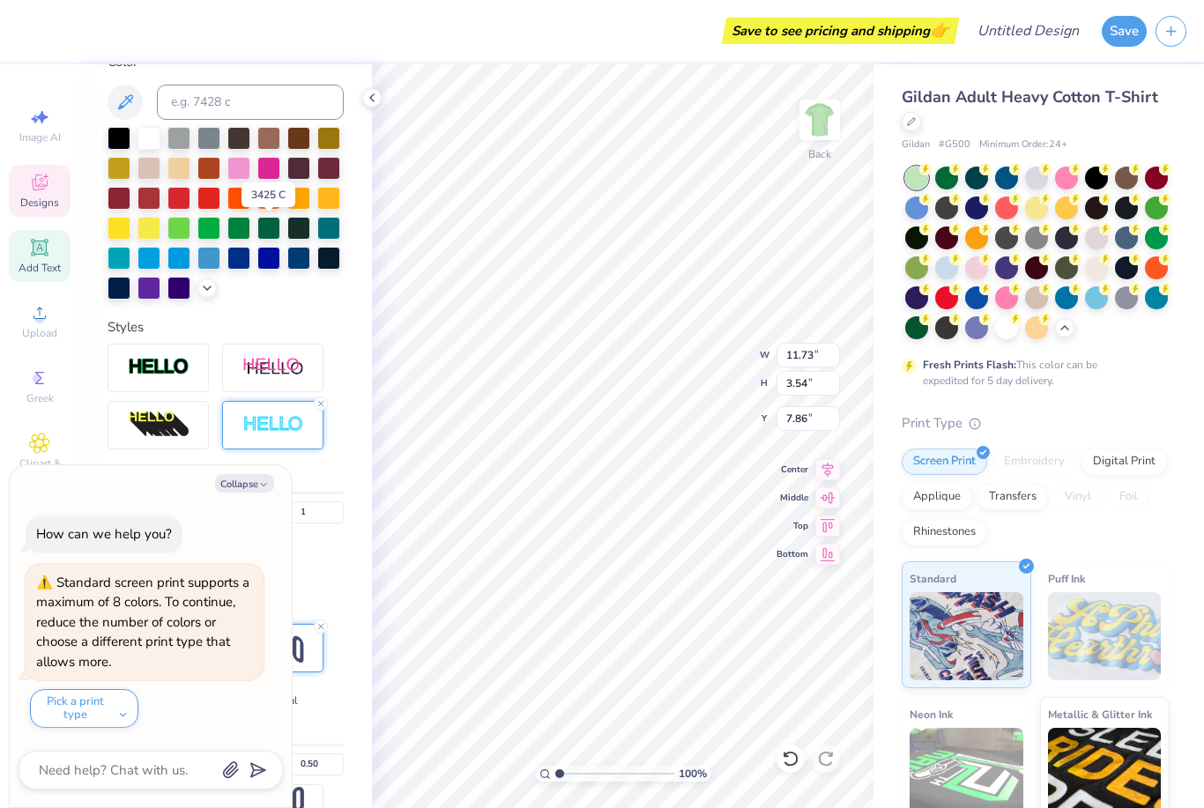
scroll to position [415, 0]
click at [174, 431] on img at bounding box center [159, 426] width 62 height 28
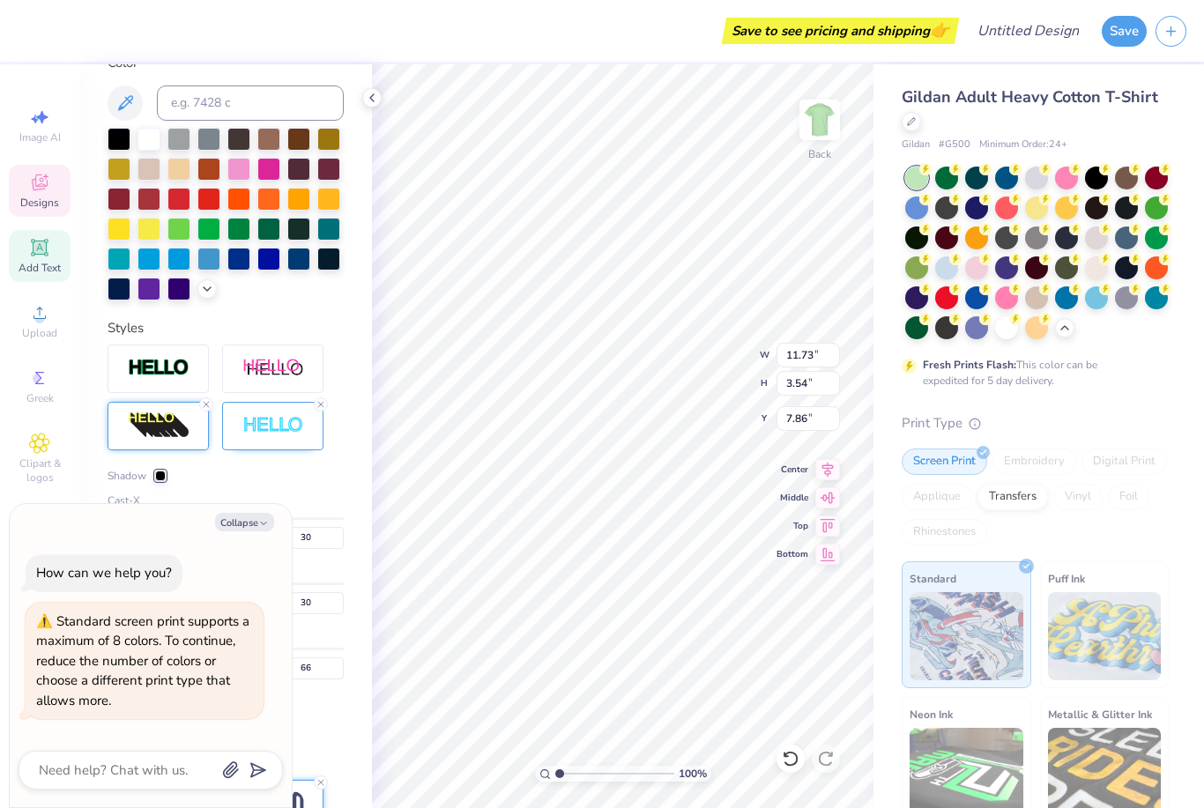
type textarea "x"
type input "15.02"
type input "4.52"
type input "7.90"
click at [324, 406] on icon at bounding box center [321, 404] width 11 height 11
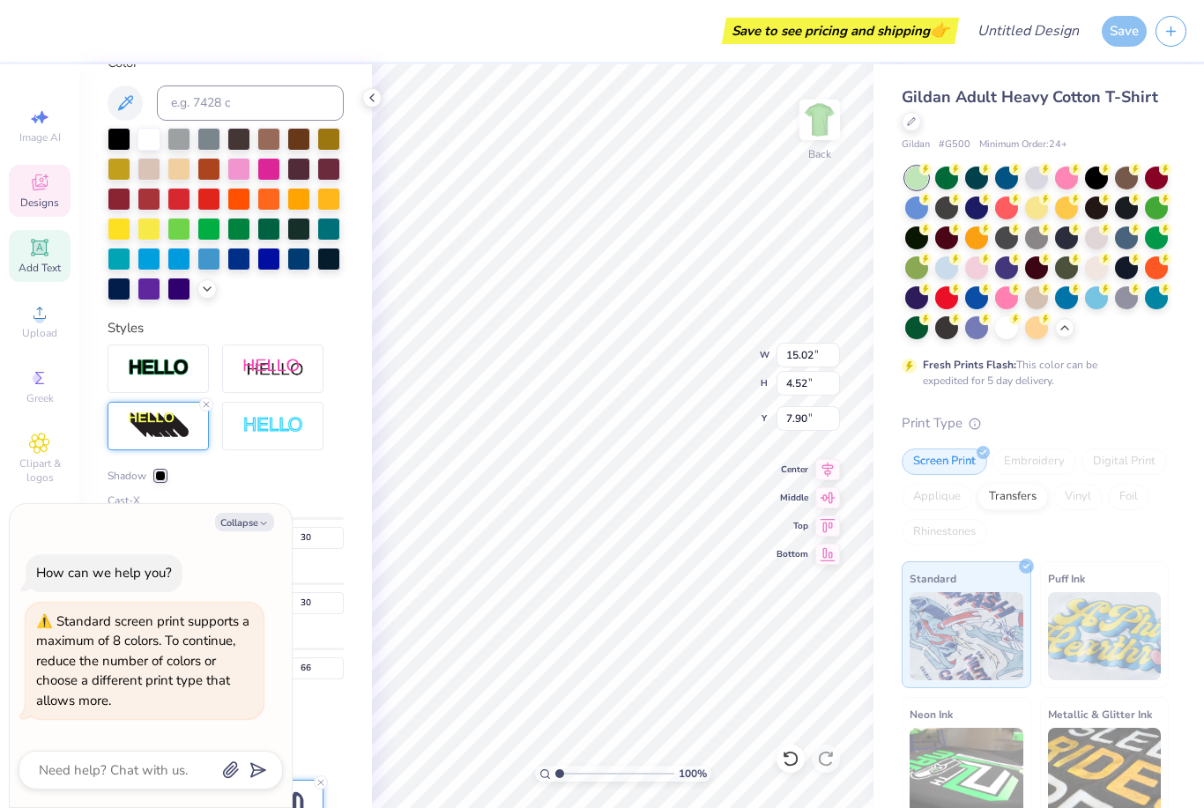
type textarea "x"
type input "15.01"
type input "4.51"
type input "7.91"
click at [291, 434] on img at bounding box center [273, 426] width 62 height 20
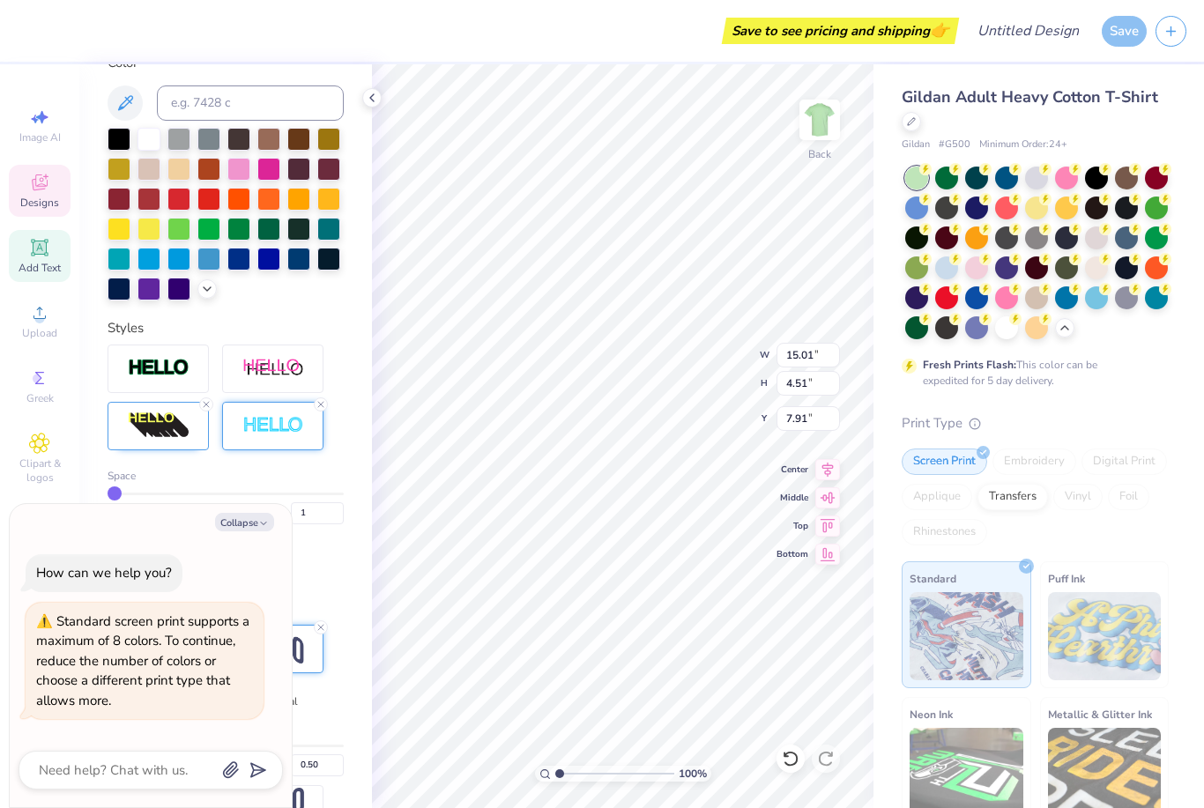
type textarea "x"
type input "15.02"
type input "4.52"
type input "7.90"
click at [278, 436] on img at bounding box center [273, 426] width 62 height 20
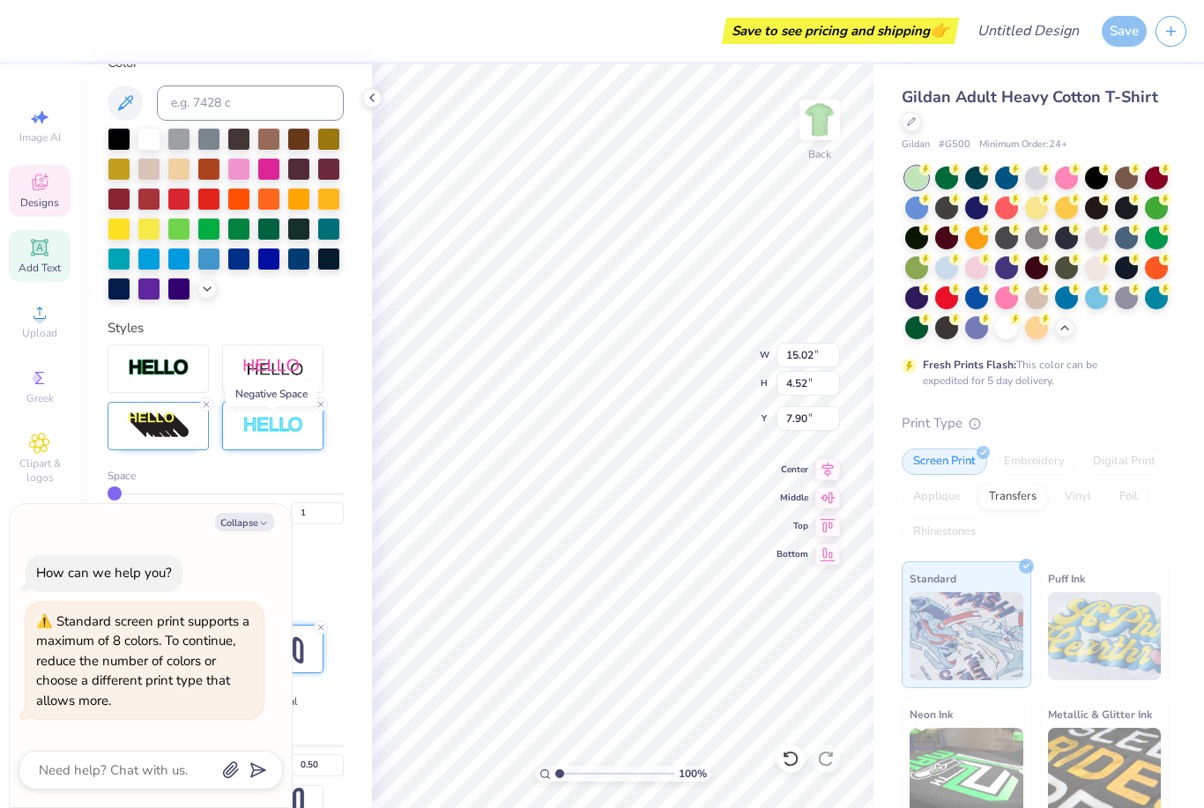
scroll to position [389, 0]
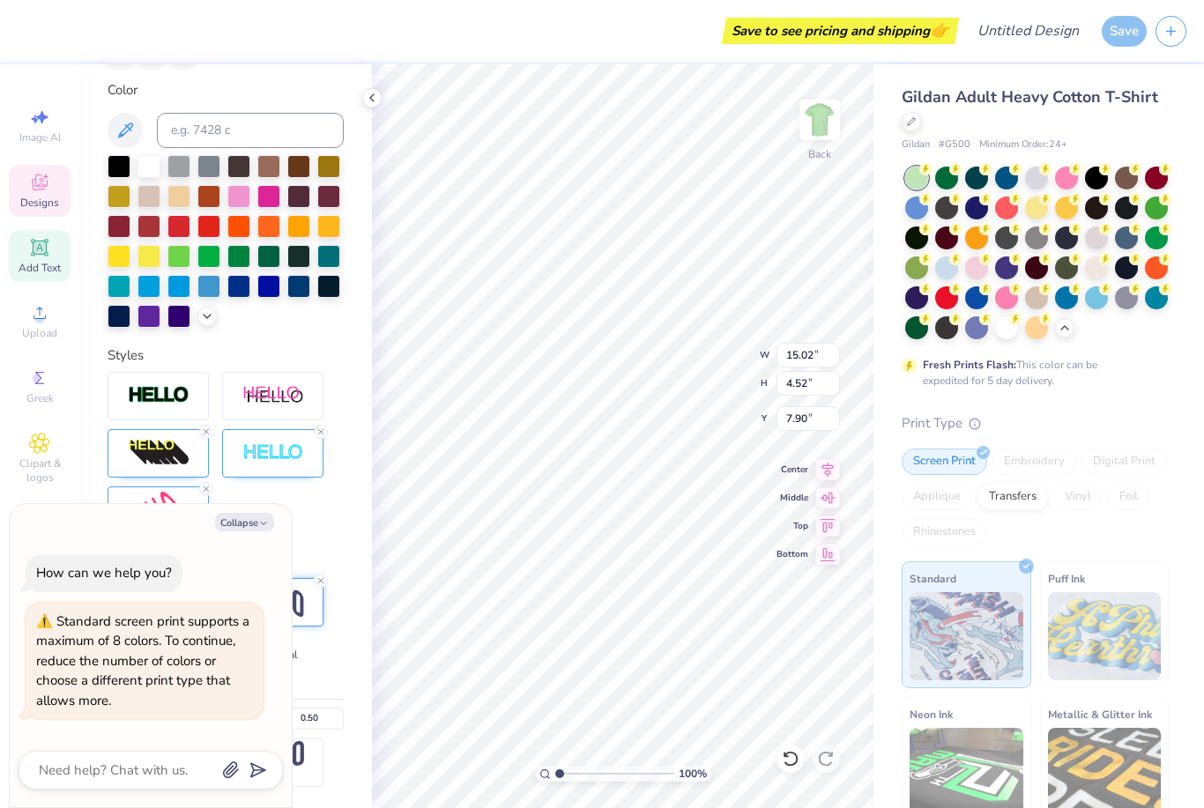
click at [325, 433] on icon at bounding box center [321, 432] width 11 height 11
type textarea "x"
type input "15.01"
type input "4.51"
type input "7.91"
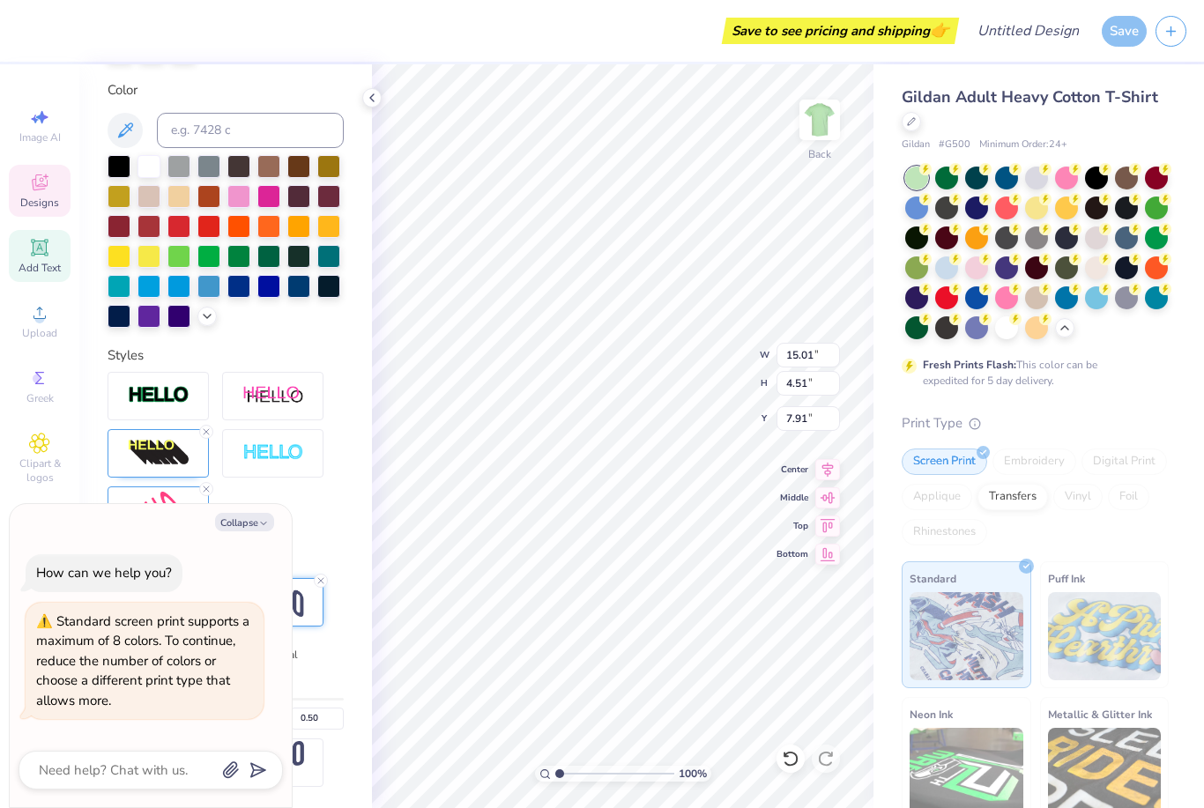
click at [323, 547] on div "Personalized Names Personalized Numbers Text Tool Add Font Font BPreplay Greek …" at bounding box center [225, 436] width 293 height 744
click at [995, 206] on div at bounding box center [1006, 208] width 23 height 23
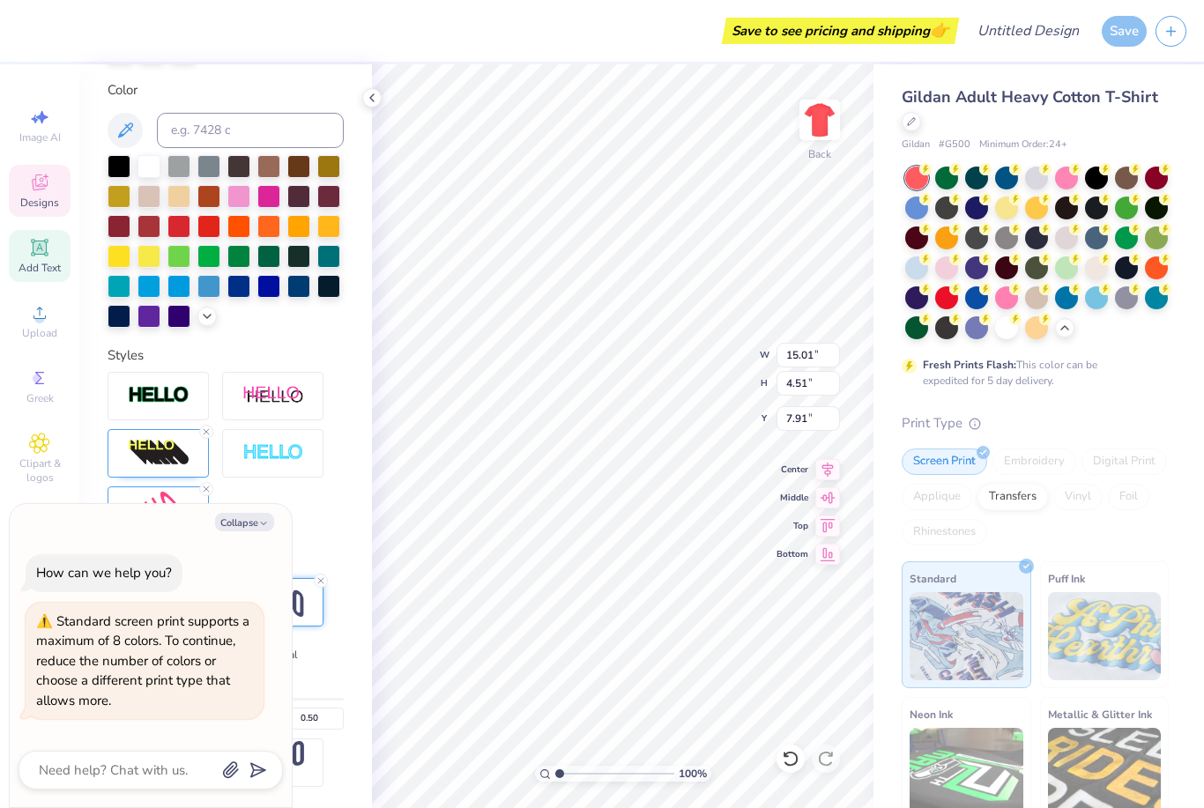
click at [238, 532] on button "Collapse" at bounding box center [244, 522] width 59 height 19
type textarea "x"
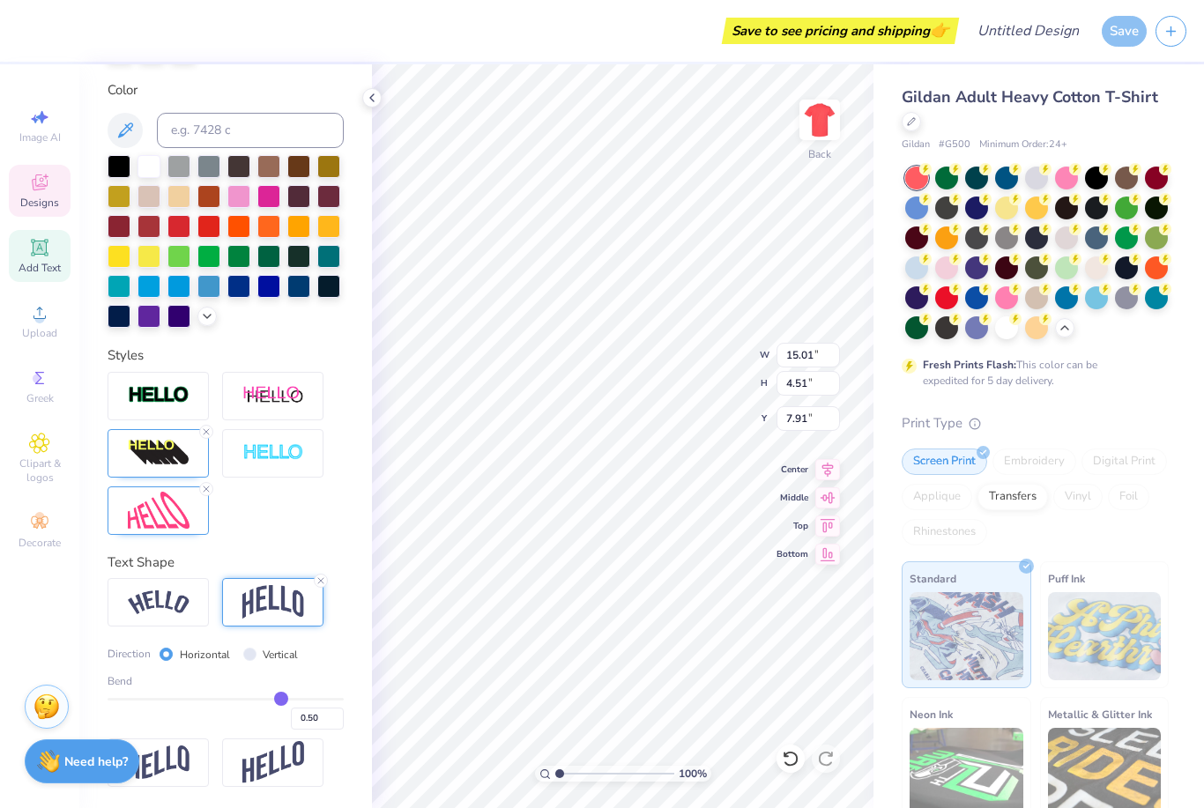
click at [204, 436] on icon at bounding box center [206, 432] width 11 height 11
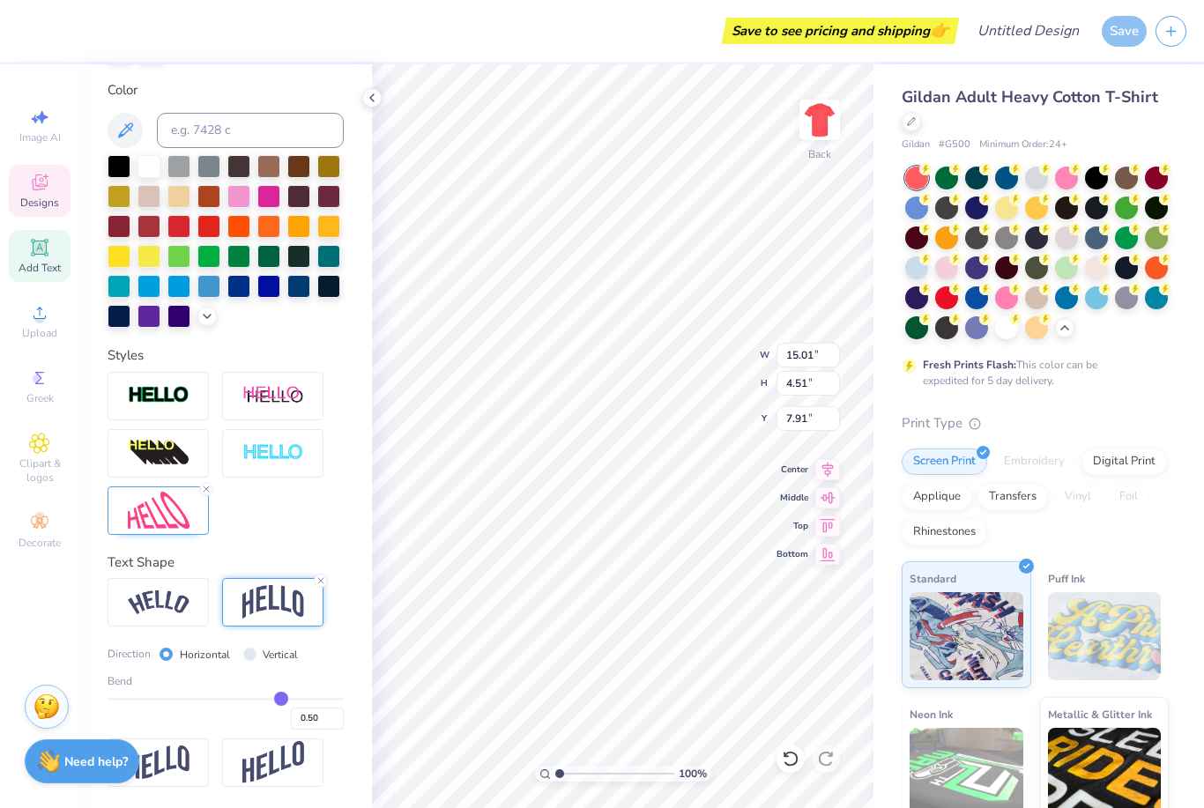
type input "11.54"
type input "3.47"
click at [207, 436] on div at bounding box center [158, 453] width 101 height 48
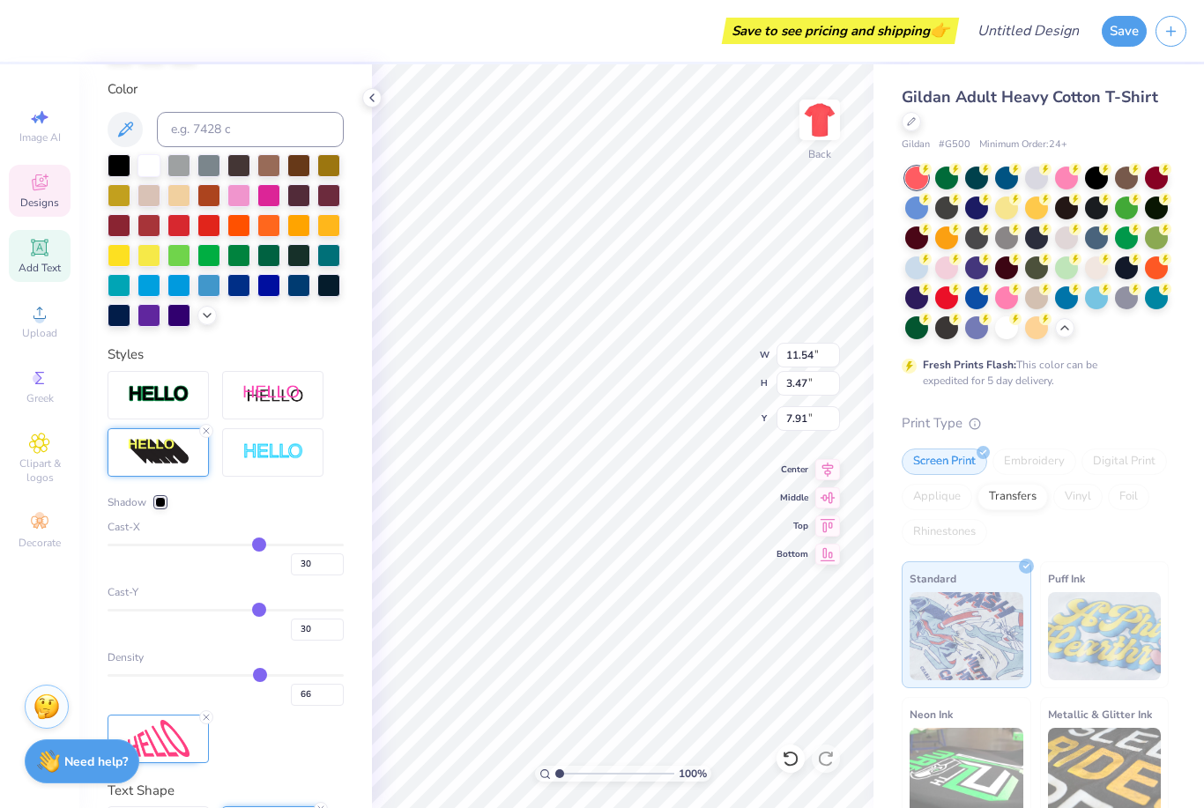
type input "15.01"
type input "4.51"
click at [211, 436] on icon at bounding box center [206, 431] width 11 height 11
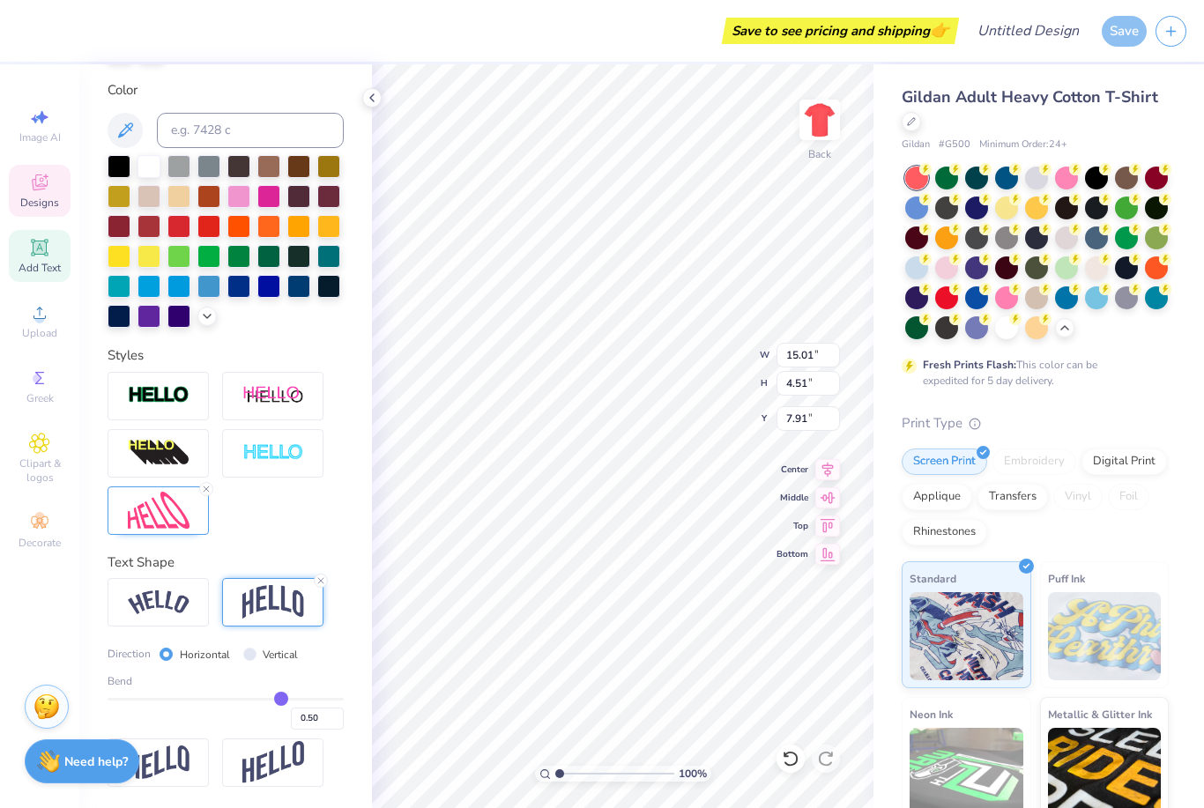
type input "11.54"
type input "3.47"
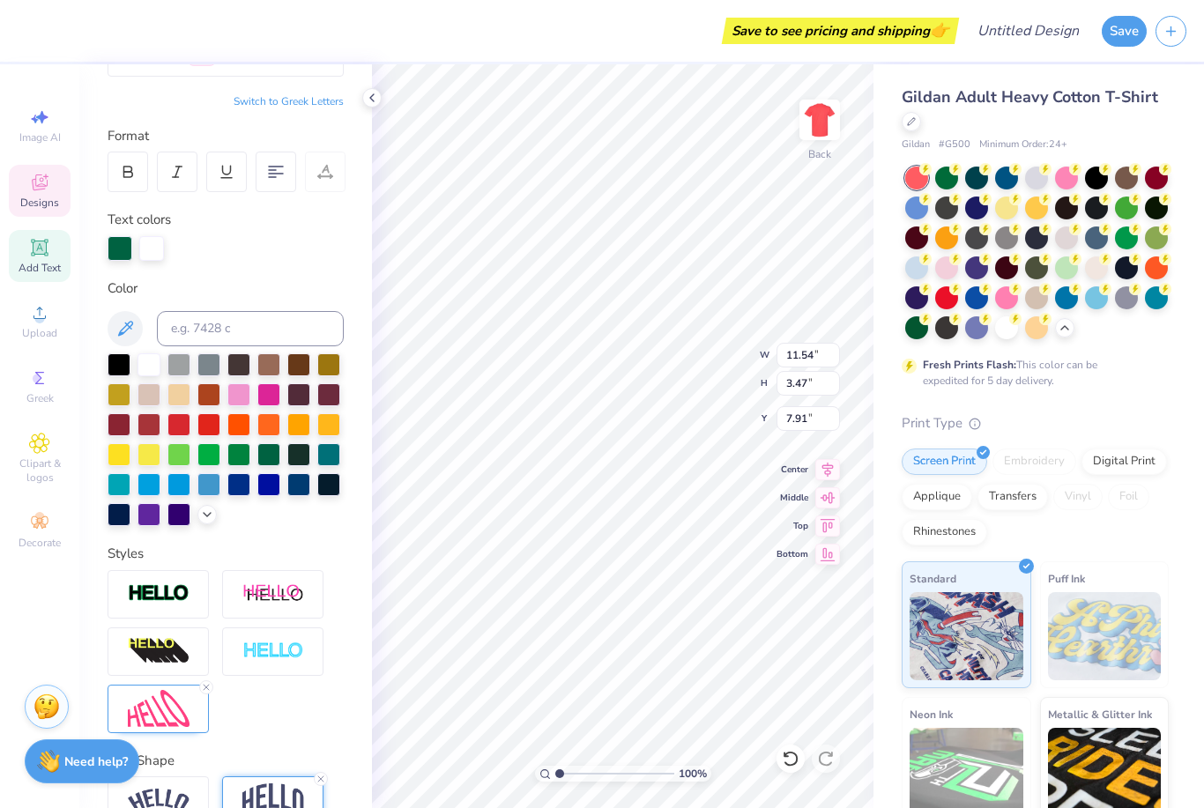
scroll to position [180, 0]
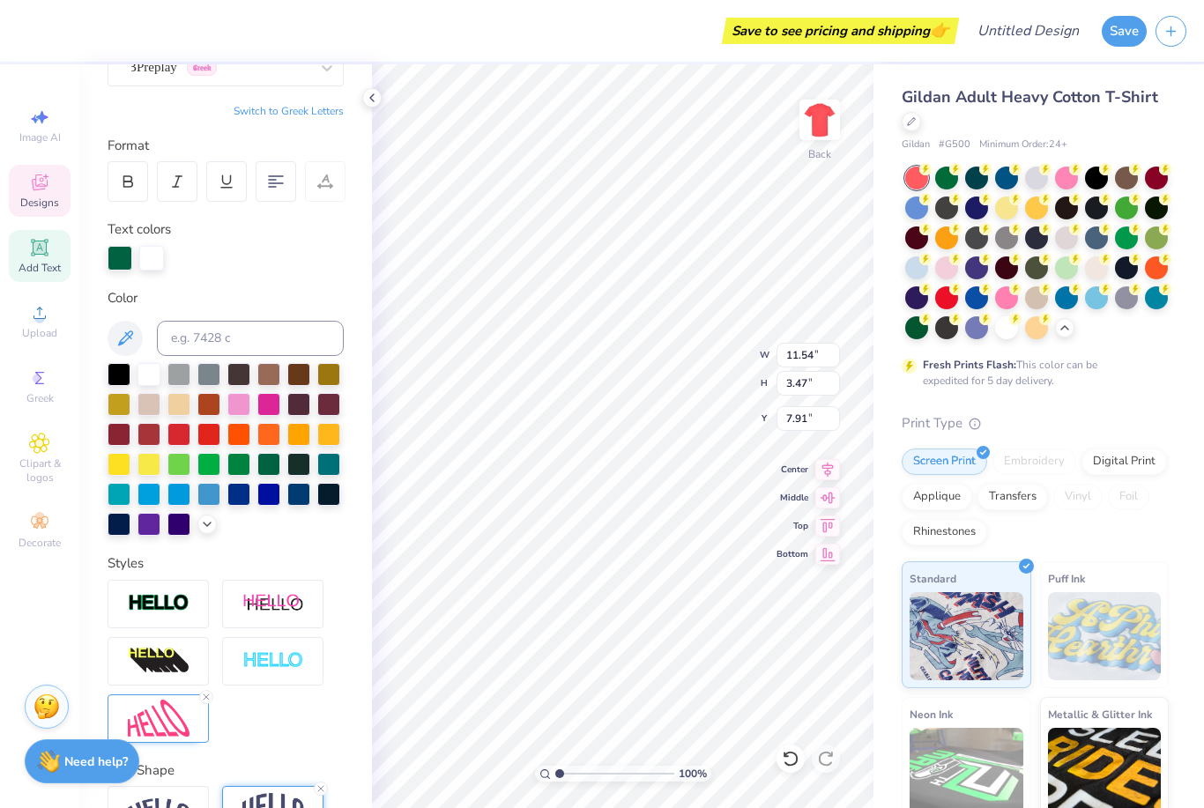
click at [207, 534] on div at bounding box center [226, 449] width 236 height 173
click at [214, 533] on div at bounding box center [226, 449] width 236 height 173
click at [210, 527] on icon at bounding box center [207, 525] width 14 height 14
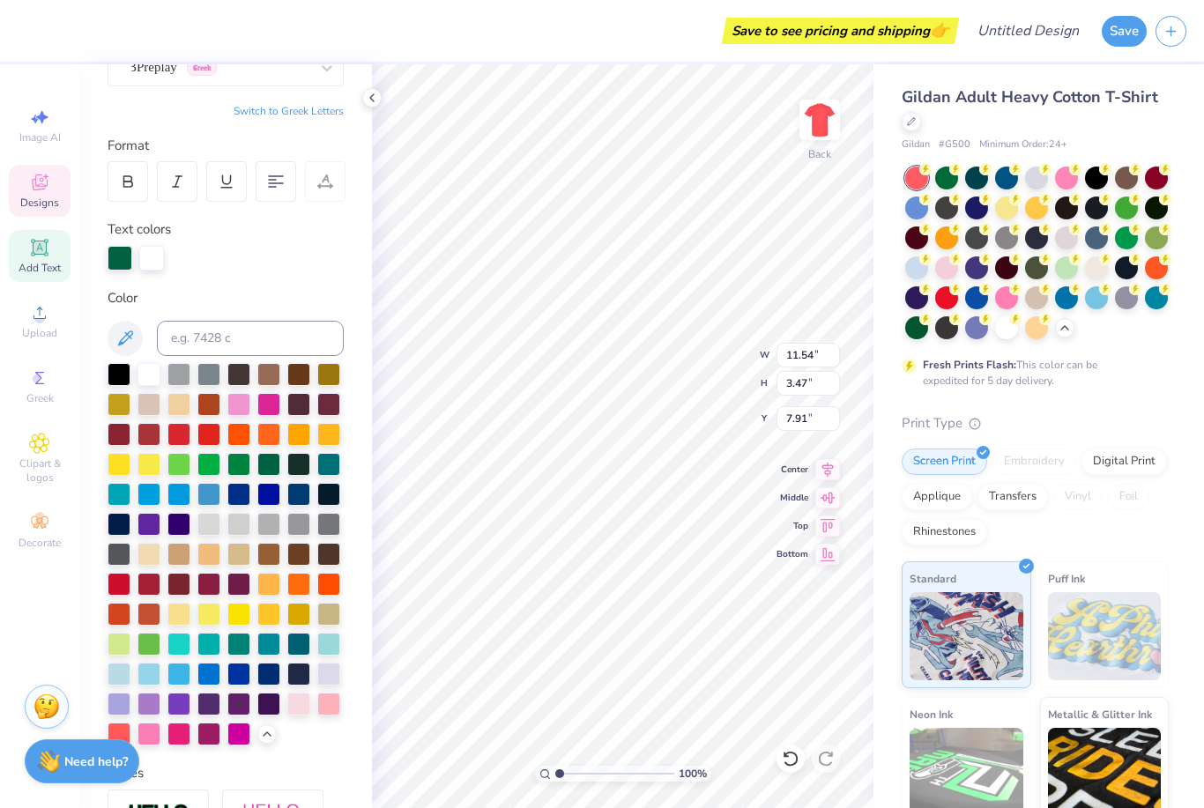
click at [205, 536] on div at bounding box center [208, 524] width 23 height 23
click at [143, 525] on div at bounding box center [149, 524] width 23 height 23
click at [149, 527] on div at bounding box center [149, 524] width 23 height 23
click at [40, 384] on circle at bounding box center [38, 379] width 10 height 10
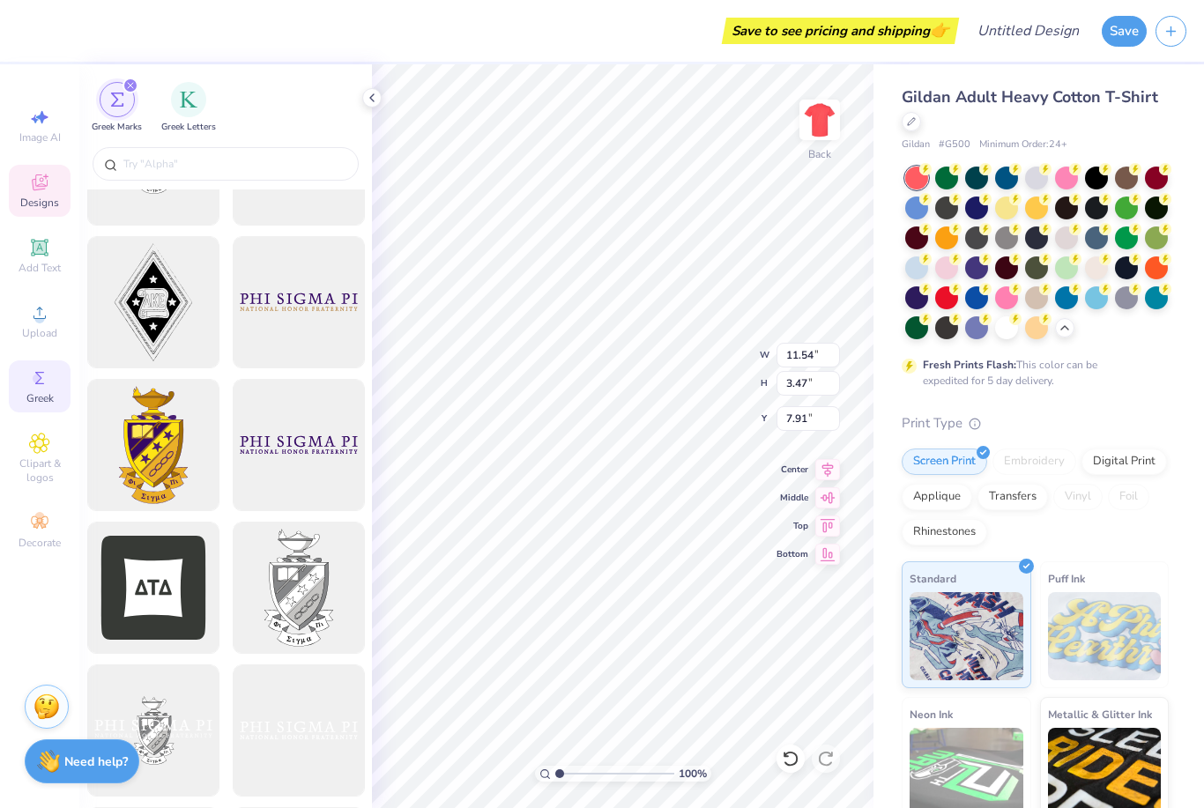
scroll to position [383, 0]
click at [41, 480] on span "Clipart & logos" at bounding box center [40, 471] width 62 height 28
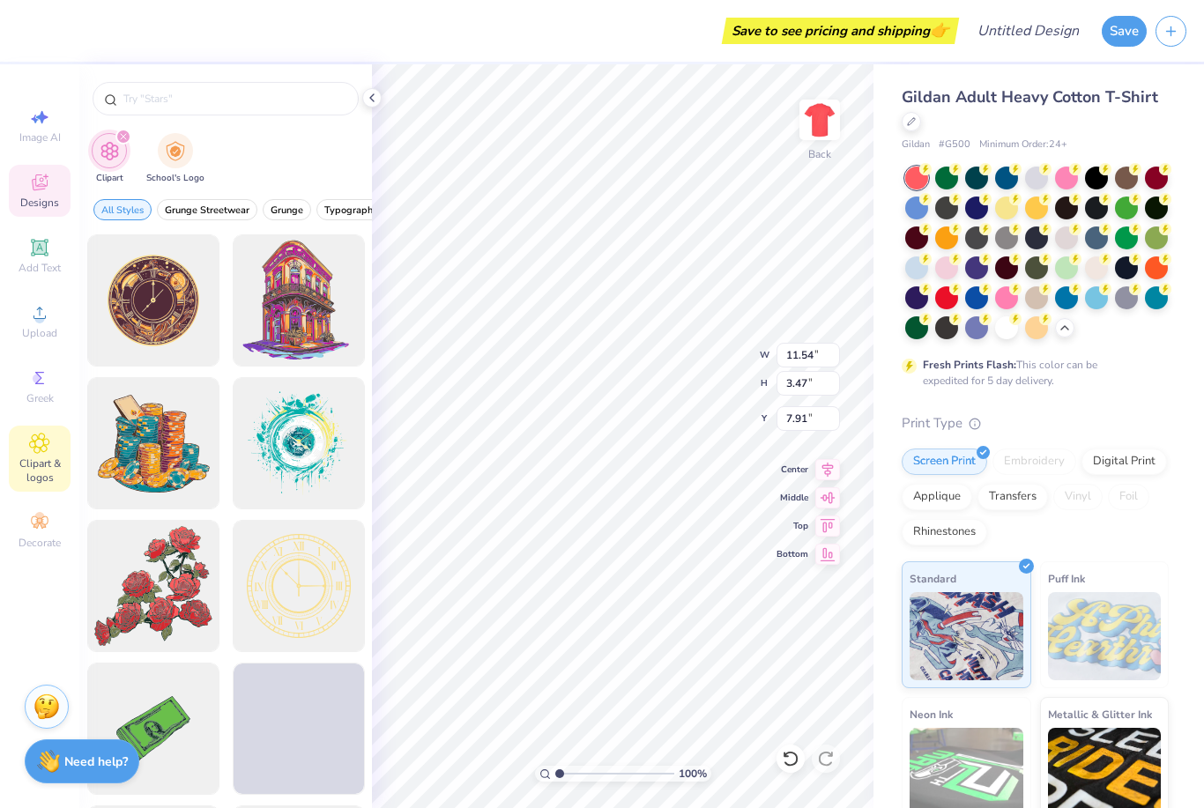
click at [213, 217] on span "Grunge Streetwear" at bounding box center [207, 210] width 85 height 13
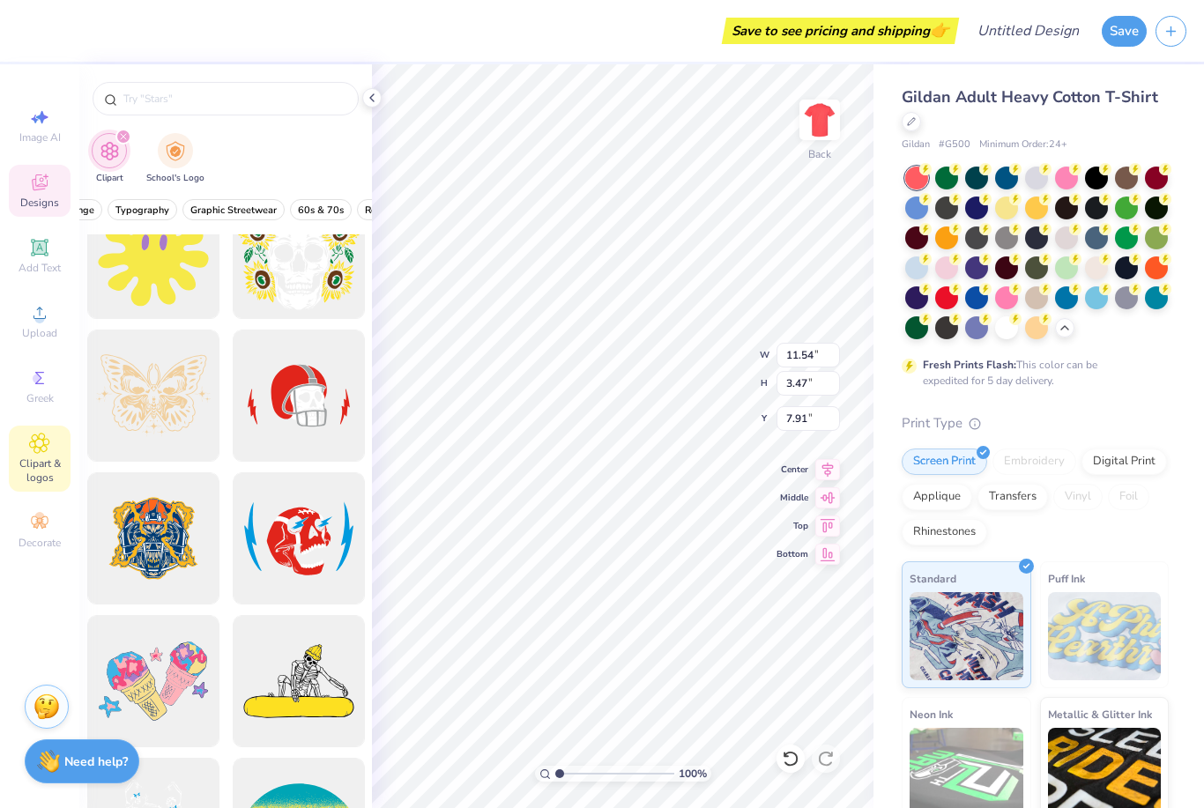
scroll to position [0, 254]
click at [225, 209] on span "Graphic Streetwear" at bounding box center [188, 210] width 86 height 13
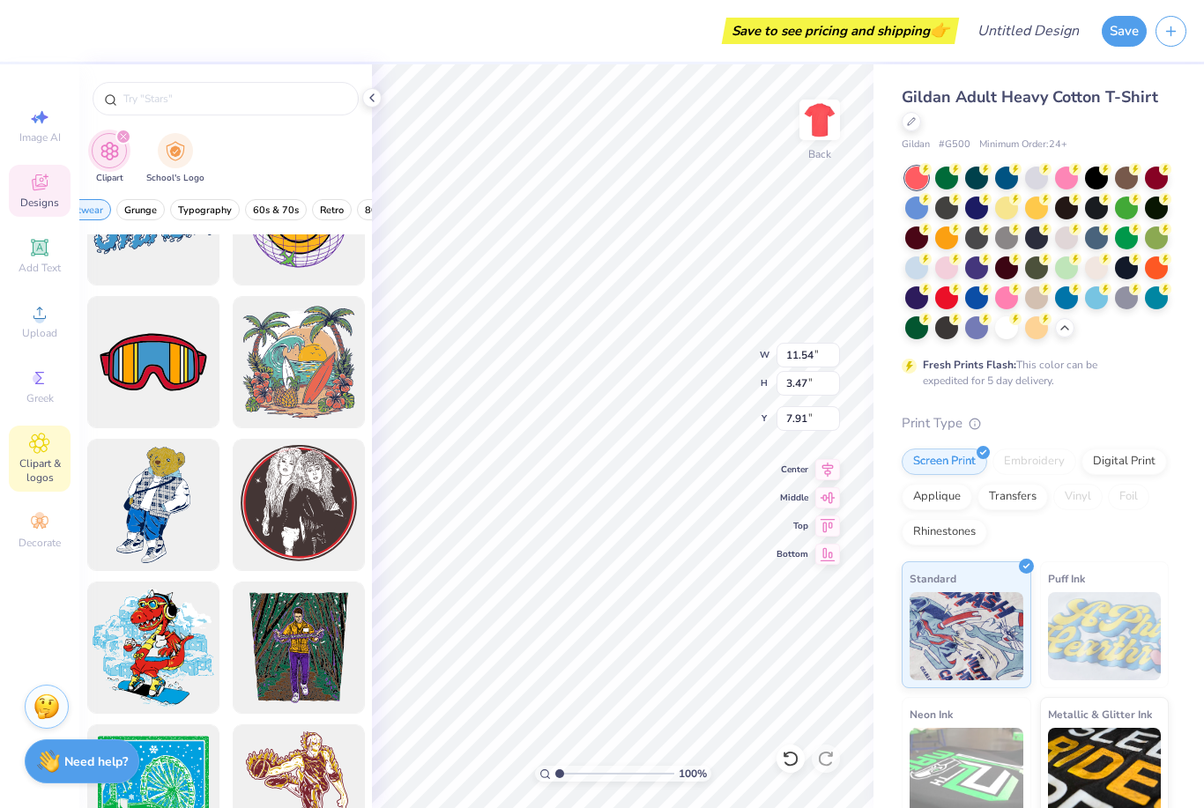
scroll to position [79, 0]
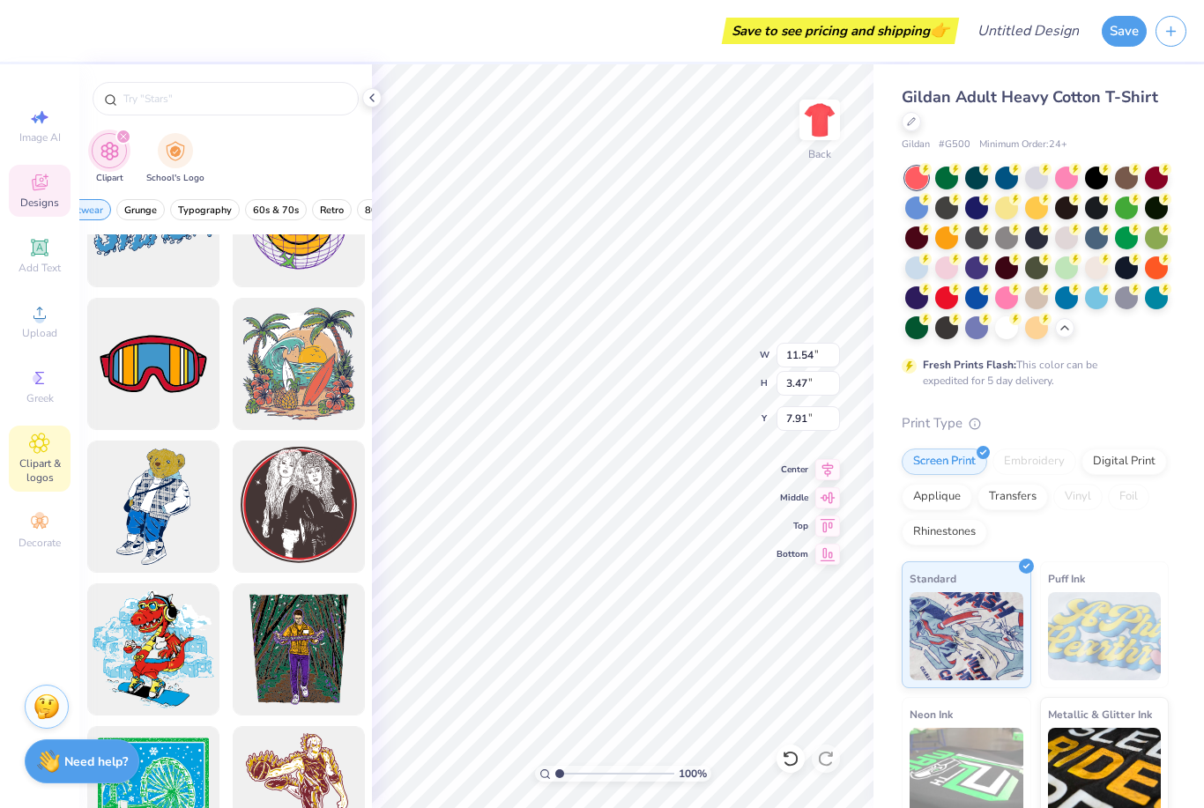
click at [116, 540] on div at bounding box center [153, 507] width 132 height 132
type input "11.46"
type input "18.00"
type input "3.00"
type textarea "x"
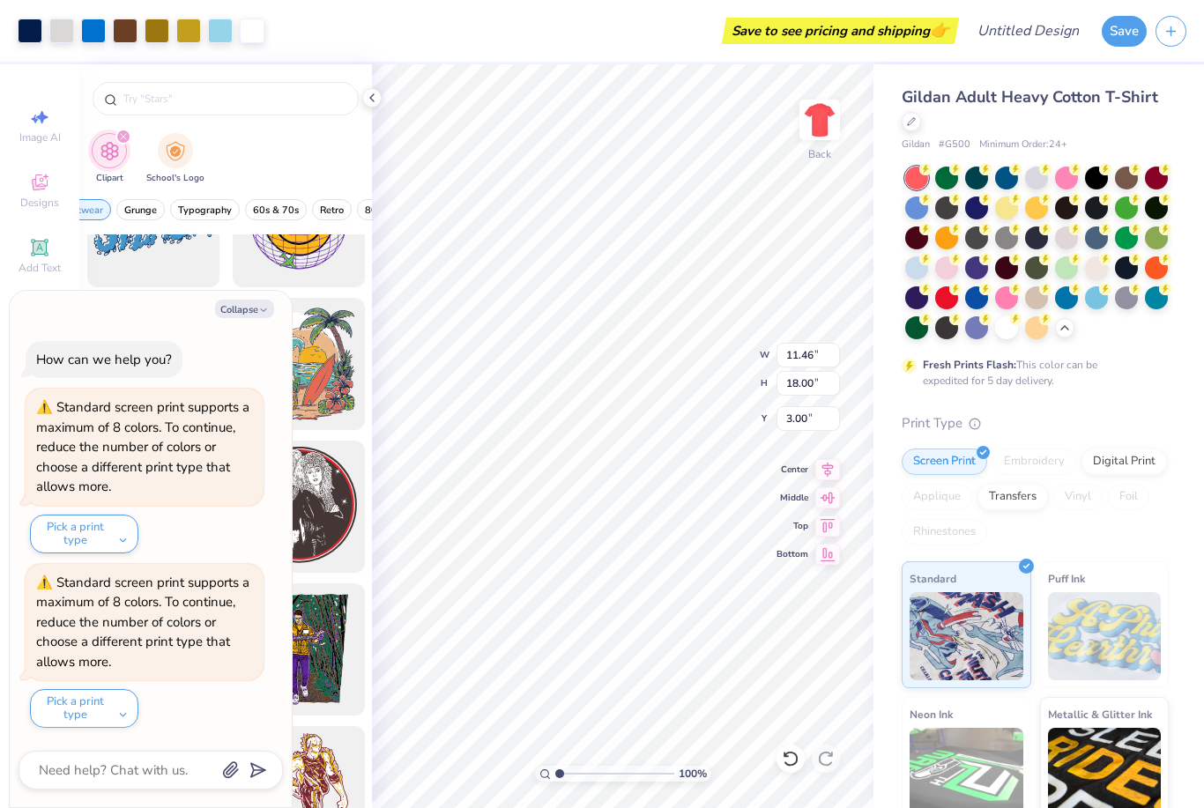
type input "1.61"
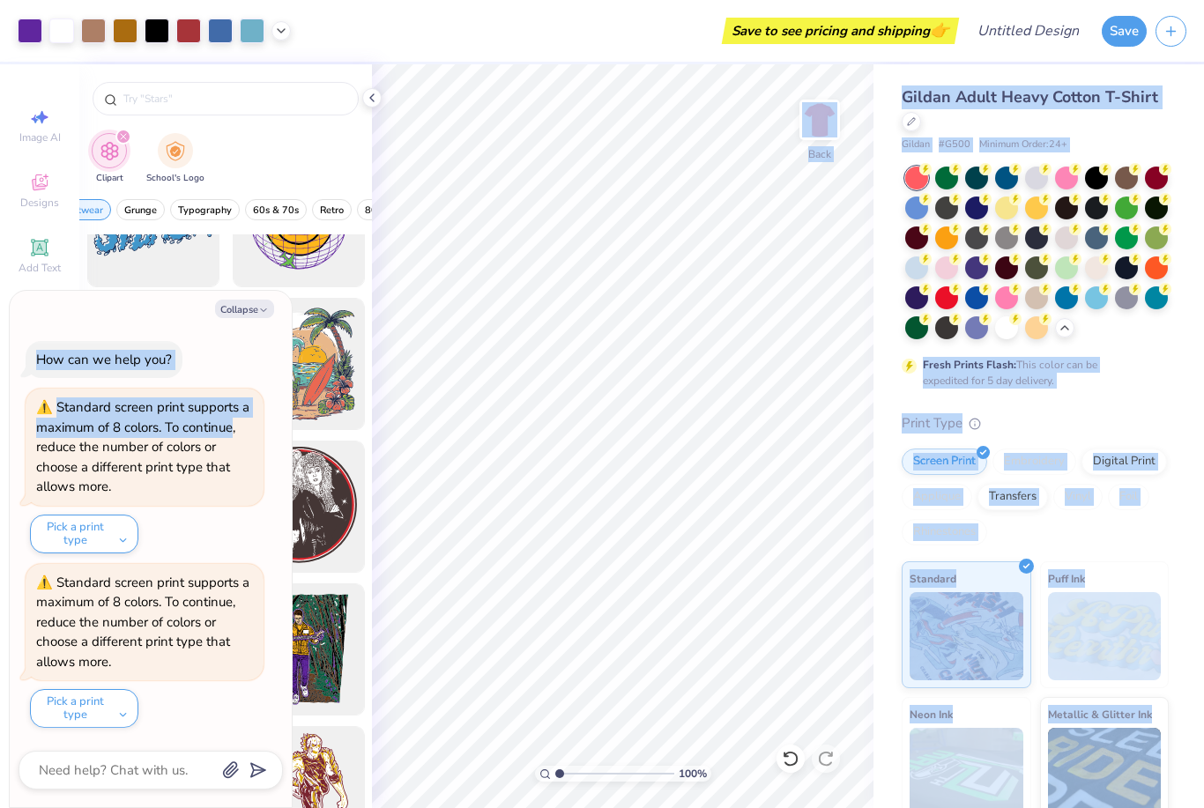
click at [368, 105] on div at bounding box center [371, 97] width 19 height 19
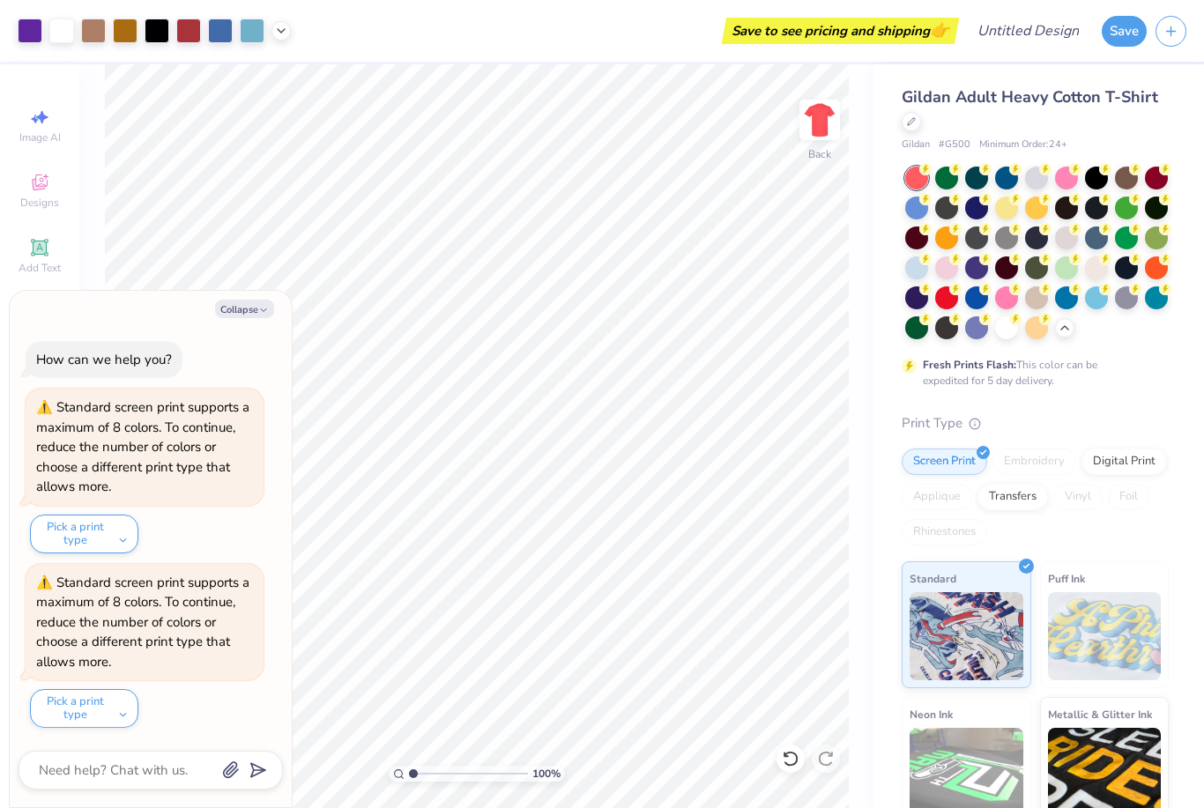
click at [106, 105] on div at bounding box center [92, 94] width 26 height 60
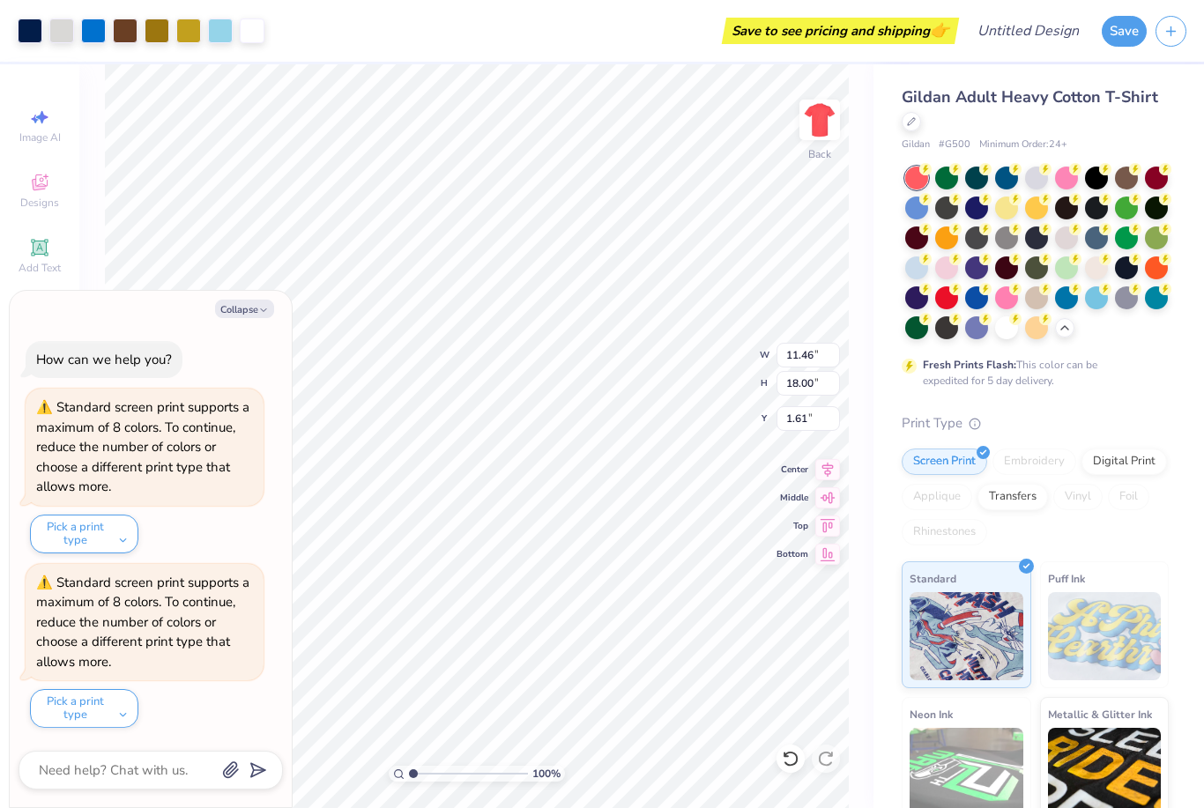
click at [259, 318] on button "Collapse" at bounding box center [244, 309] width 59 height 19
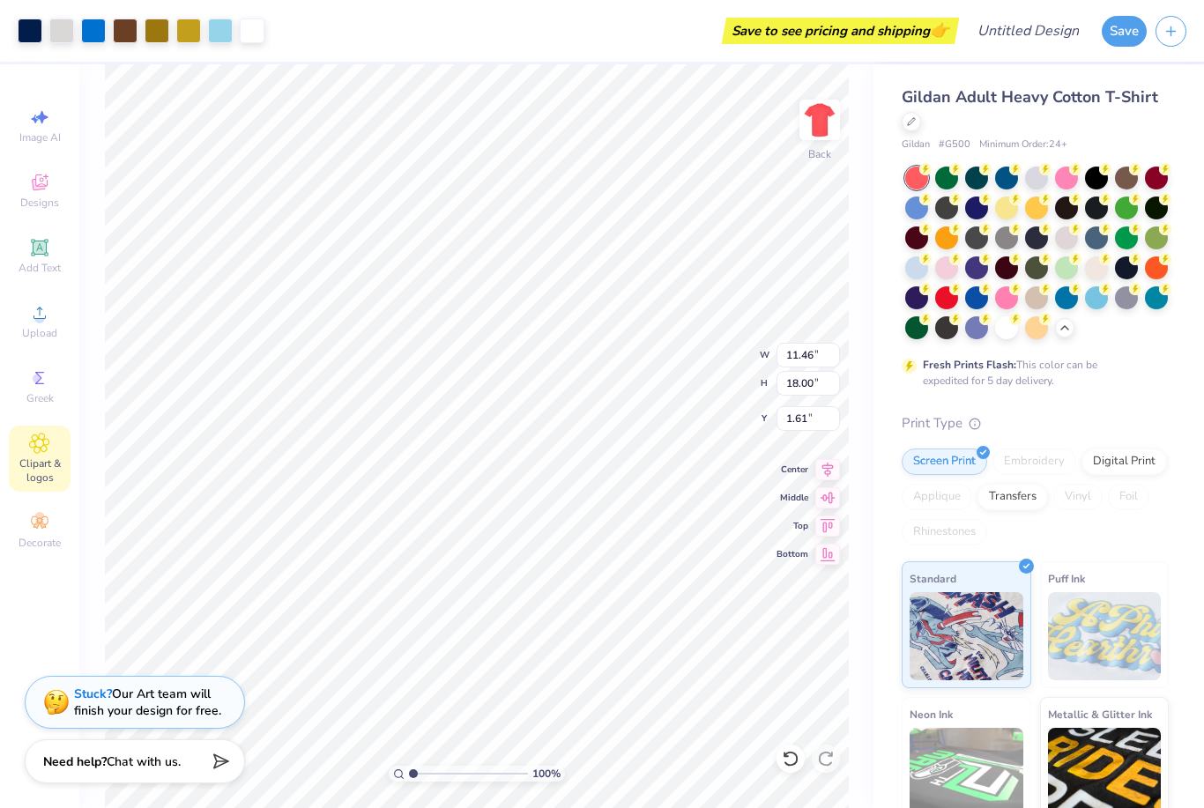
click at [37, 533] on icon at bounding box center [39, 522] width 21 height 21
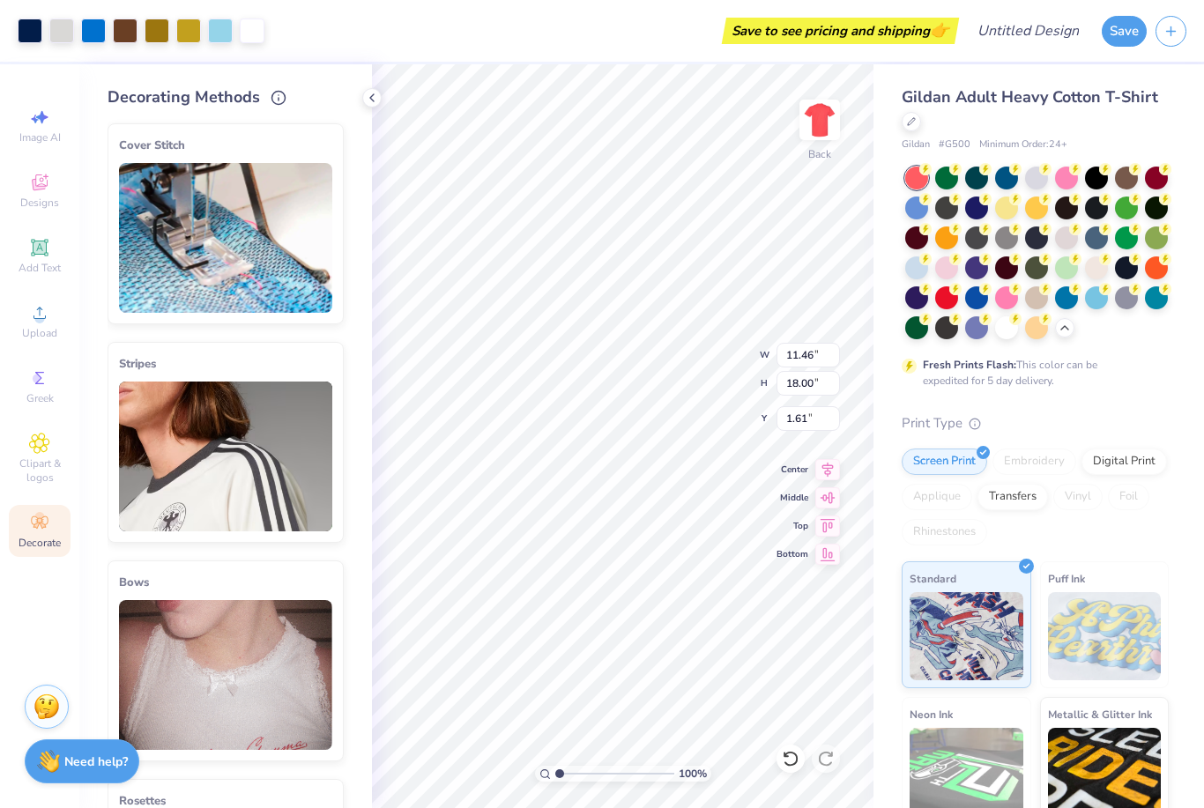
click at [213, 655] on img at bounding box center [225, 675] width 213 height 150
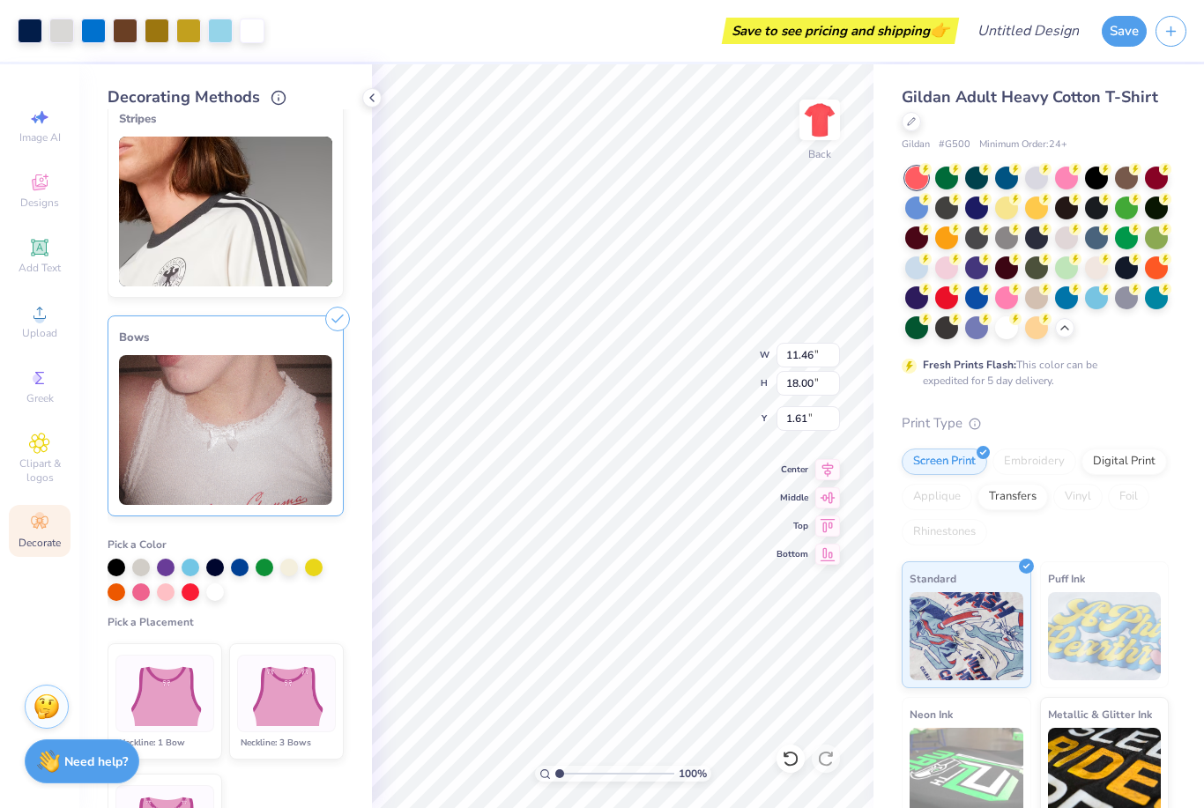
click at [86, 549] on div "Decorating Methods Cover Stitch Pick a Color Pick a Placement Neckline & arms N…" at bounding box center [225, 436] width 293 height 744
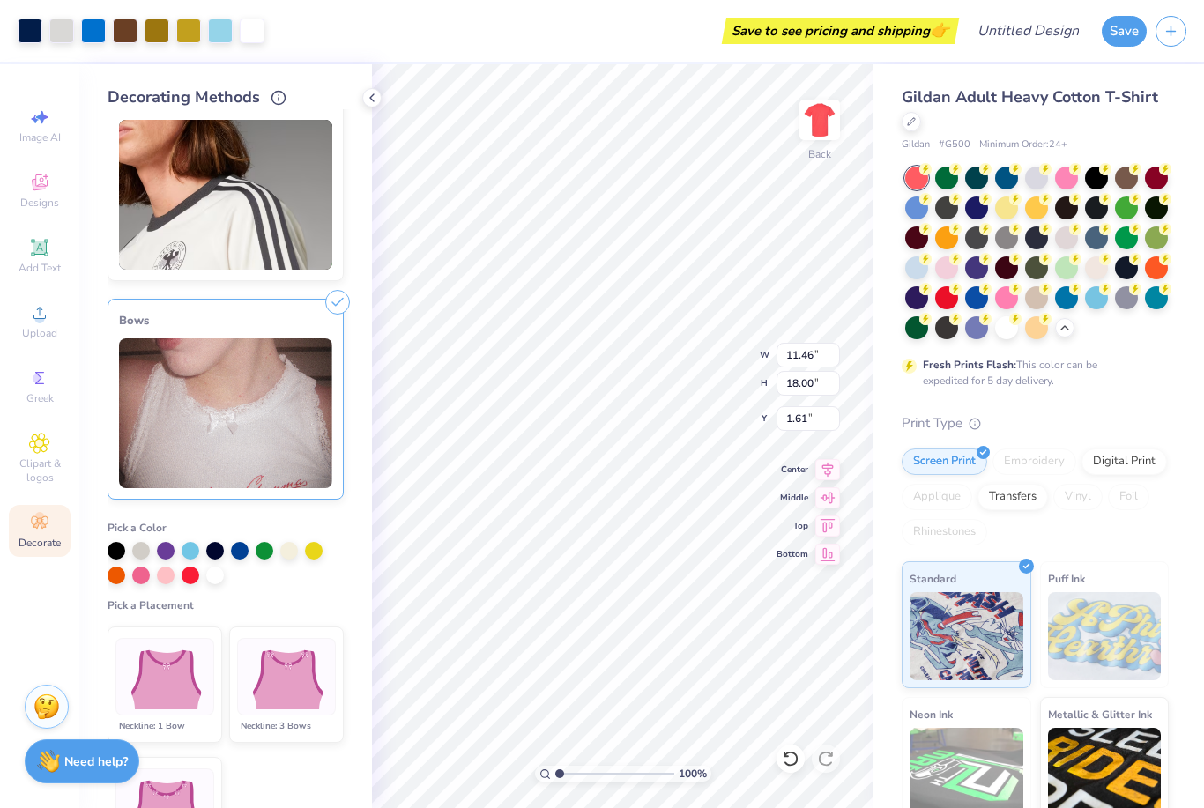
scroll to position [268, 0]
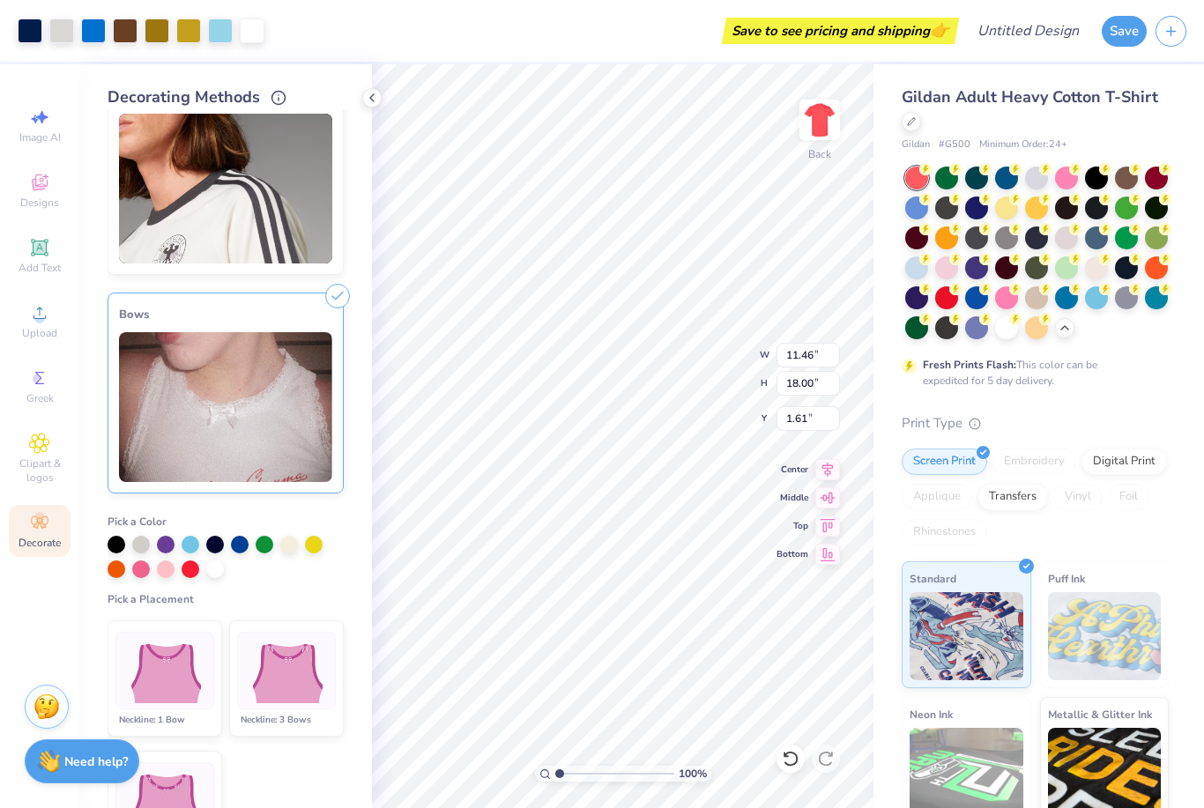
click at [137, 656] on img at bounding box center [164, 671] width 87 height 66
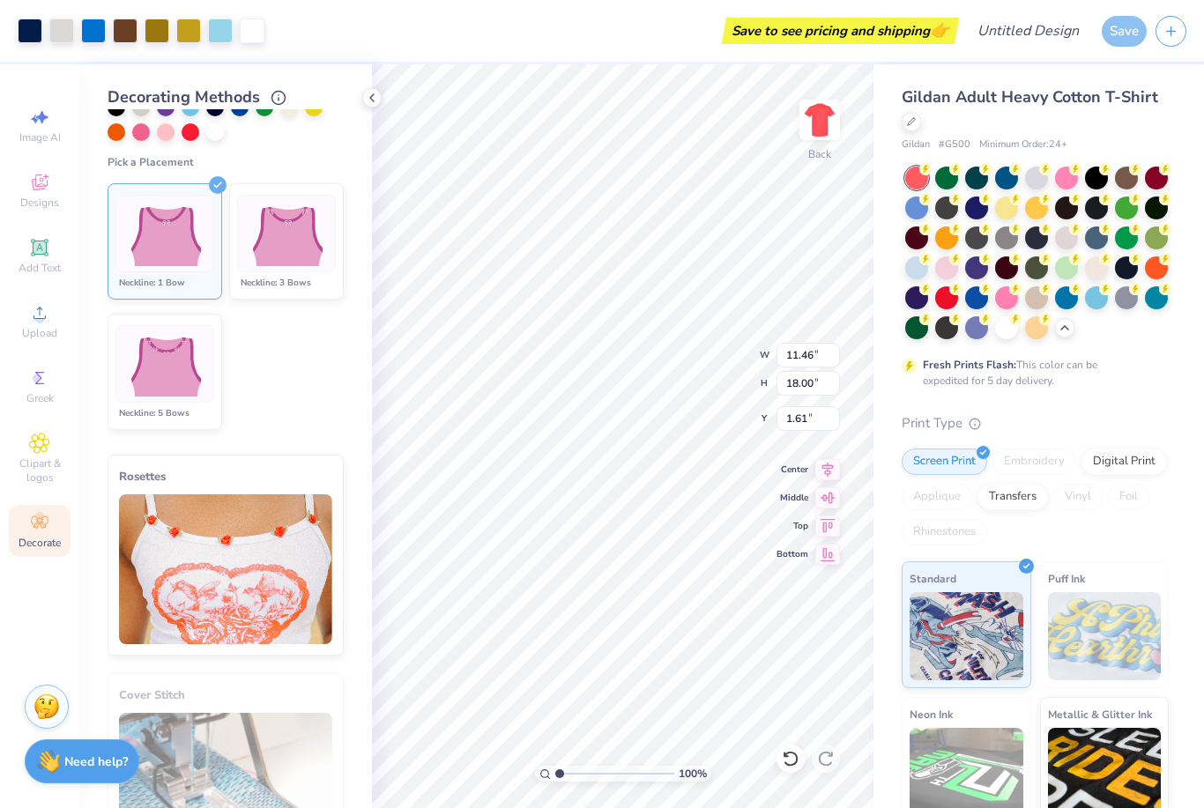
click at [171, 607] on img at bounding box center [225, 570] width 213 height 150
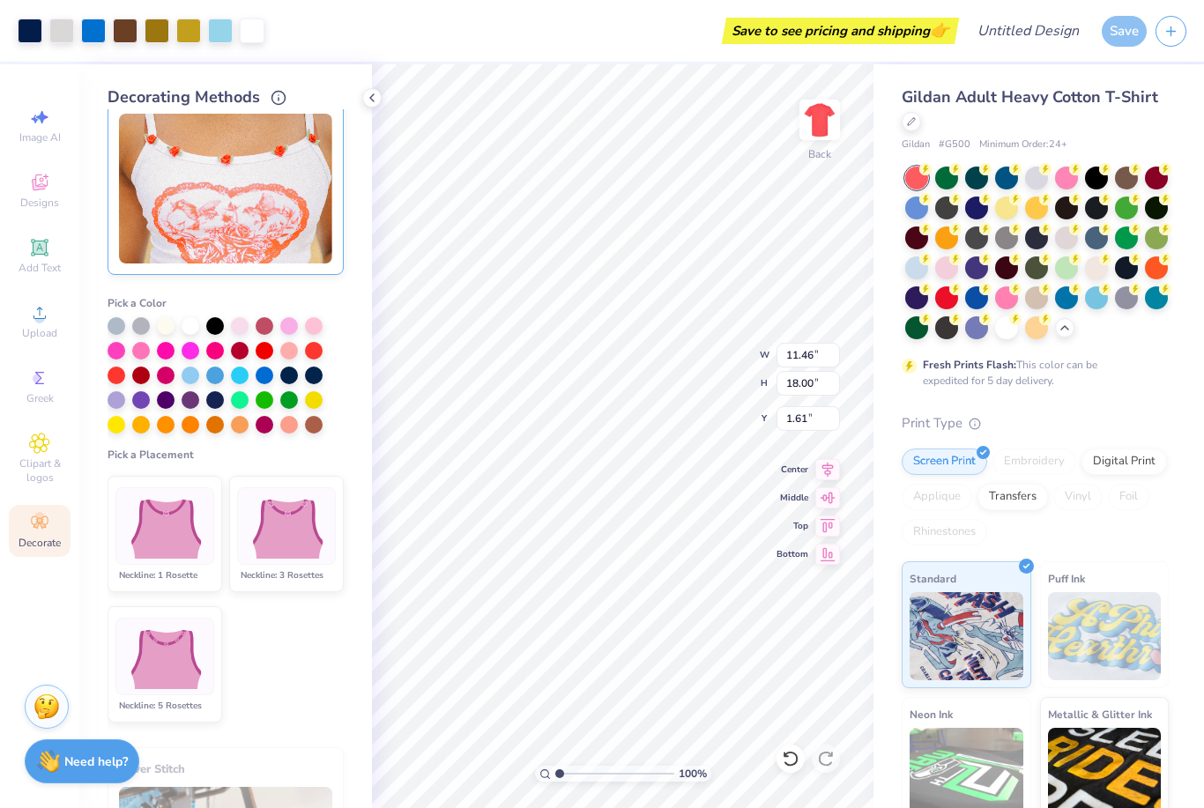
click at [194, 356] on div at bounding box center [191, 351] width 18 height 18
click at [150, 518] on img at bounding box center [164, 527] width 87 height 66
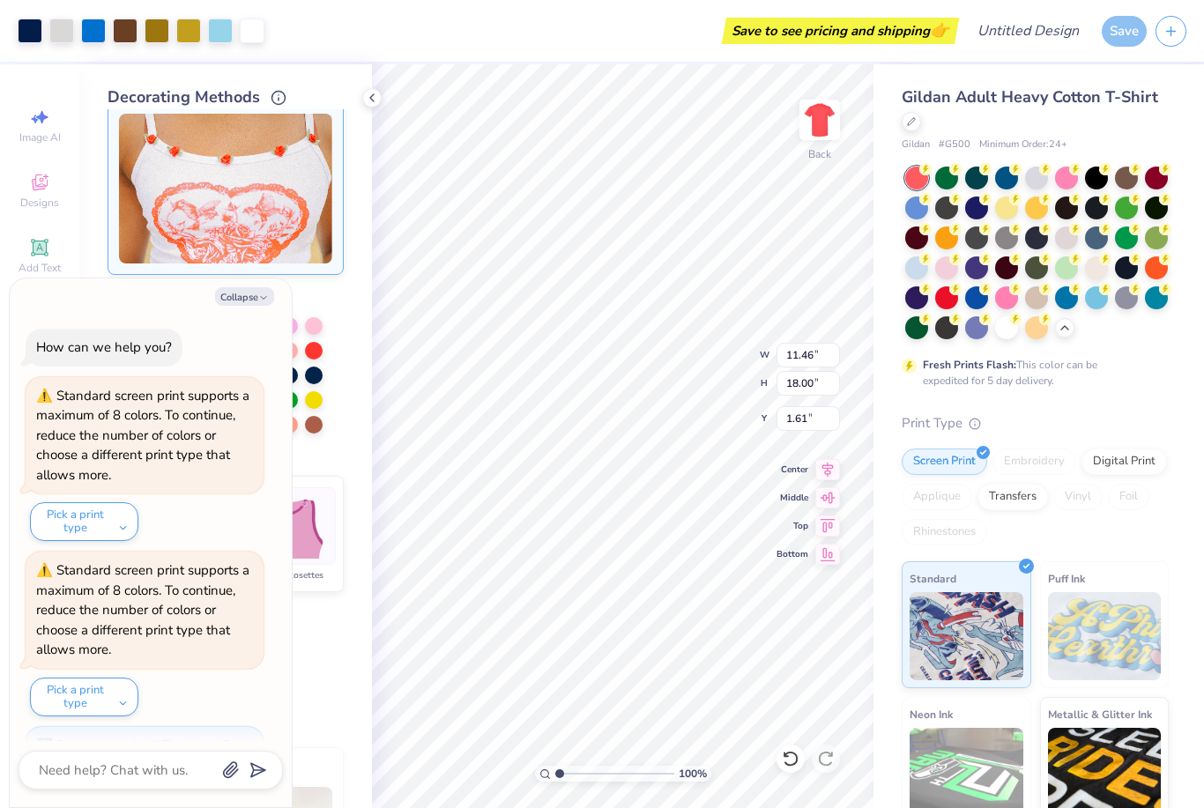
scroll to position [108, 0]
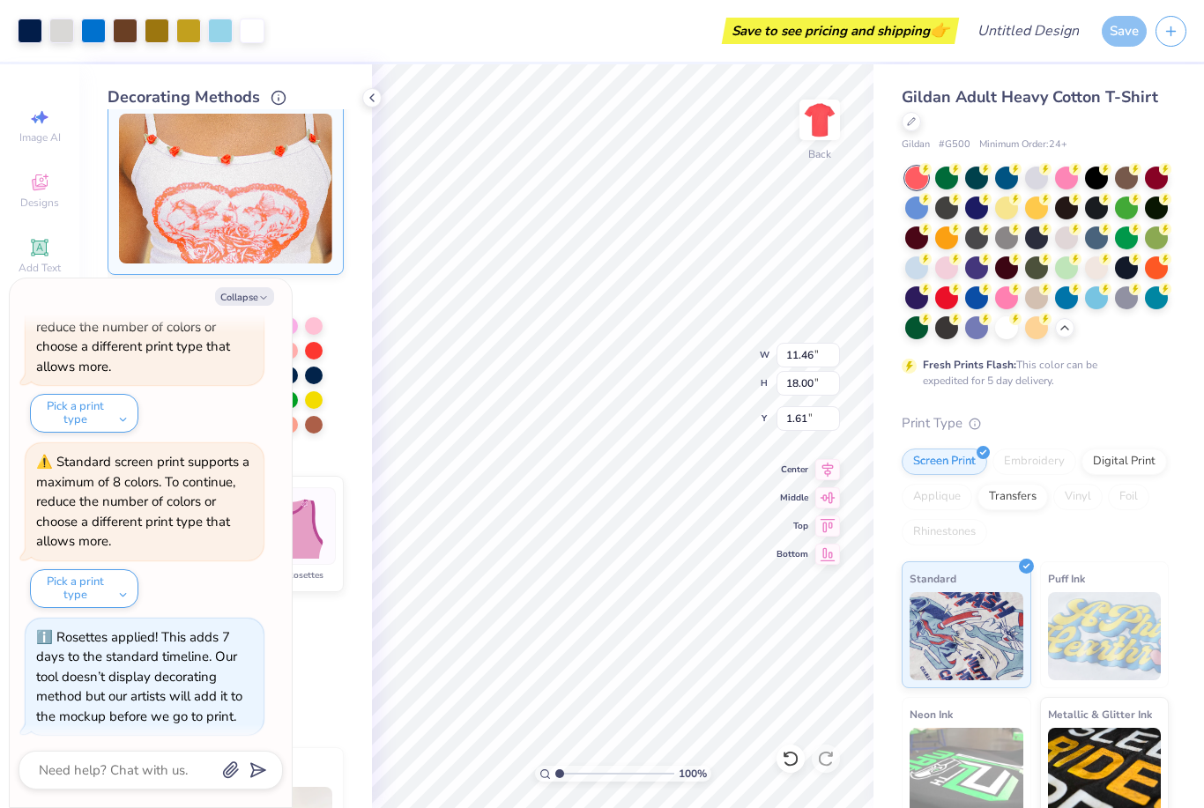
click at [241, 303] on button "Collapse" at bounding box center [244, 296] width 59 height 19
type textarea "x"
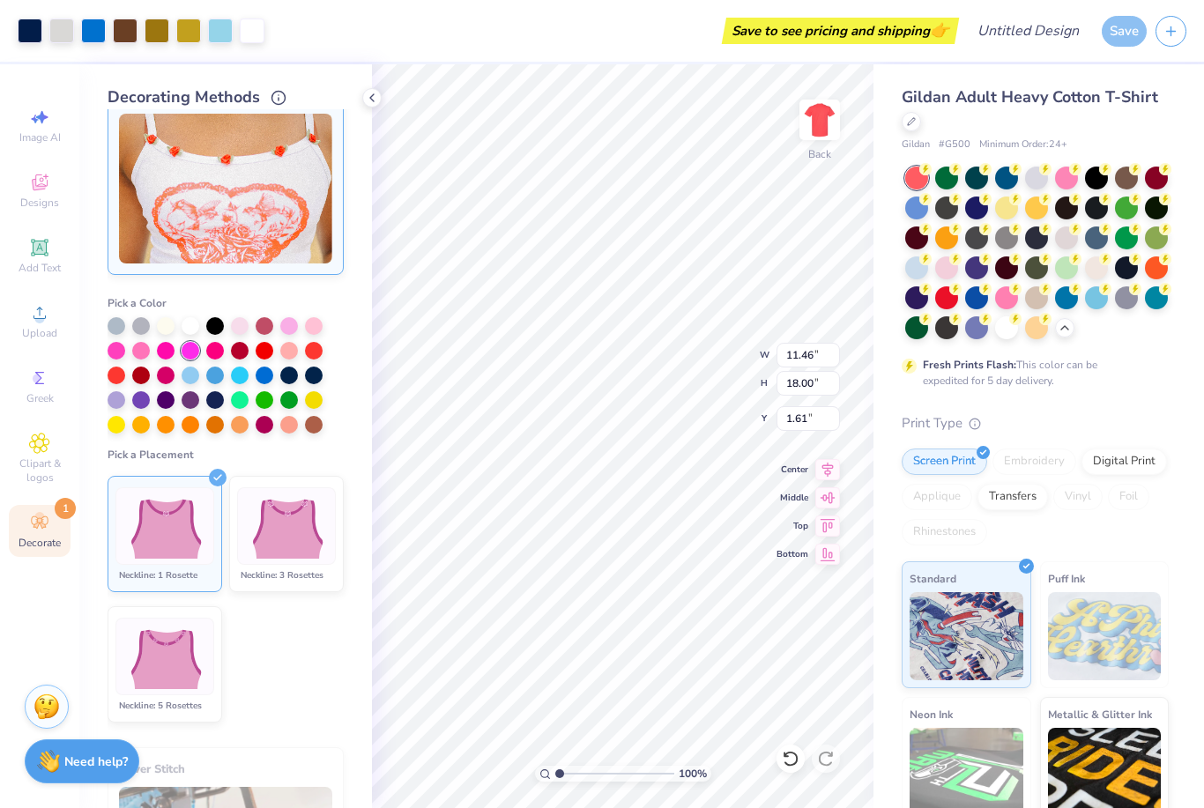
click at [260, 530] on img at bounding box center [285, 527] width 87 height 66
click at [182, 665] on img at bounding box center [164, 657] width 87 height 66
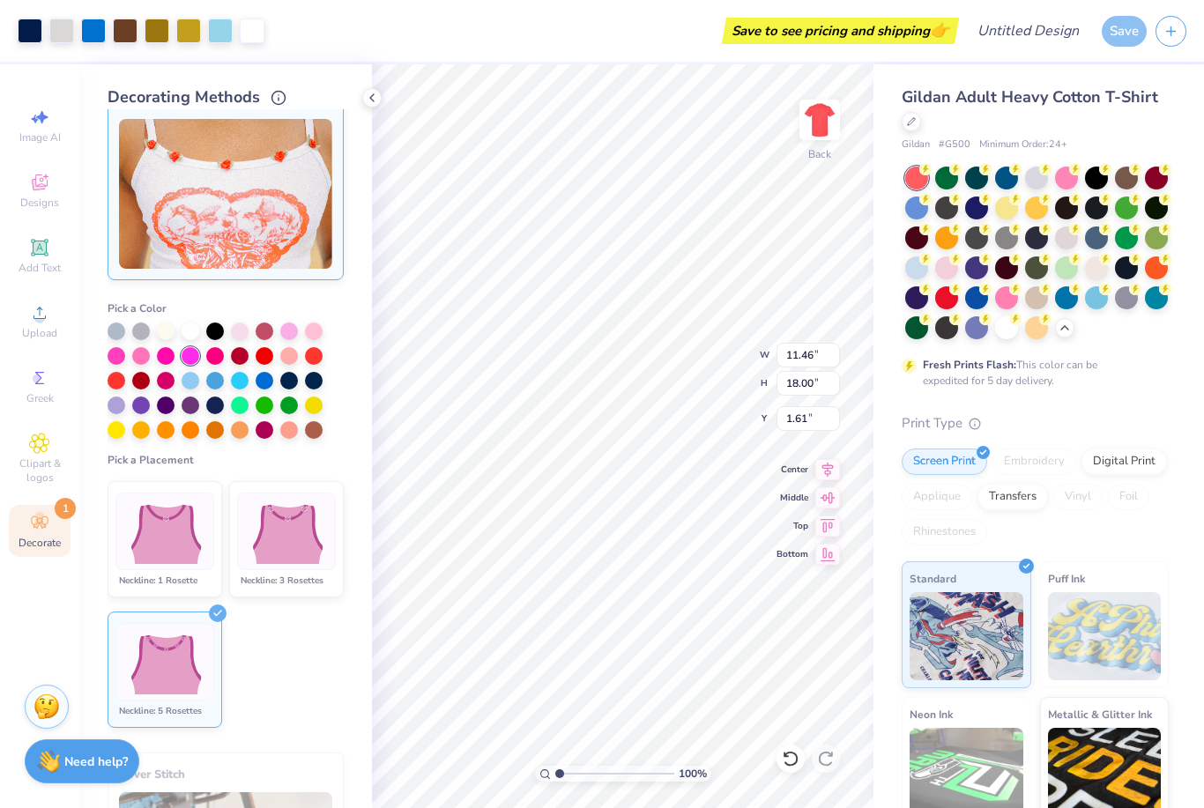
scroll to position [258, 0]
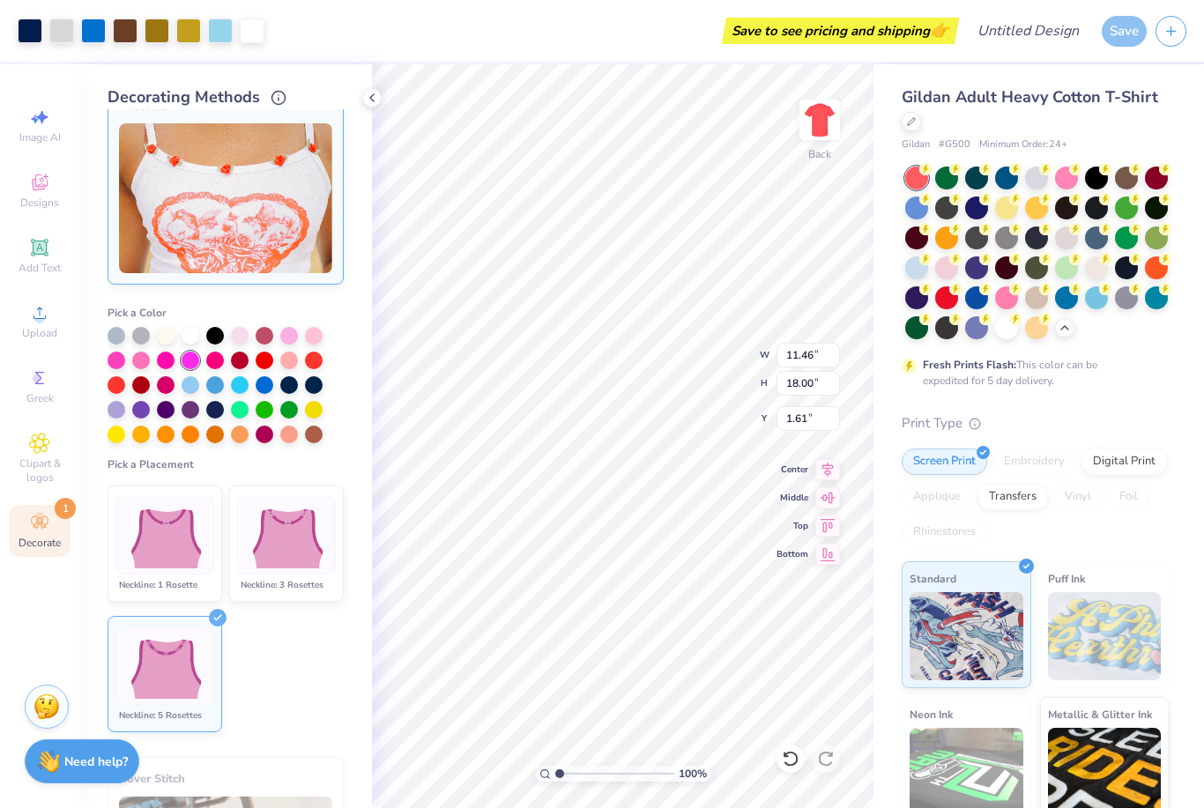
click at [224, 382] on div at bounding box center [215, 385] width 18 height 18
click at [238, 389] on div at bounding box center [240, 385] width 18 height 18
click at [231, 406] on div at bounding box center [240, 410] width 18 height 18
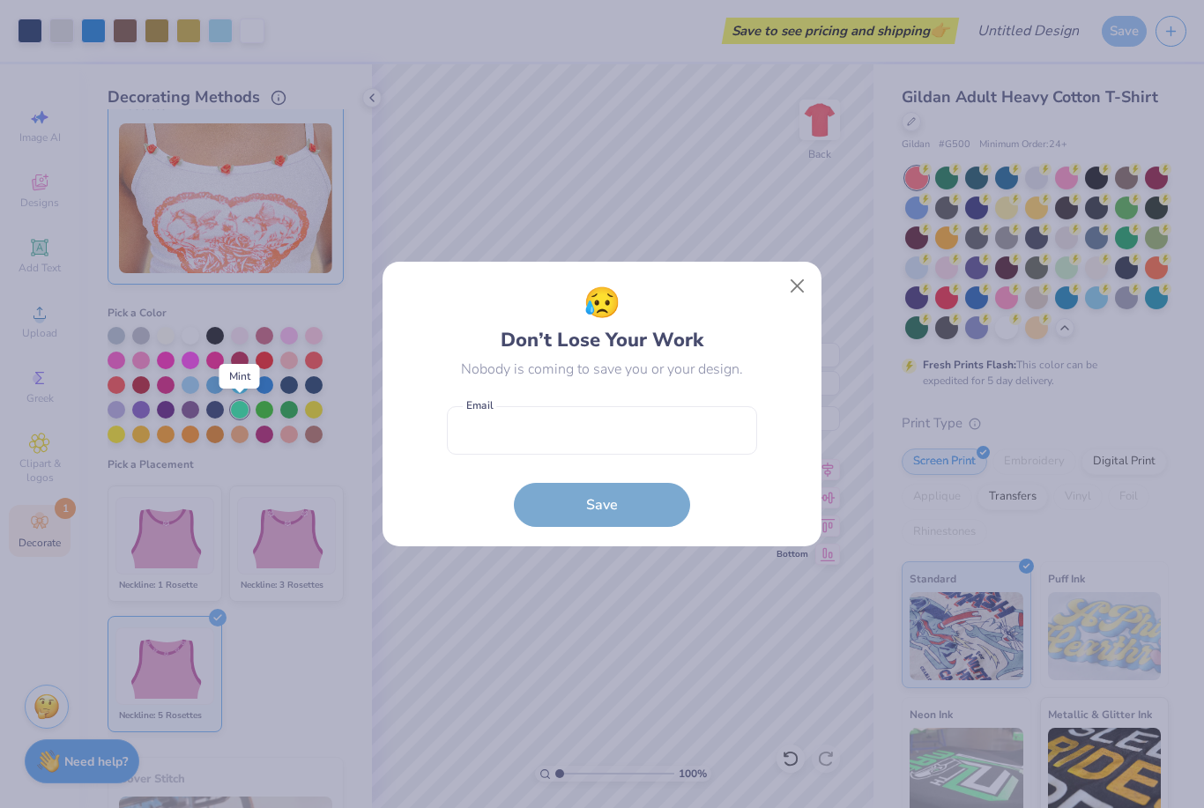
click at [813, 294] on button "Close" at bounding box center [798, 287] width 34 height 34
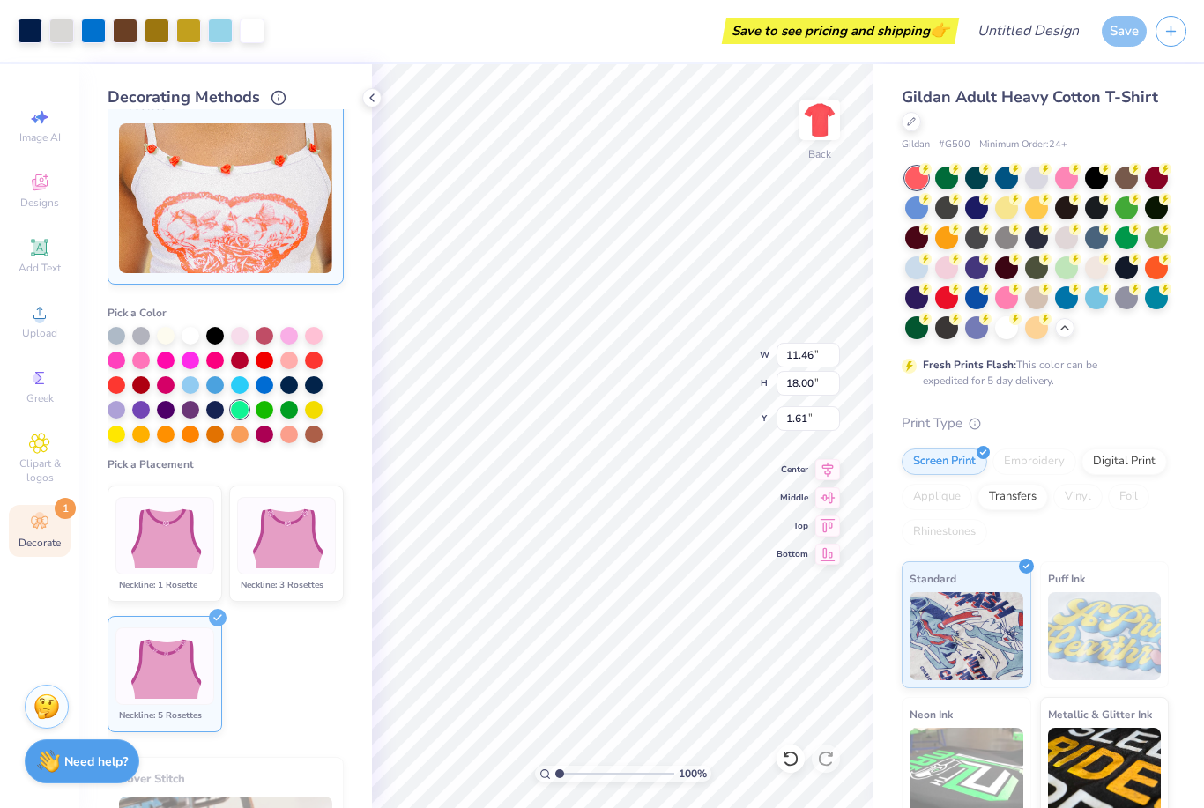
click at [27, 475] on span "Clipart & logos" at bounding box center [40, 471] width 62 height 28
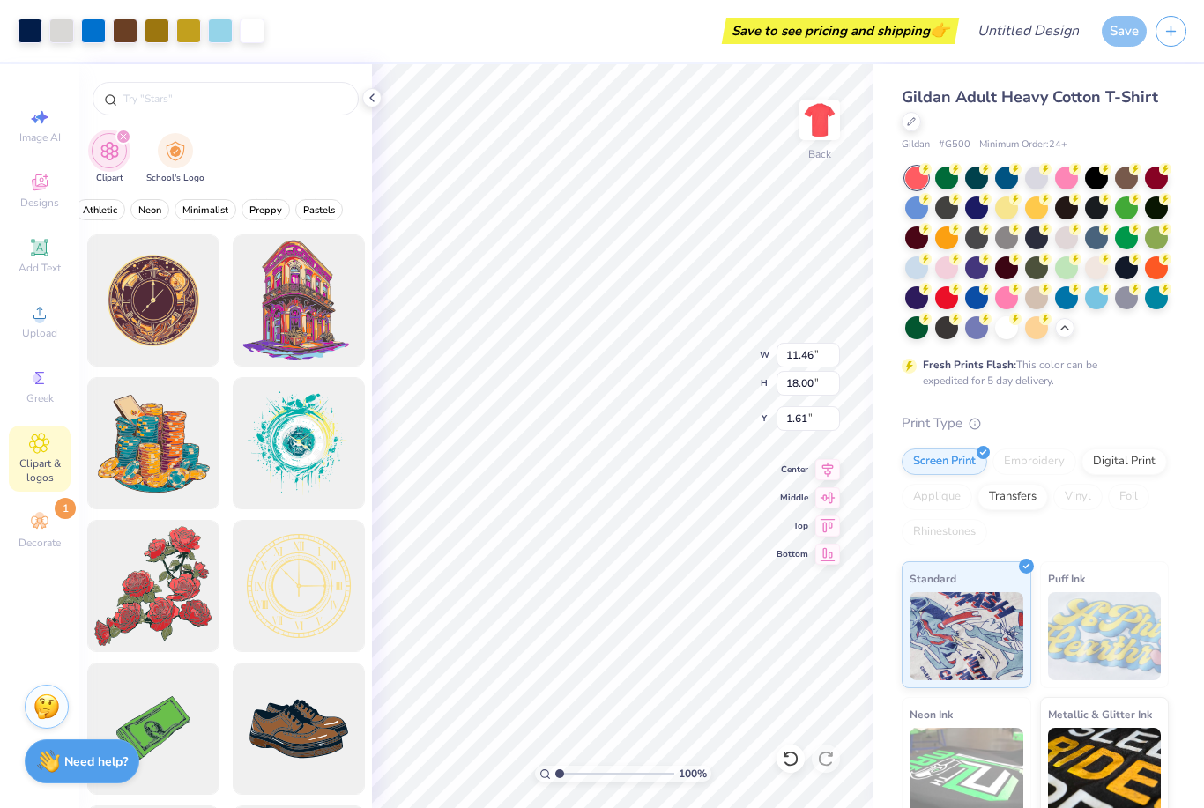
scroll to position [0, 730]
click at [263, 207] on span "Preppy" at bounding box center [266, 210] width 33 height 13
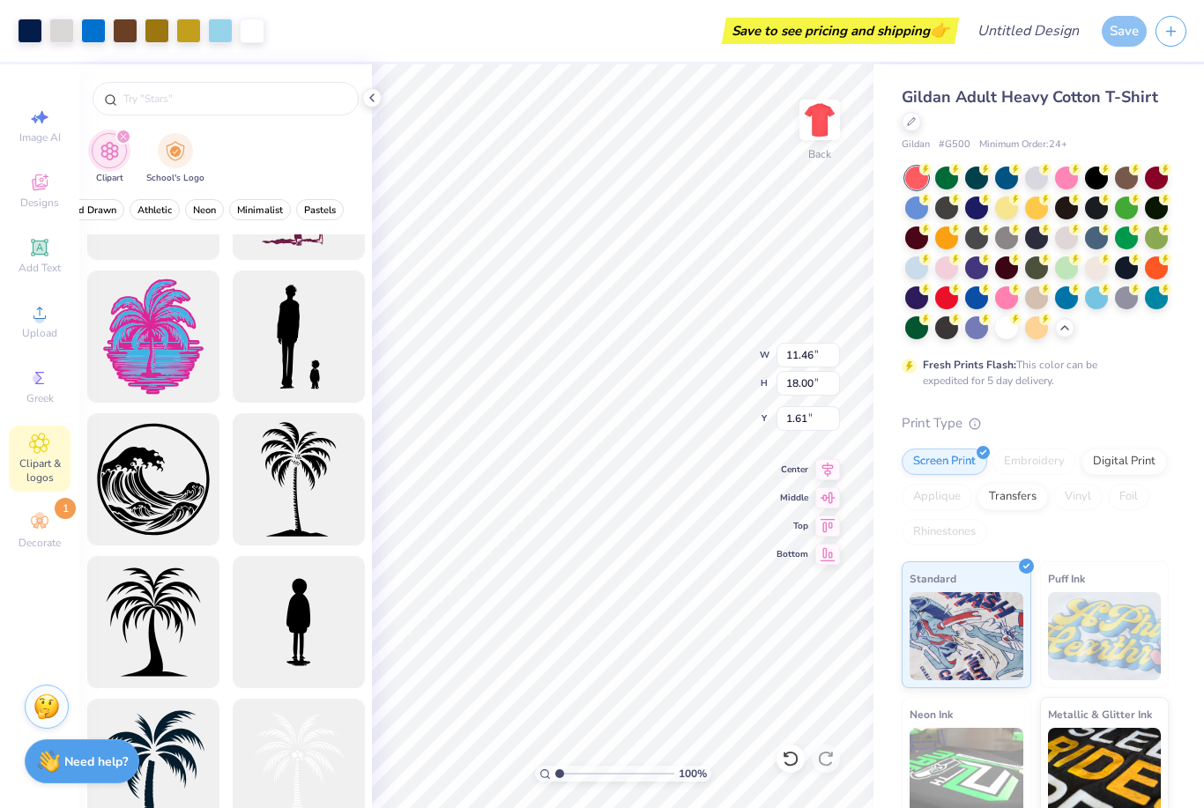
scroll to position [1538, 0]
